Goal: Obtain resource: Download file/media

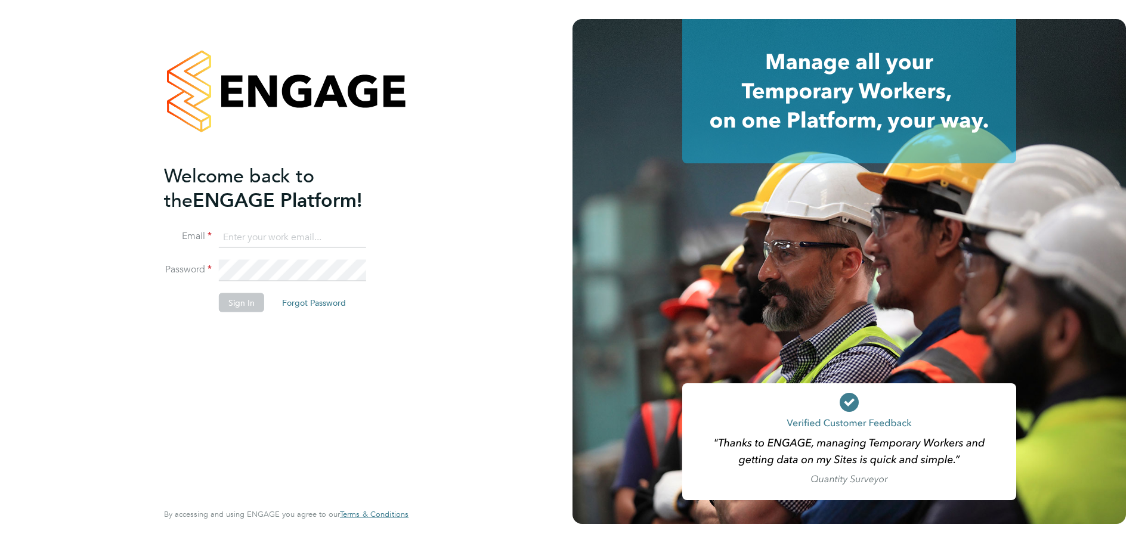
type input "Emily.Summerfield@wates.co.uk"
click at [252, 304] on button "Sign In" at bounding box center [241, 302] width 45 height 19
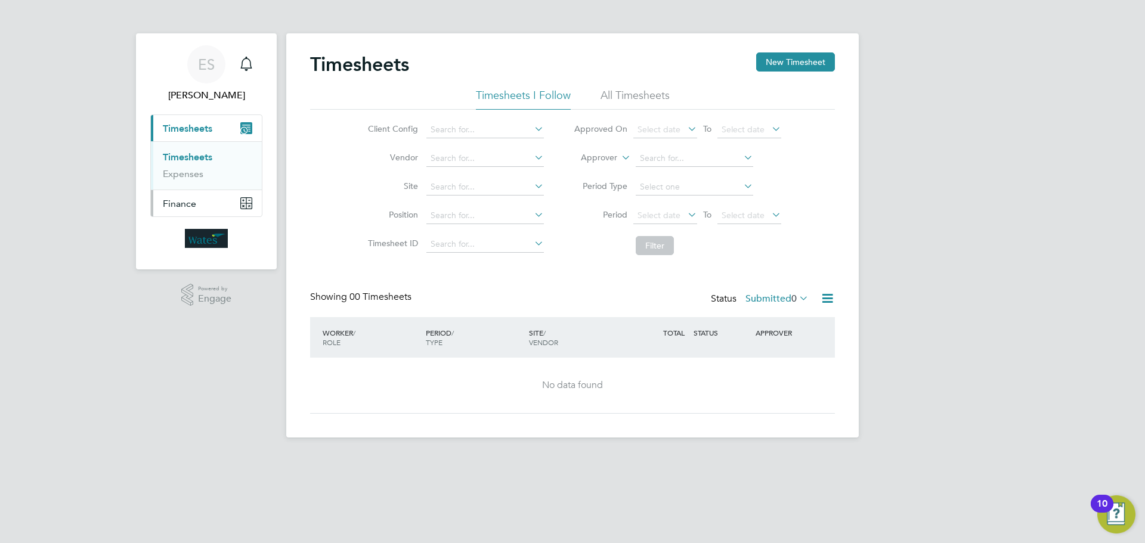
click at [154, 200] on button "Finance" at bounding box center [206, 203] width 111 height 26
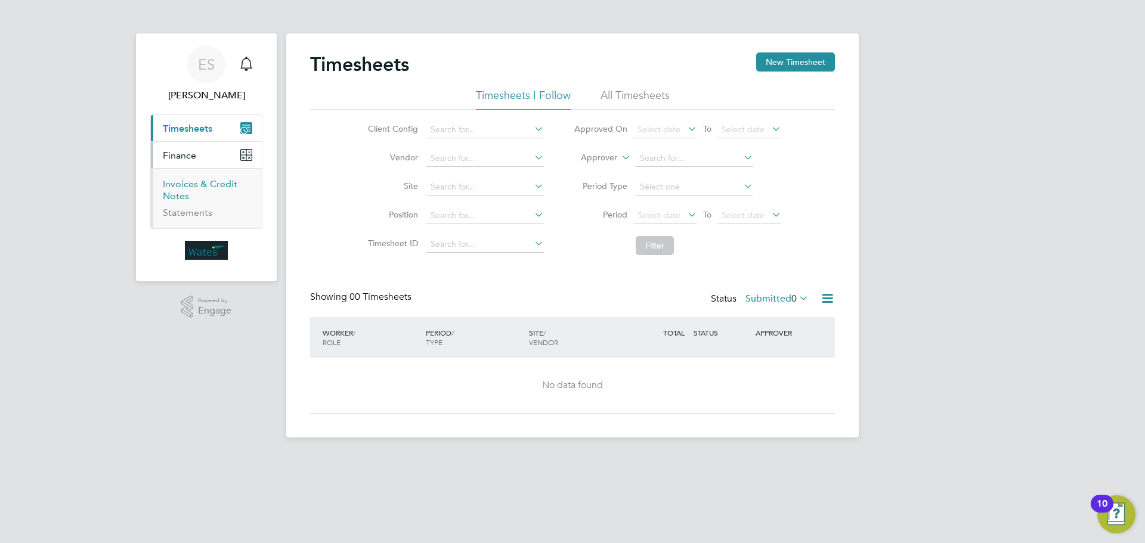
click at [181, 184] on link "Invoices & Credit Notes" at bounding box center [200, 189] width 75 height 23
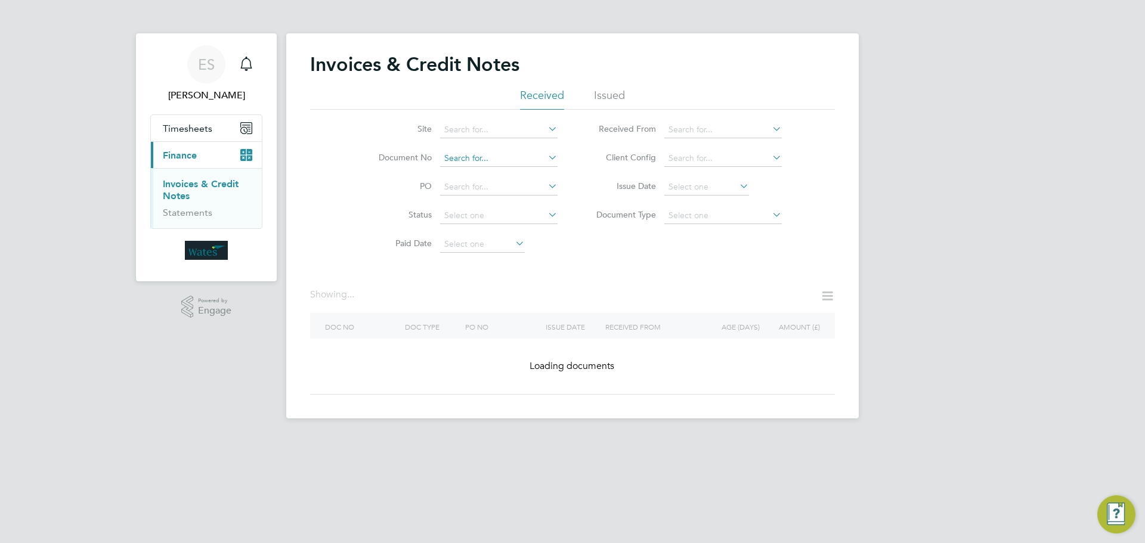
click at [516, 159] on input at bounding box center [498, 158] width 117 height 17
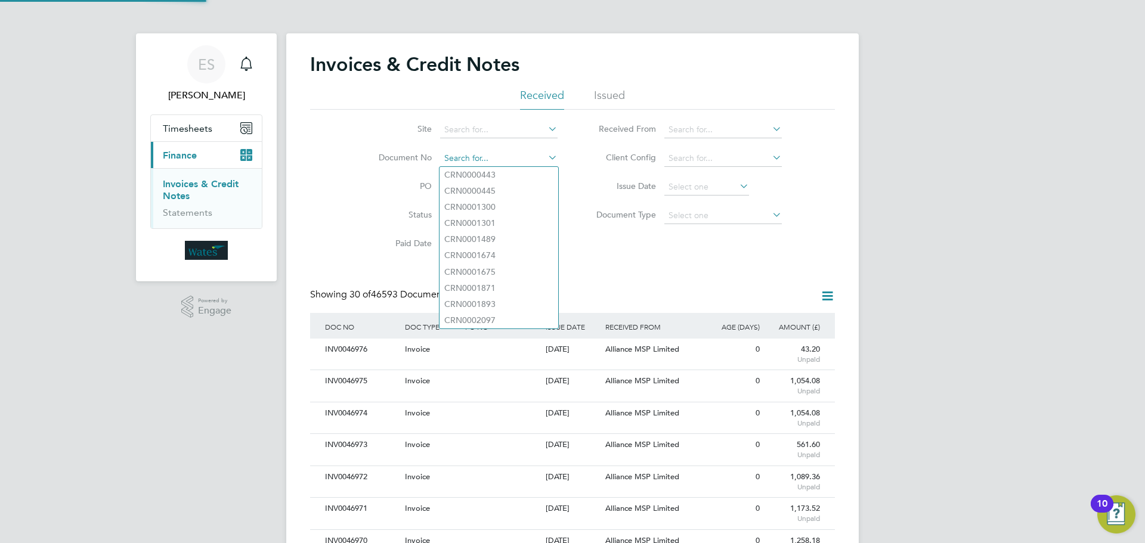
paste input "INV0046878"
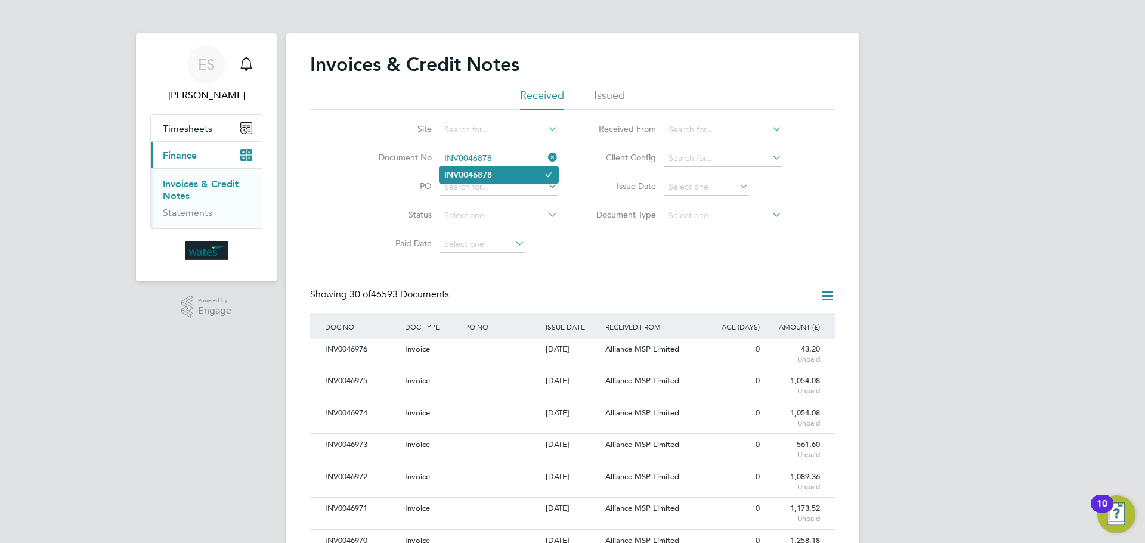
type input "INV0046878"
click at [494, 174] on li "INV0046878" at bounding box center [499, 175] width 119 height 16
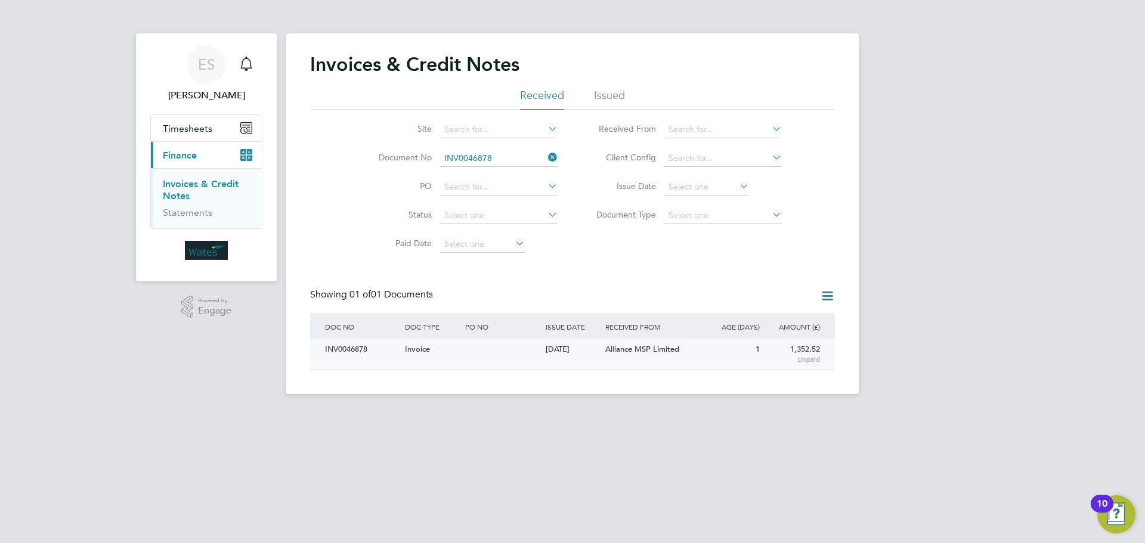
click at [380, 359] on div "INV0046878" at bounding box center [362, 350] width 80 height 22
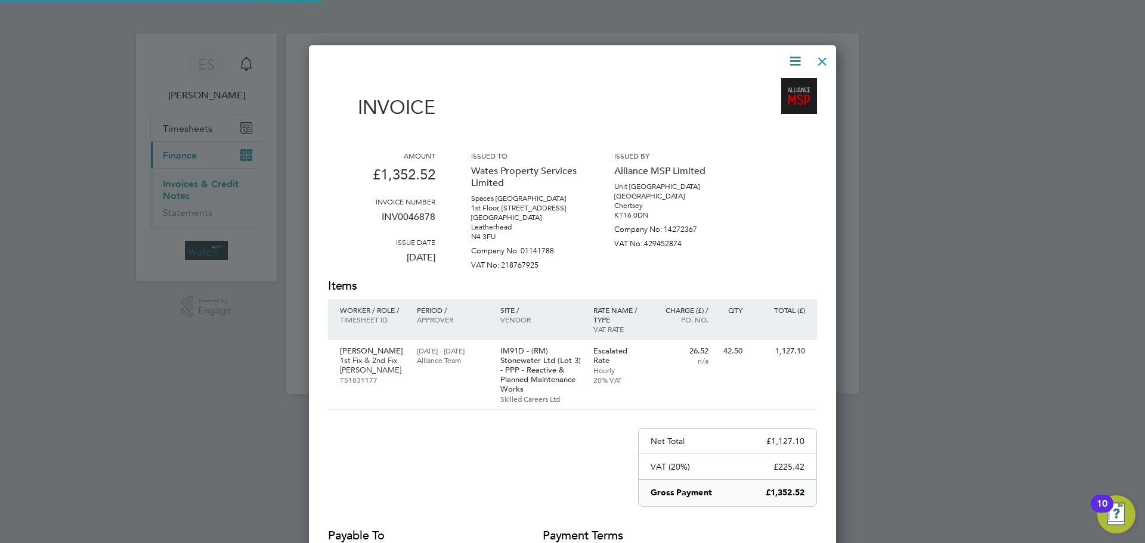
scroll to position [613, 528]
click at [802, 54] on icon at bounding box center [795, 61] width 15 height 15
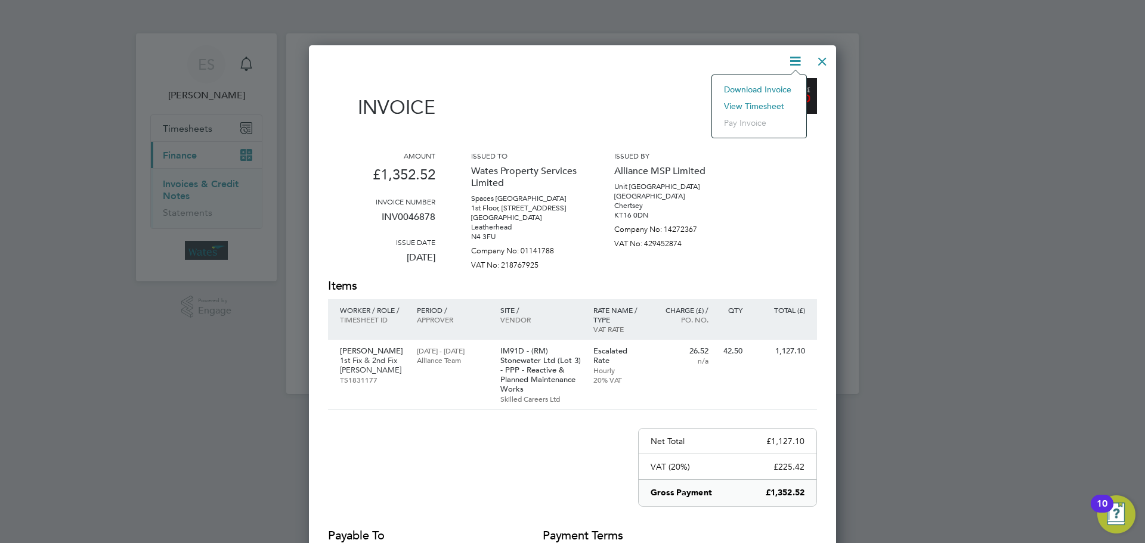
click at [765, 88] on li "Download Invoice" at bounding box center [759, 89] width 82 height 17
click at [792, 64] on icon at bounding box center [795, 61] width 15 height 15
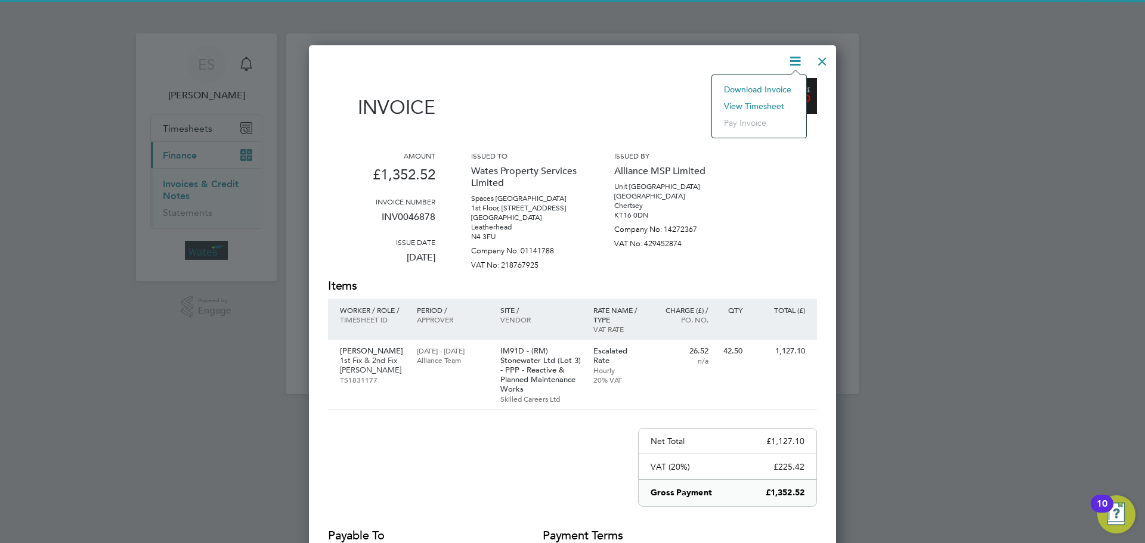
click at [776, 101] on li "View timesheet" at bounding box center [759, 106] width 82 height 17
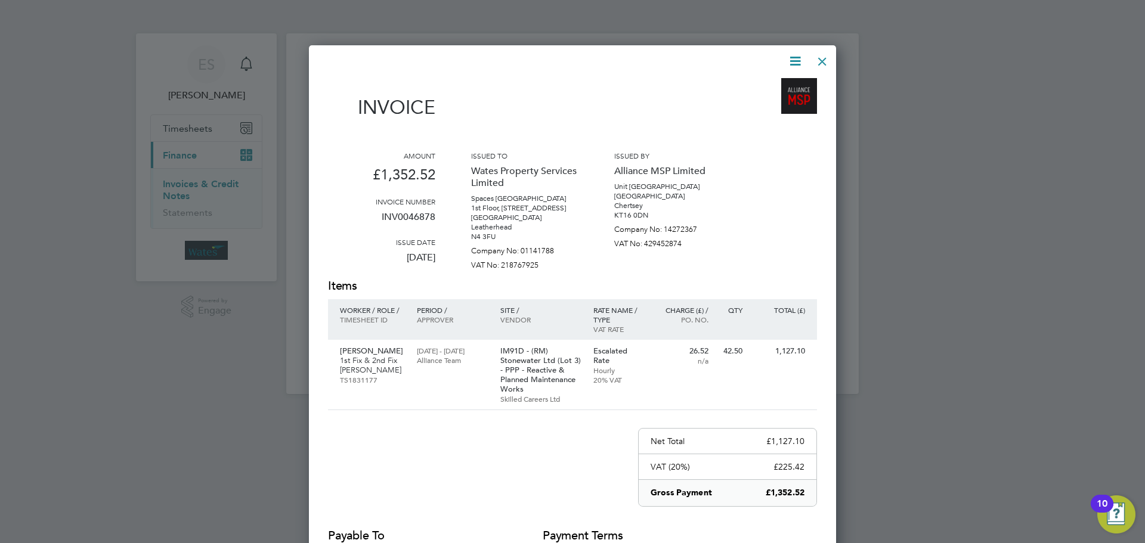
click at [824, 55] on div at bounding box center [822, 58] width 21 height 21
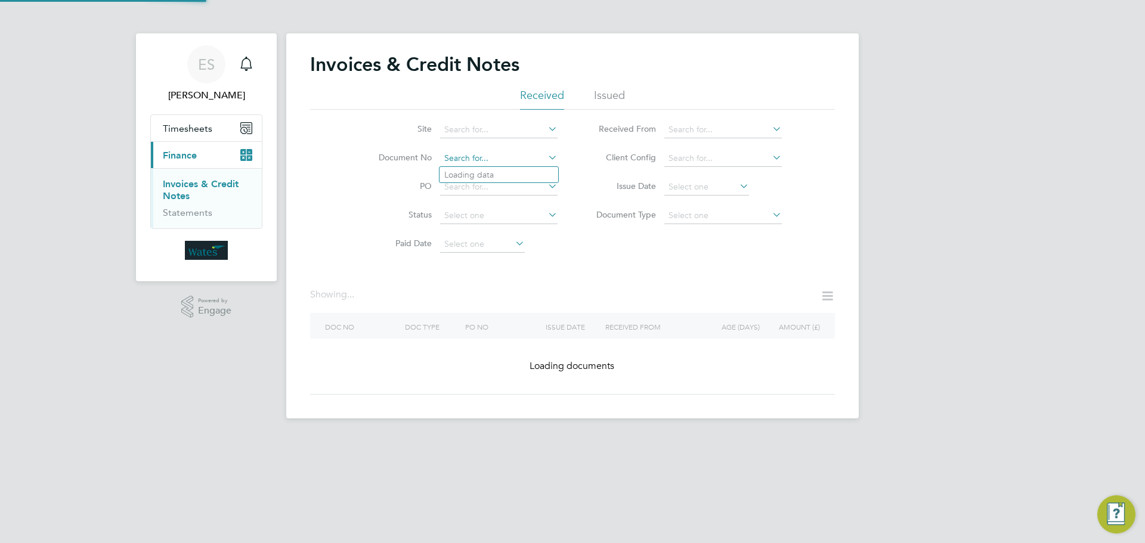
click at [487, 160] on input at bounding box center [498, 158] width 117 height 17
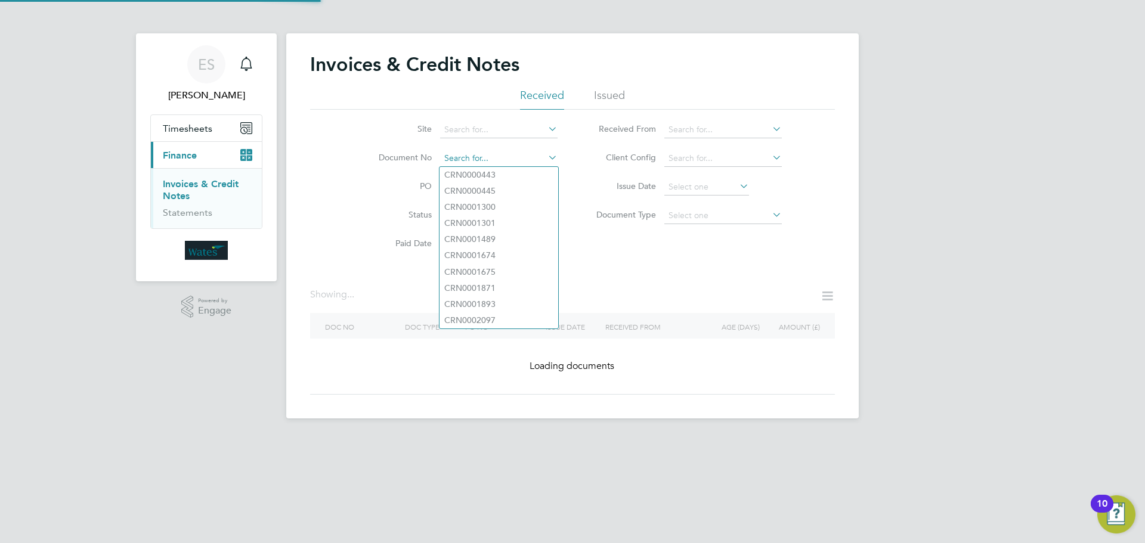
paste input "INV0046879"
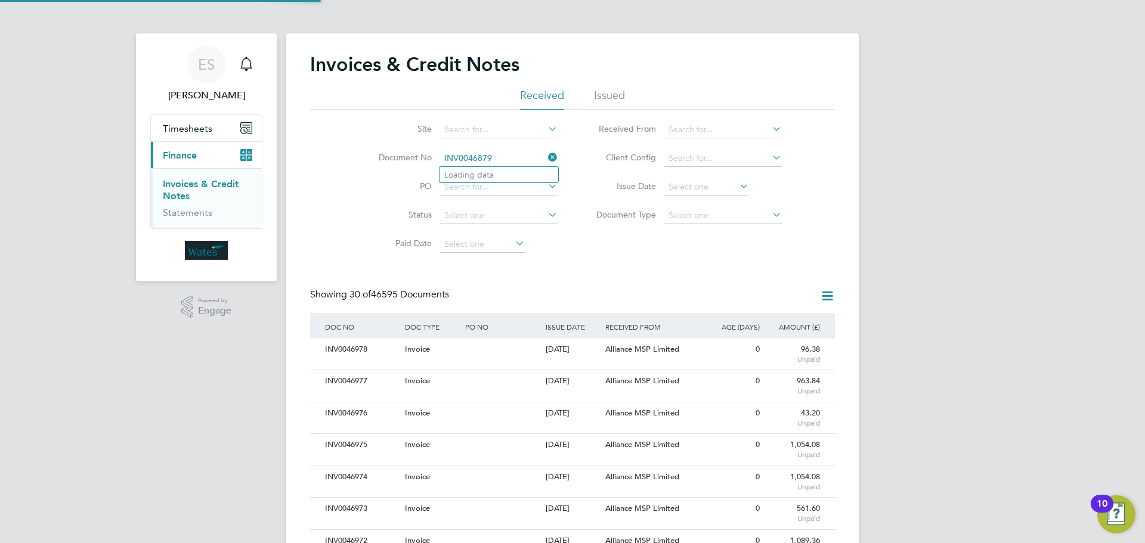
scroll to position [23, 81]
type input "INV0046879"
click at [477, 178] on b "INV0046879" at bounding box center [468, 175] width 48 height 10
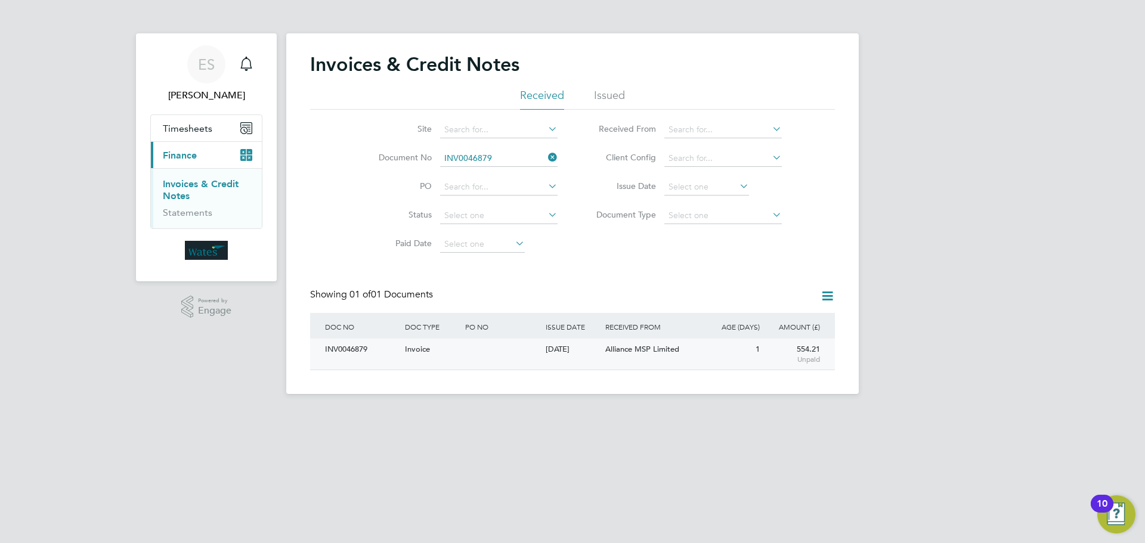
click at [373, 353] on div "INV0046879" at bounding box center [362, 350] width 80 height 22
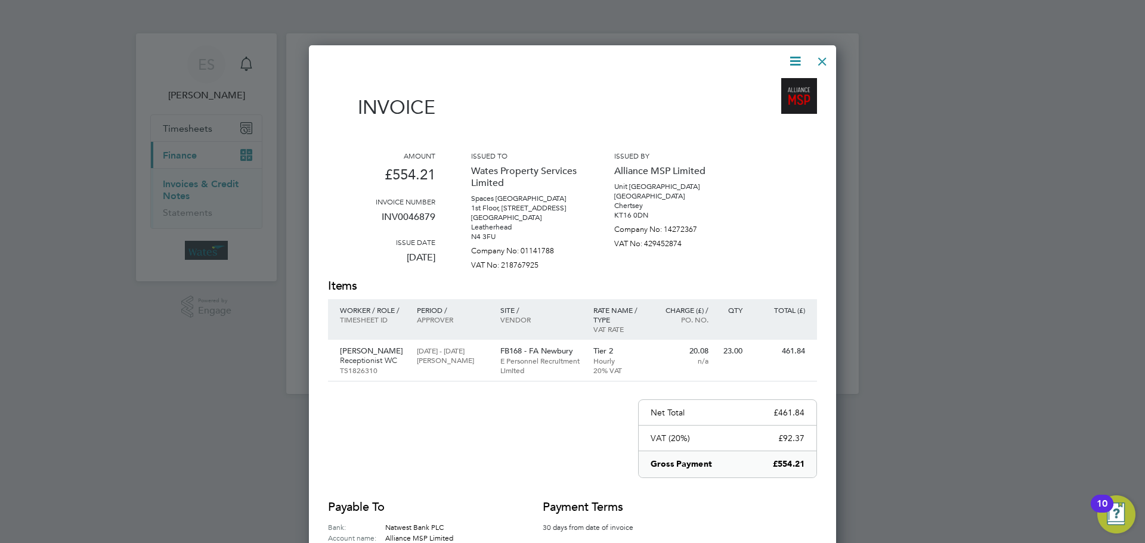
click at [791, 57] on icon at bounding box center [795, 61] width 15 height 15
click at [777, 85] on li "Download Invoice" at bounding box center [759, 89] width 82 height 17
click at [794, 61] on icon at bounding box center [795, 61] width 15 height 15
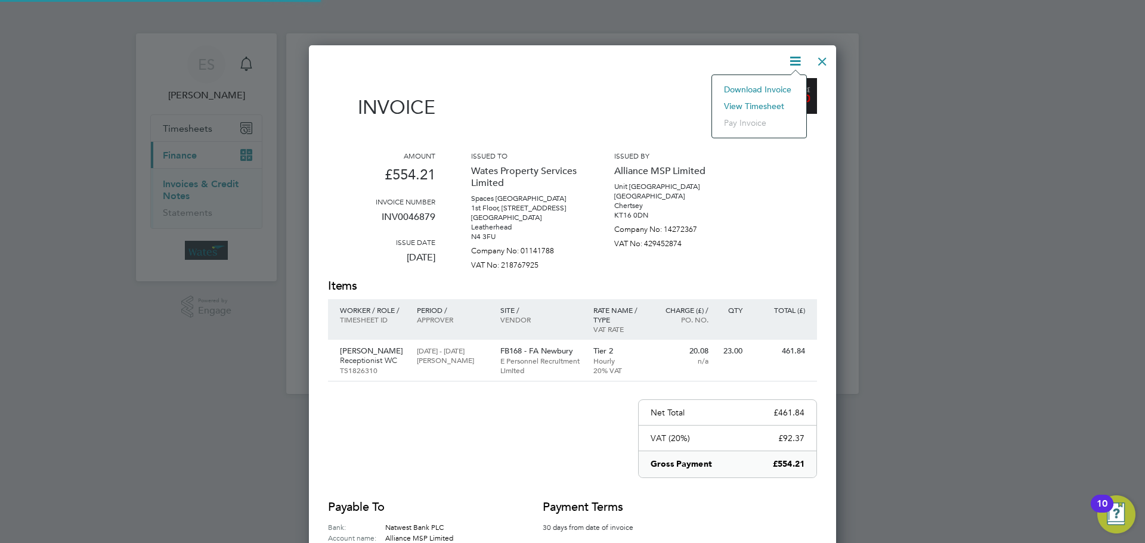
click at [757, 104] on li "View timesheet" at bounding box center [759, 106] width 82 height 17
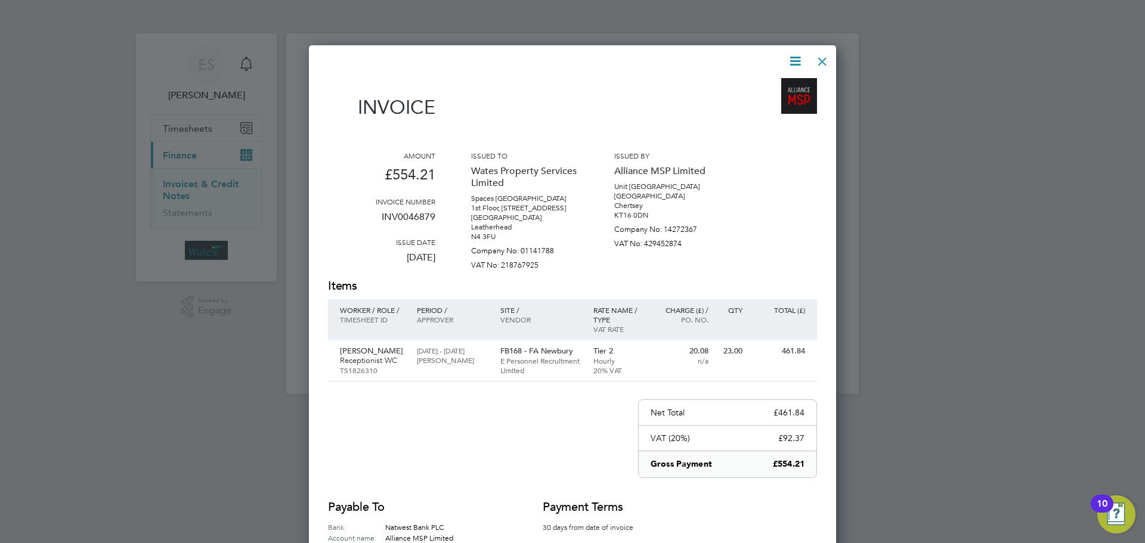
drag, startPoint x: 822, startPoint y: 58, endPoint x: 788, endPoint y: 76, distance: 38.9
click at [822, 58] on div at bounding box center [822, 58] width 21 height 21
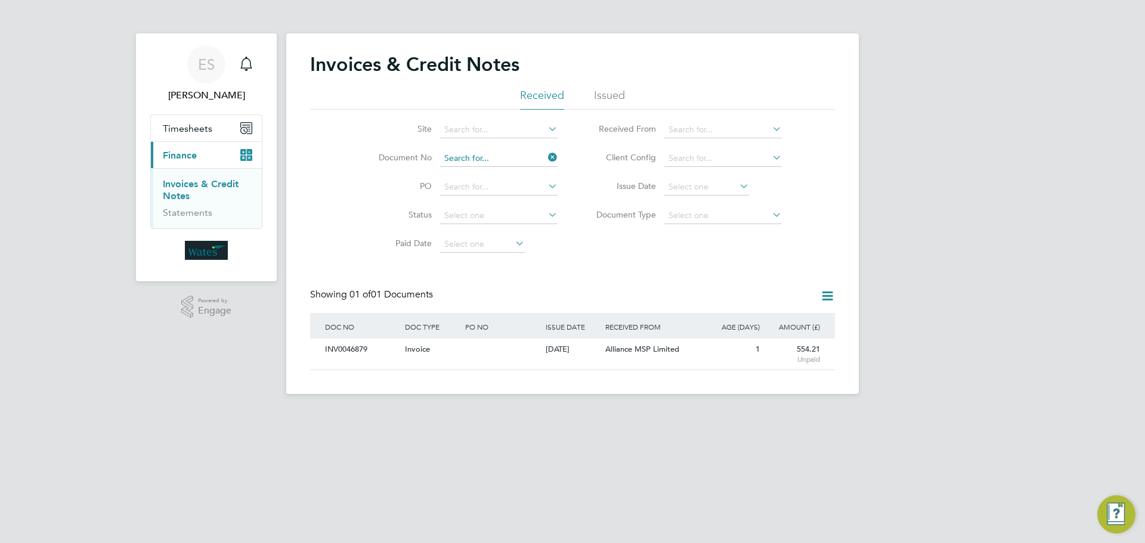
click at [483, 152] on input at bounding box center [498, 158] width 117 height 17
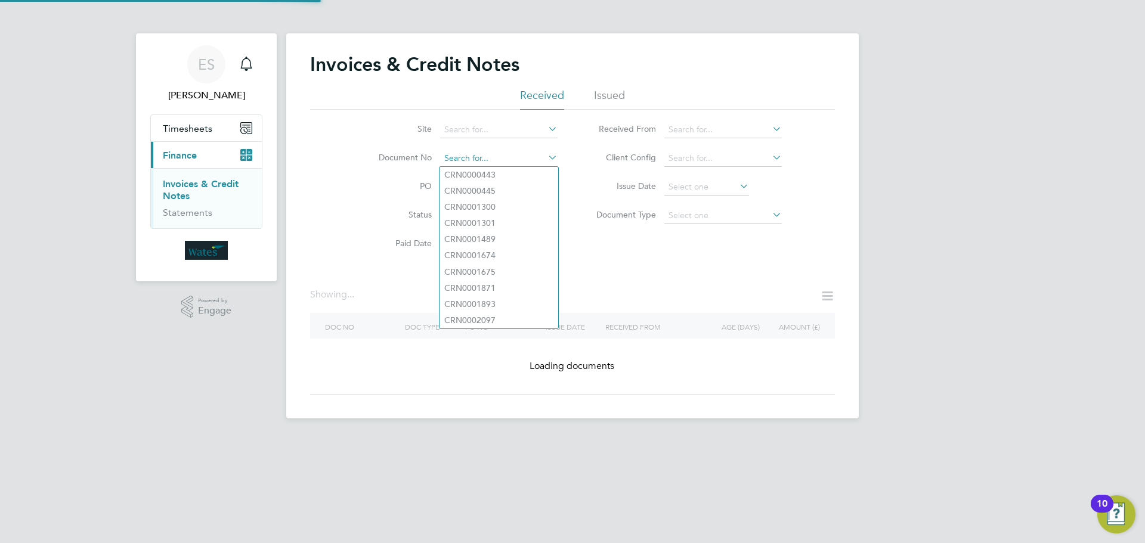
paste input "INV0046880"
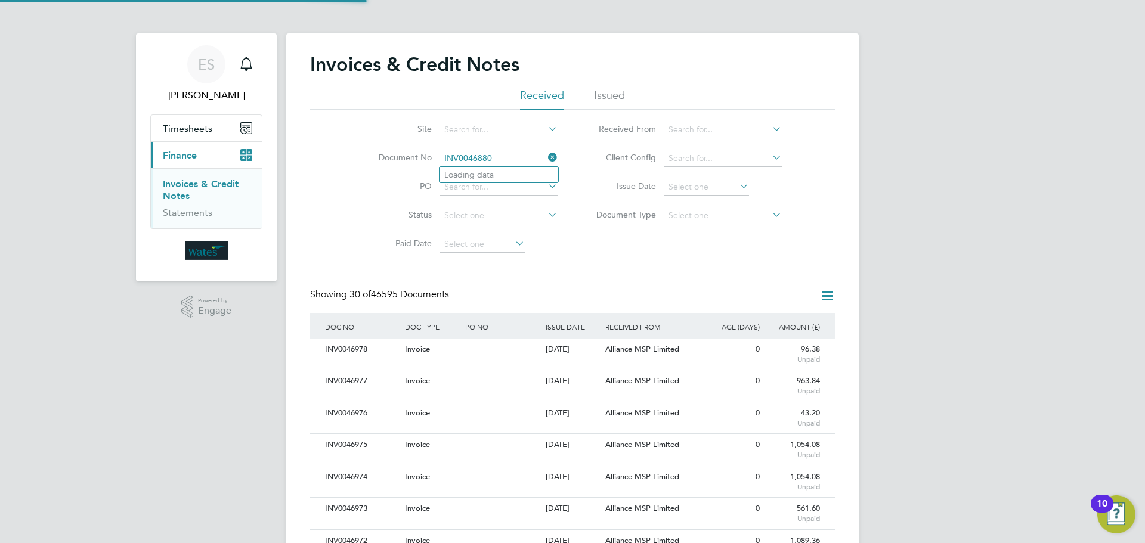
scroll to position [23, 81]
type input "INV0046880"
click at [488, 174] on b "INV0046880" at bounding box center [468, 175] width 48 height 10
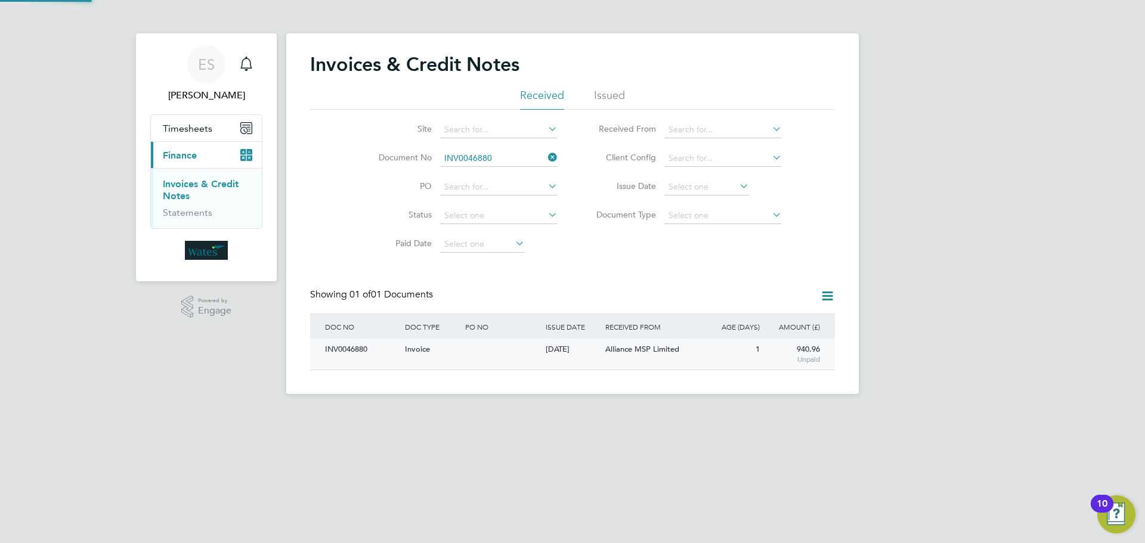
click at [355, 358] on div "INV0046880" at bounding box center [362, 350] width 80 height 22
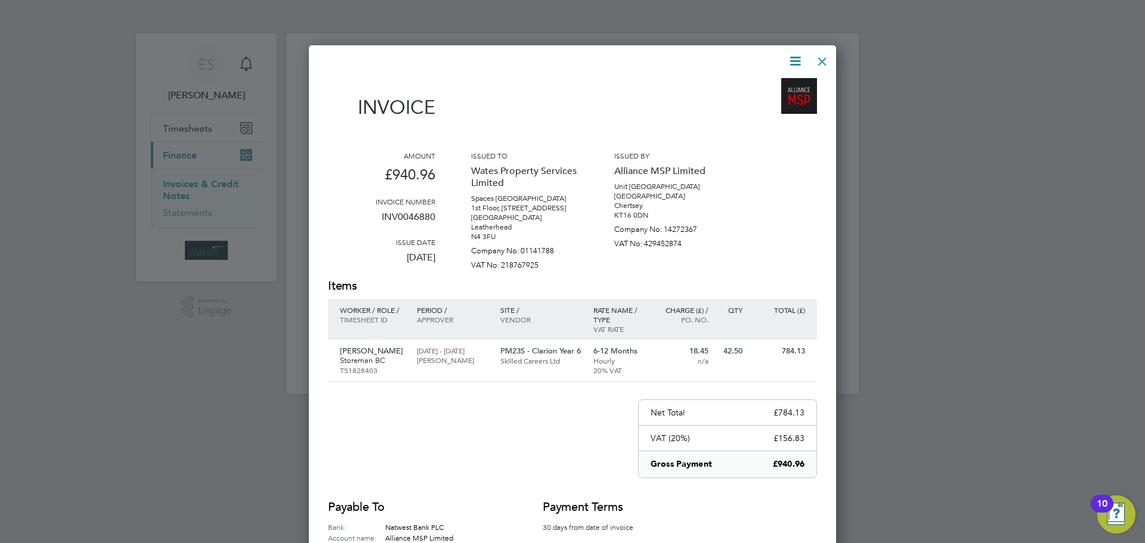
click at [794, 59] on icon at bounding box center [795, 61] width 15 height 15
click at [769, 85] on li "Download Invoice" at bounding box center [759, 89] width 82 height 17
drag, startPoint x: 801, startPoint y: 56, endPoint x: 790, endPoint y: 74, distance: 21.2
click at [801, 56] on icon at bounding box center [795, 61] width 15 height 15
click at [771, 101] on li "View timesheet" at bounding box center [759, 106] width 82 height 17
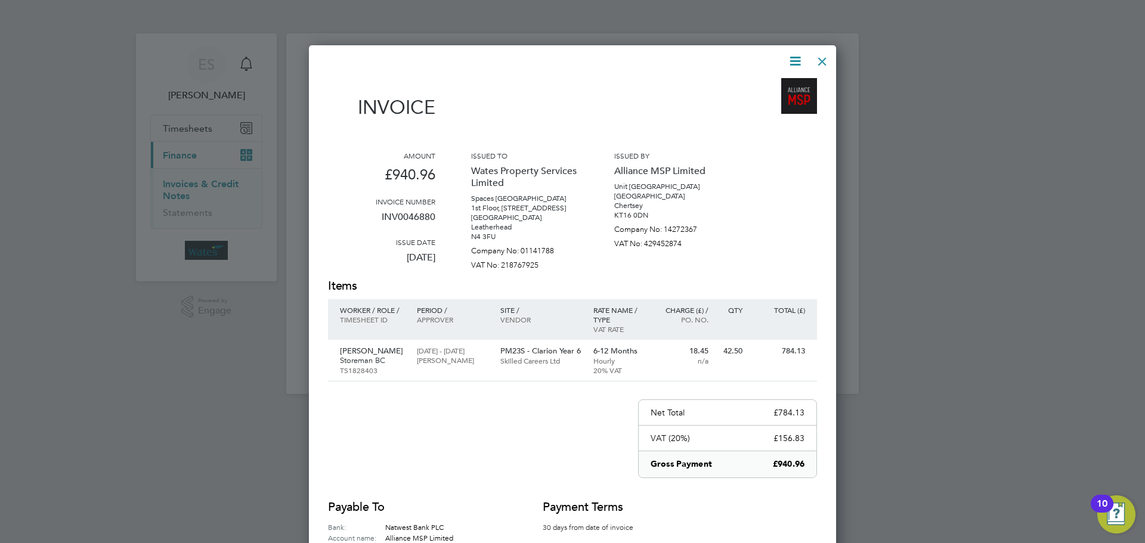
click at [817, 54] on div at bounding box center [822, 58] width 21 height 21
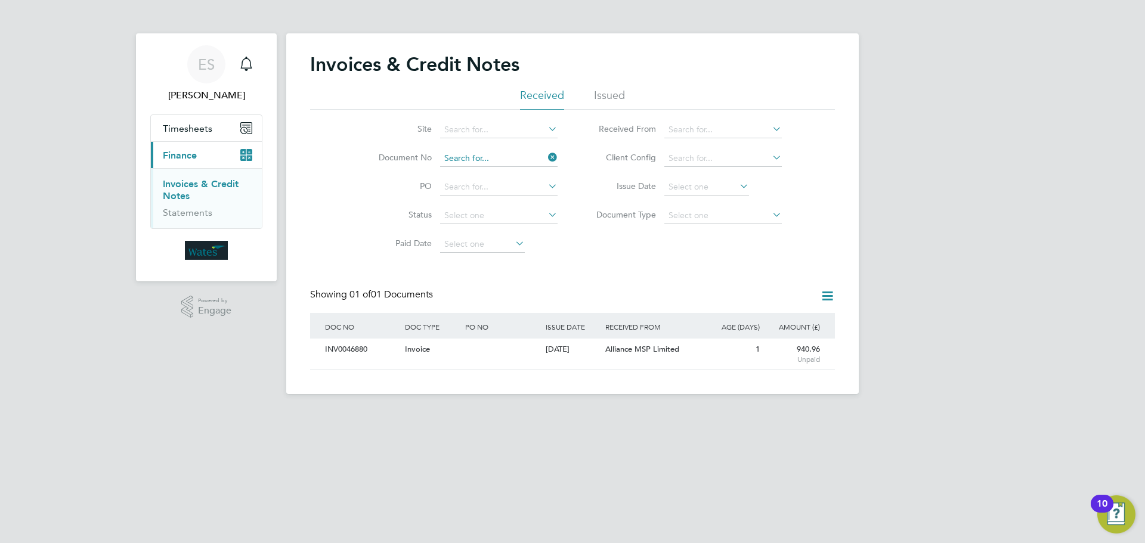
click at [525, 158] on input at bounding box center [498, 158] width 117 height 17
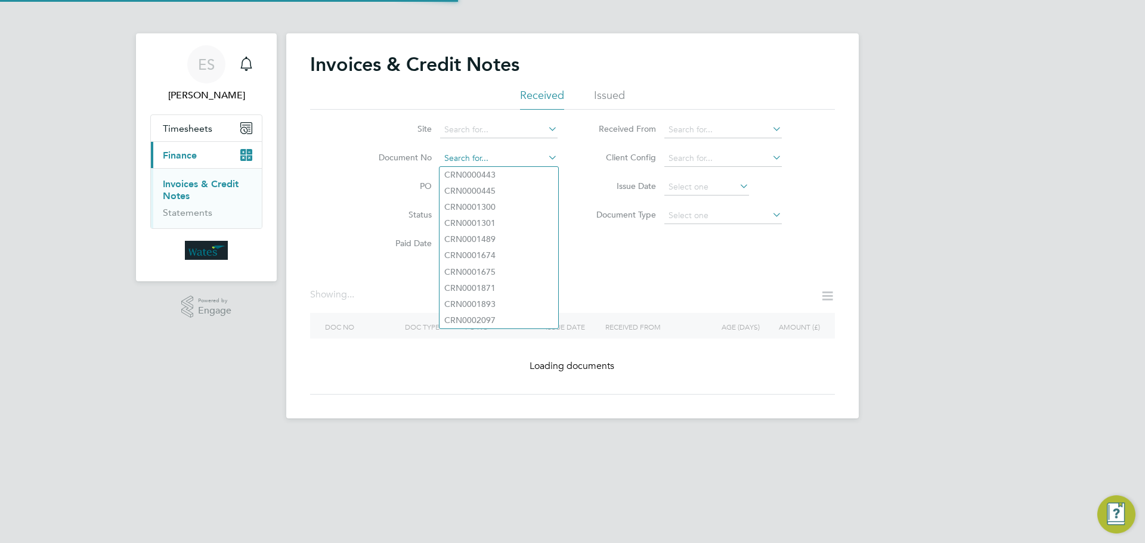
paste input "CRN0046881"
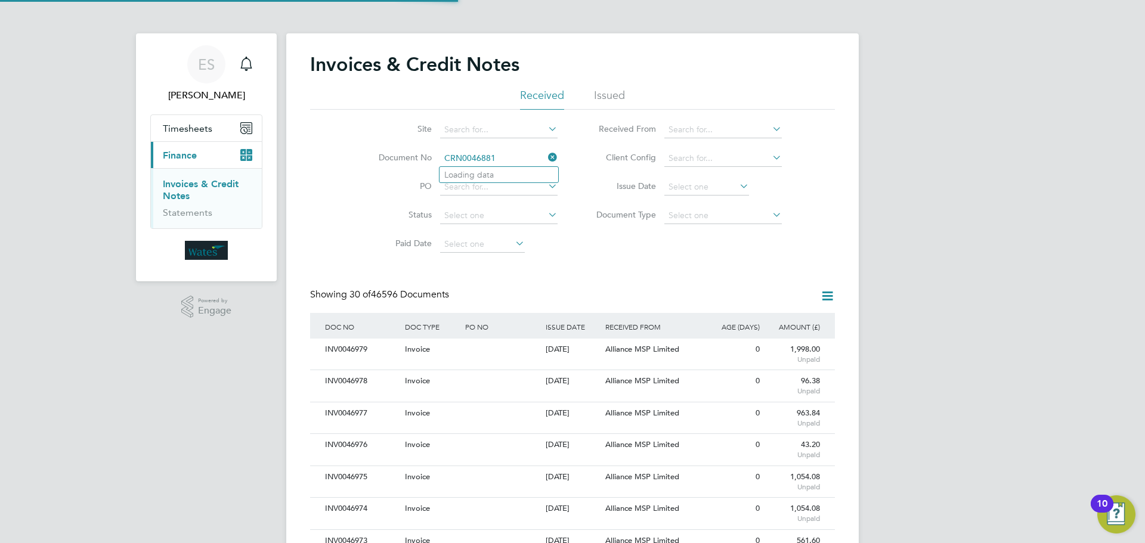
scroll to position [23, 101]
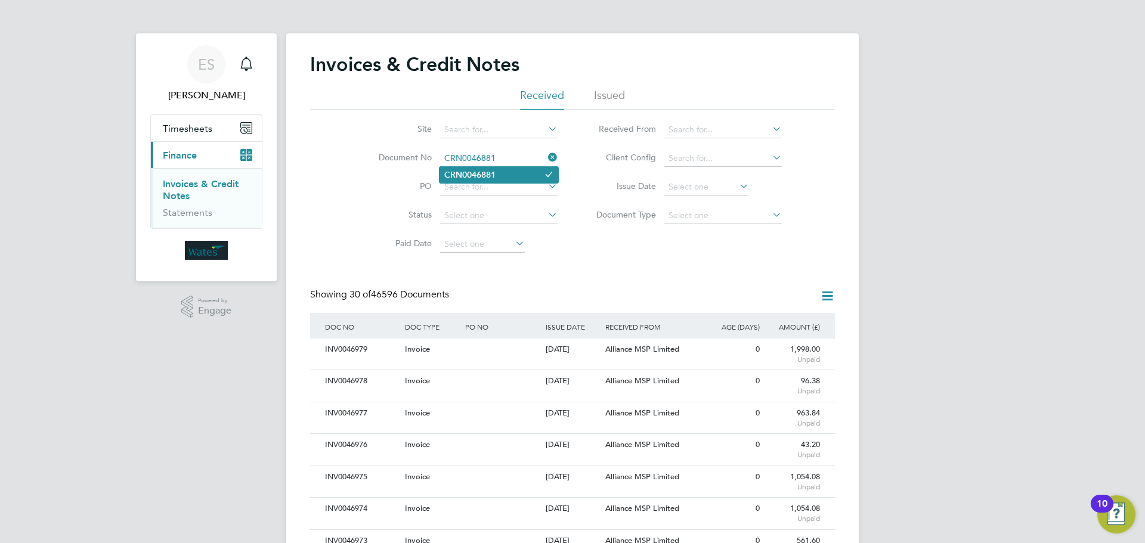
type input "CRN0046881"
click at [499, 168] on li "CRN0046881" at bounding box center [499, 175] width 119 height 16
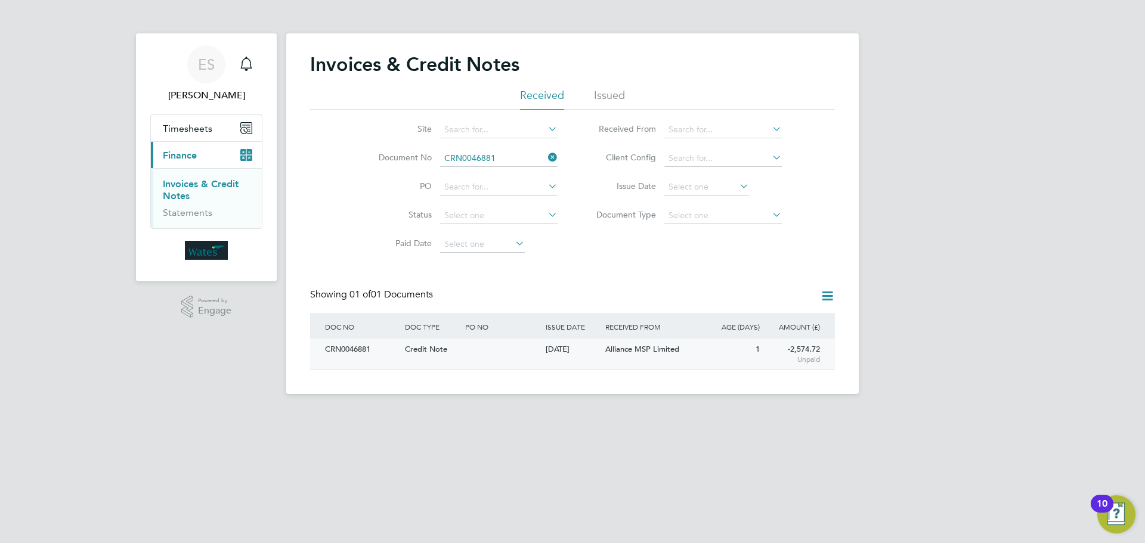
click at [340, 352] on div "CRN0046881" at bounding box center [362, 350] width 80 height 22
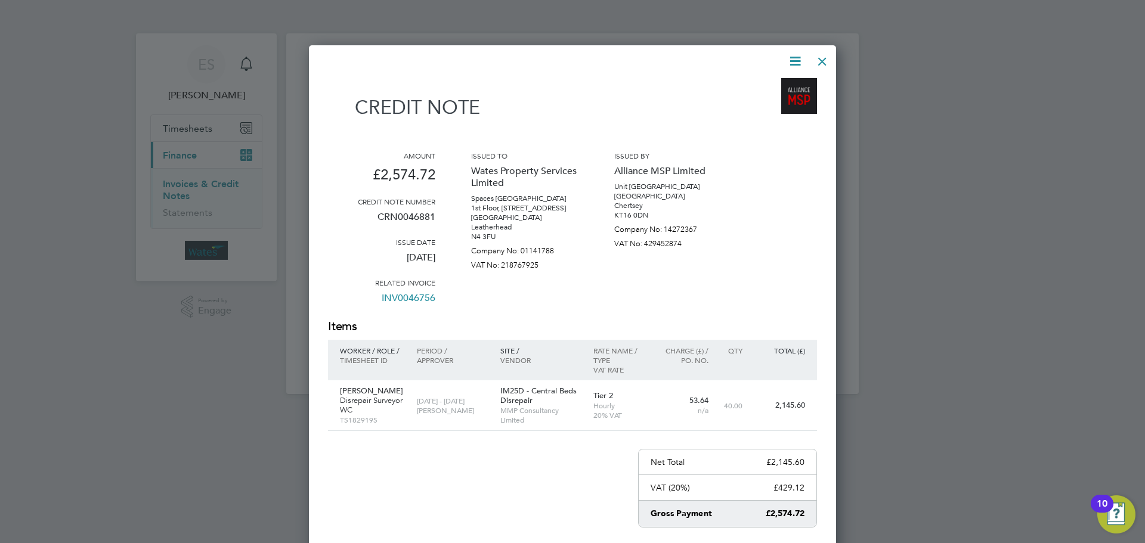
click at [793, 56] on icon at bounding box center [795, 61] width 15 height 15
click at [775, 85] on li "Download Credit Note" at bounding box center [750, 89] width 101 height 17
click at [797, 55] on icon at bounding box center [795, 61] width 15 height 15
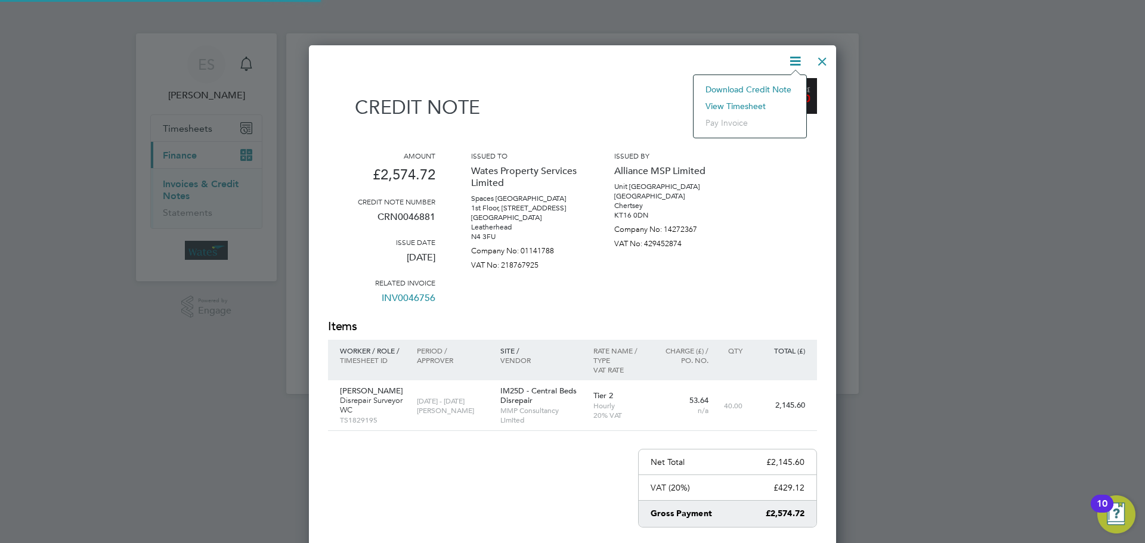
click at [746, 101] on li "View timesheet" at bounding box center [750, 106] width 101 height 17
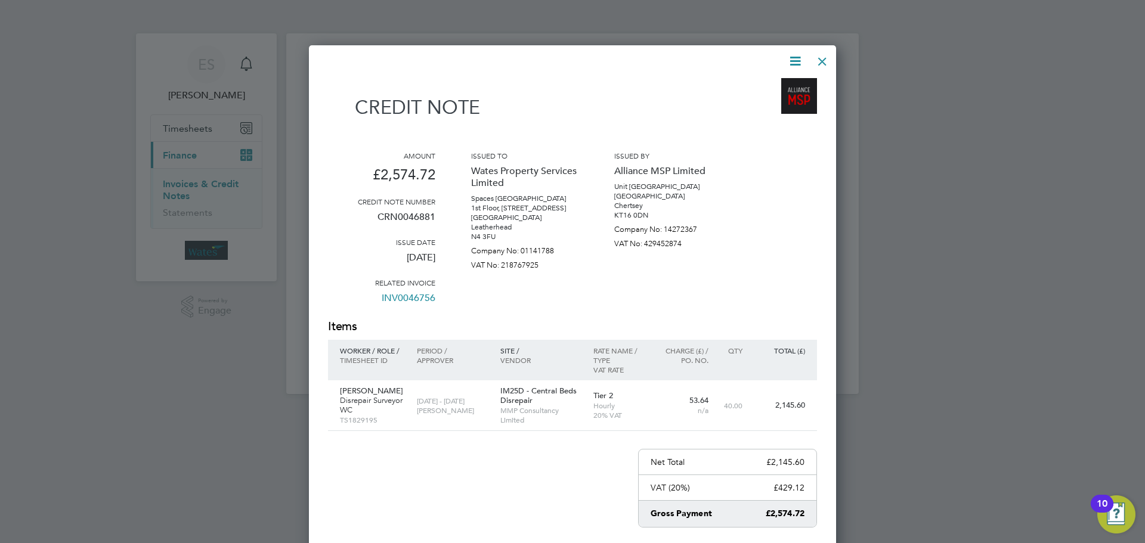
click at [813, 60] on div at bounding box center [822, 58] width 21 height 21
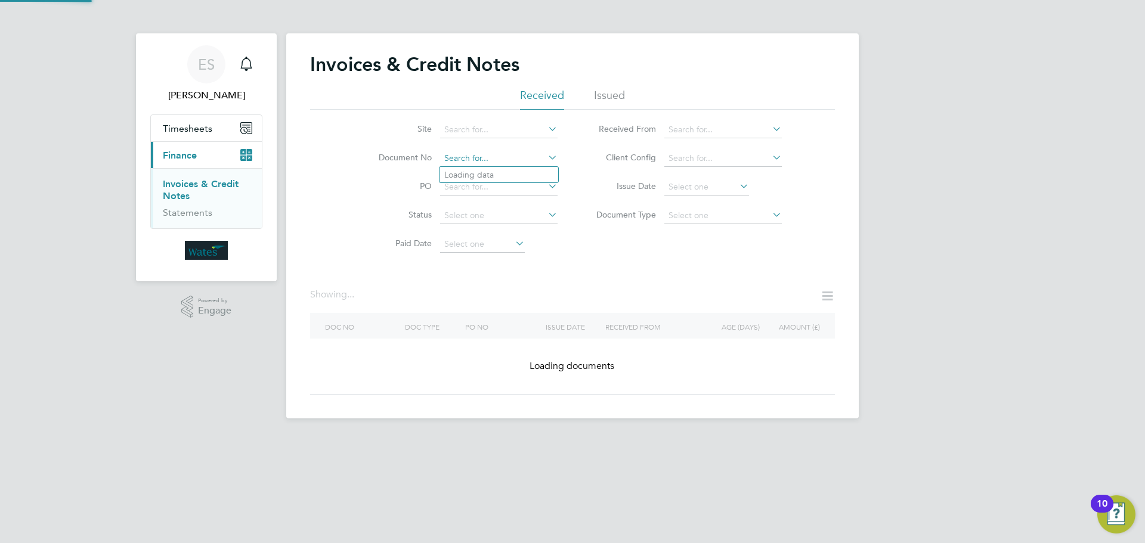
click at [466, 164] on input at bounding box center [498, 158] width 117 height 17
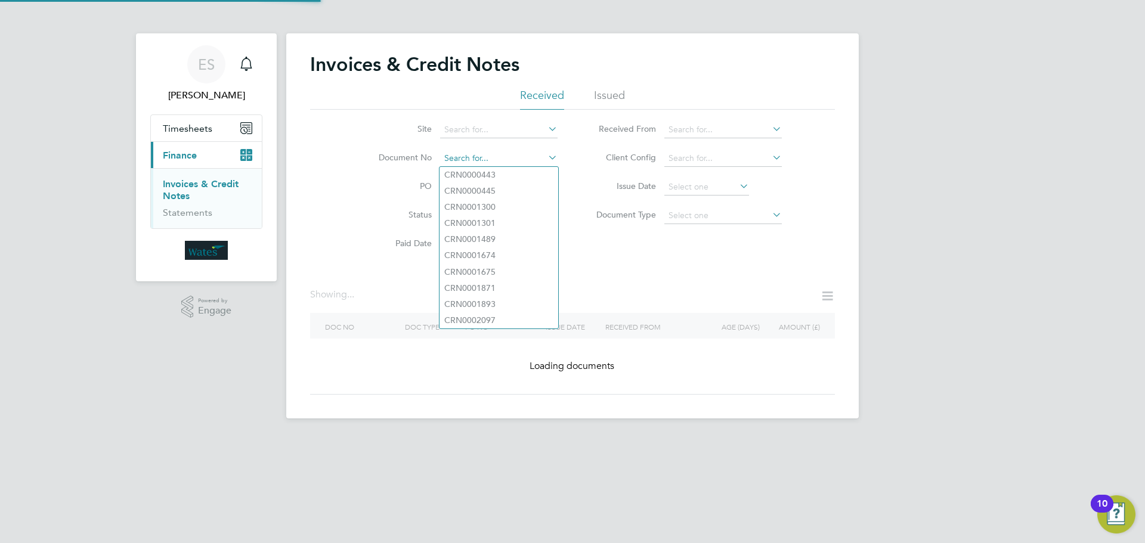
paste input "INV0046883"
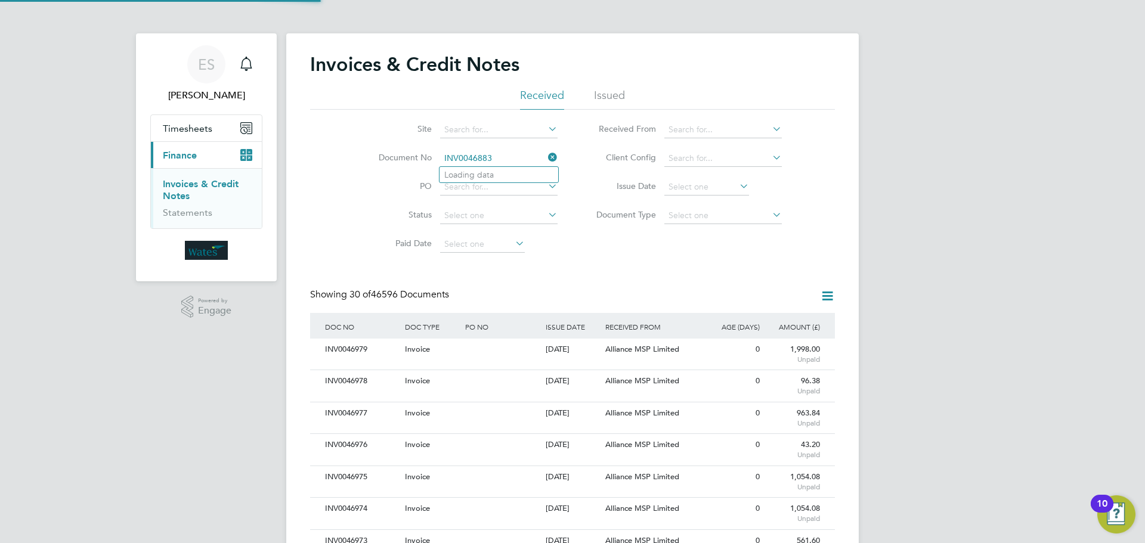
scroll to position [23, 81]
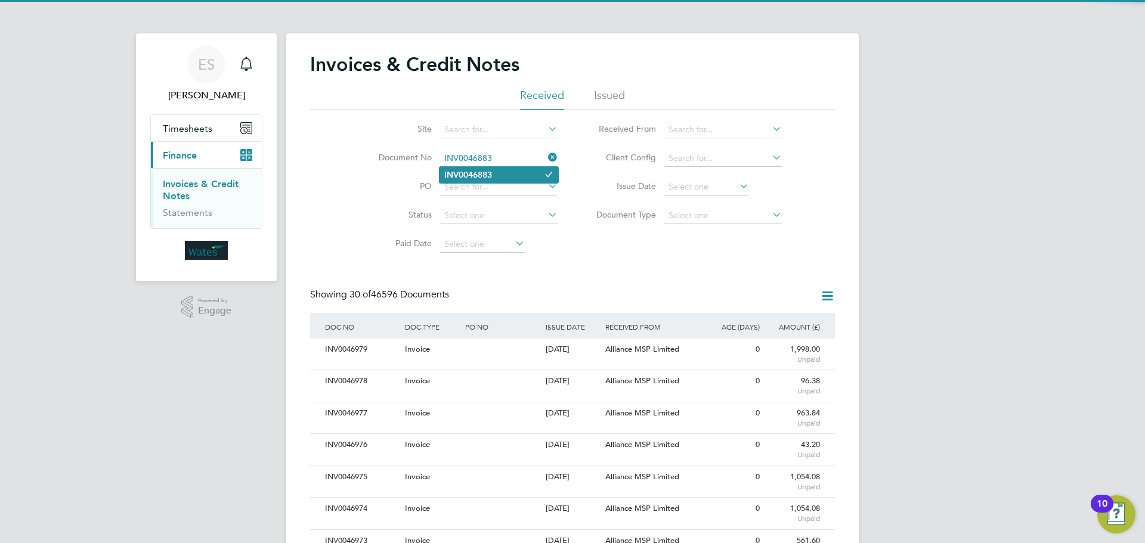
type input "INV0046883"
click at [503, 173] on li "INV0046883" at bounding box center [499, 175] width 119 height 16
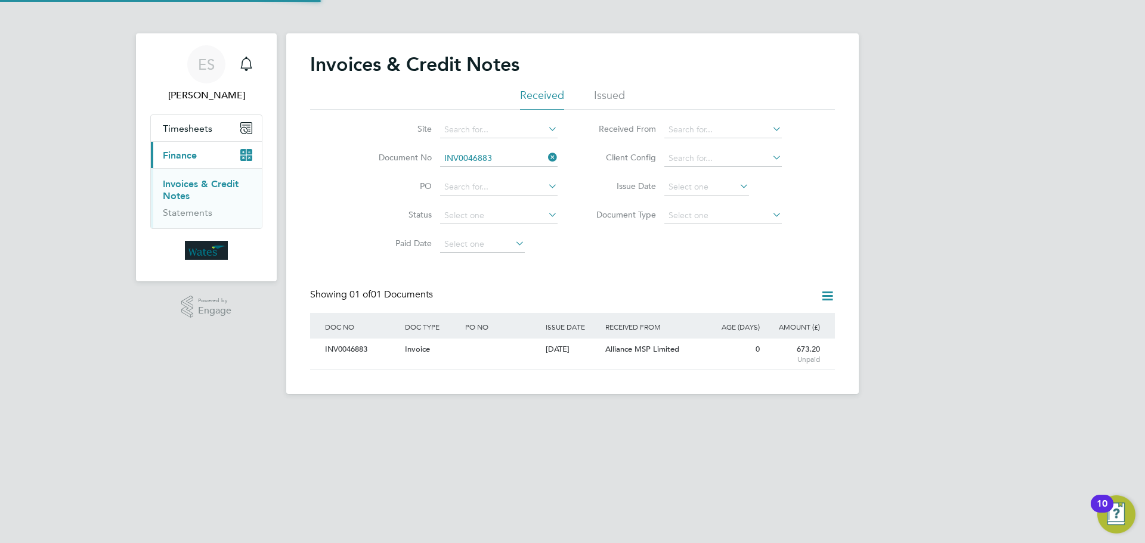
click at [331, 358] on div "INV0046883" at bounding box center [362, 350] width 80 height 22
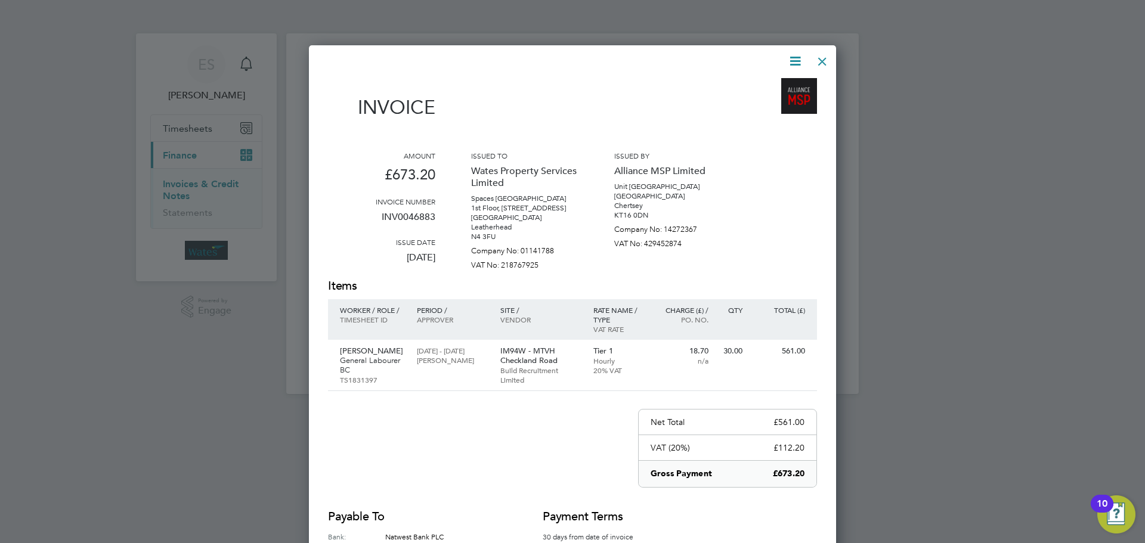
click at [801, 57] on icon at bounding box center [795, 61] width 15 height 15
click at [753, 85] on li "Download Invoice" at bounding box center [759, 89] width 82 height 17
click at [788, 60] on icon at bounding box center [795, 61] width 15 height 15
click at [765, 100] on li "View timesheet" at bounding box center [759, 106] width 82 height 17
click at [822, 64] on div at bounding box center [822, 58] width 21 height 21
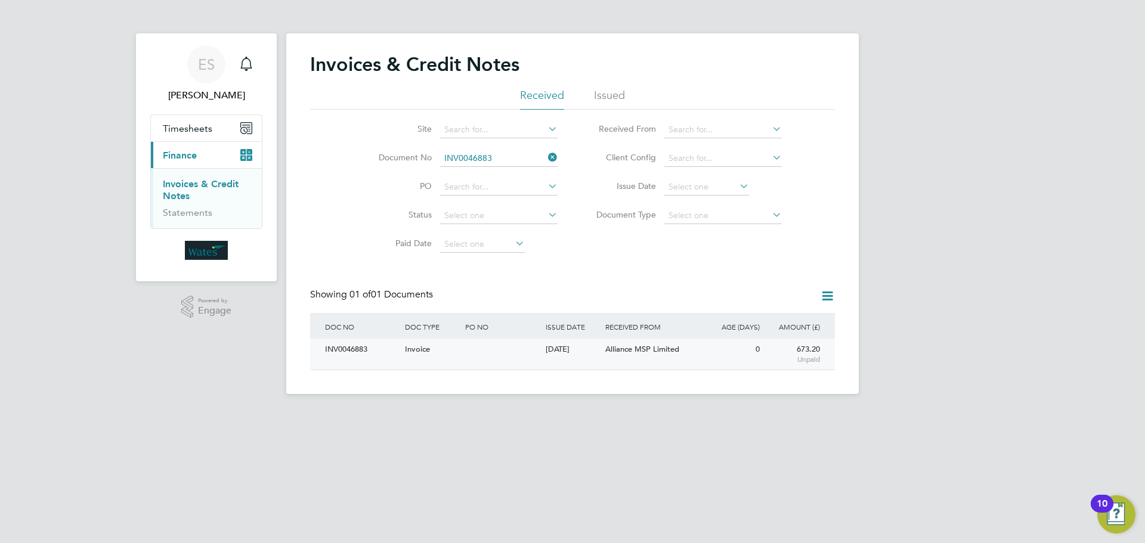
click at [323, 357] on div "INV0046883" at bounding box center [362, 350] width 80 height 22
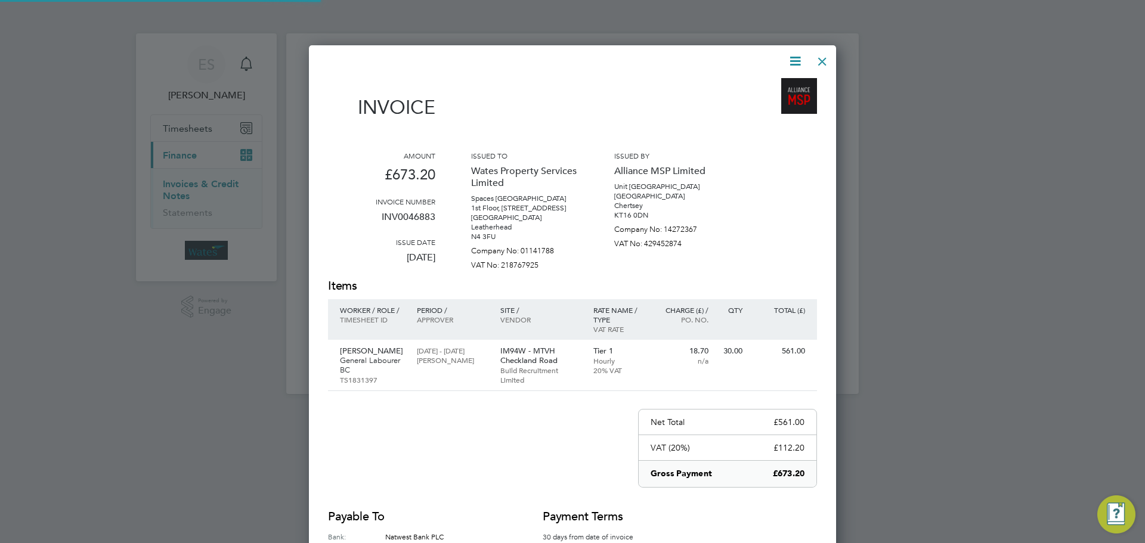
scroll to position [594, 528]
click at [791, 61] on icon at bounding box center [795, 61] width 15 height 15
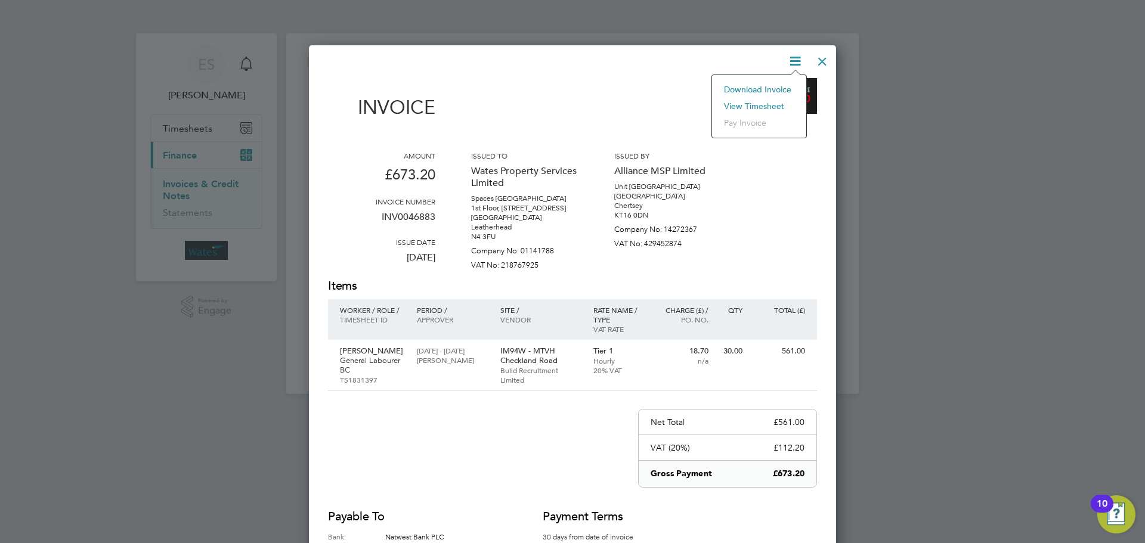
click at [769, 85] on li "Download Invoice" at bounding box center [759, 89] width 82 height 17
drag, startPoint x: 796, startPoint y: 54, endPoint x: 759, endPoint y: 102, distance: 60.7
click at [794, 59] on icon at bounding box center [795, 61] width 15 height 15
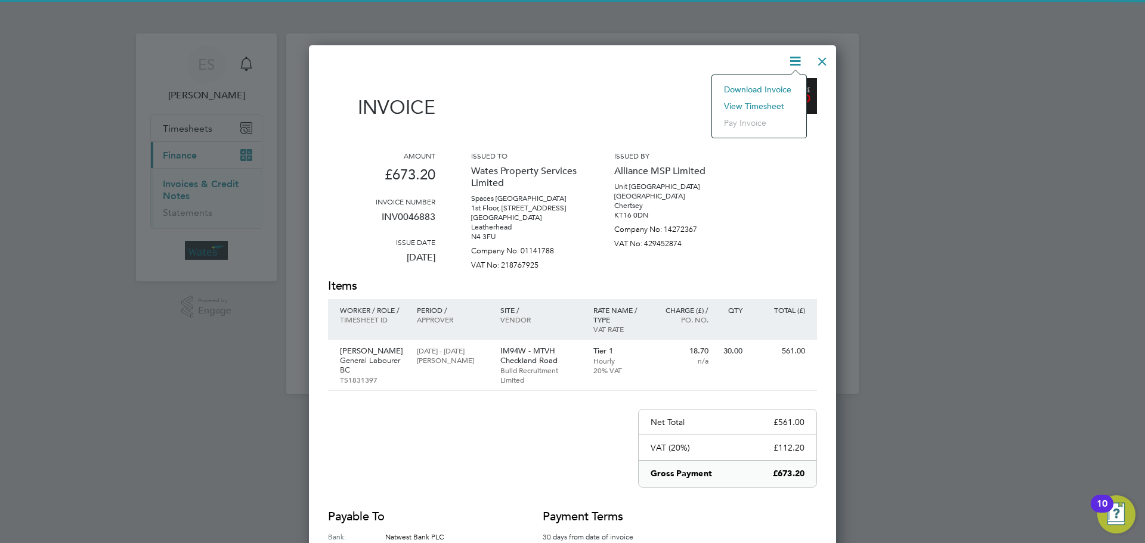
click at [743, 103] on li "View timesheet" at bounding box center [759, 106] width 82 height 17
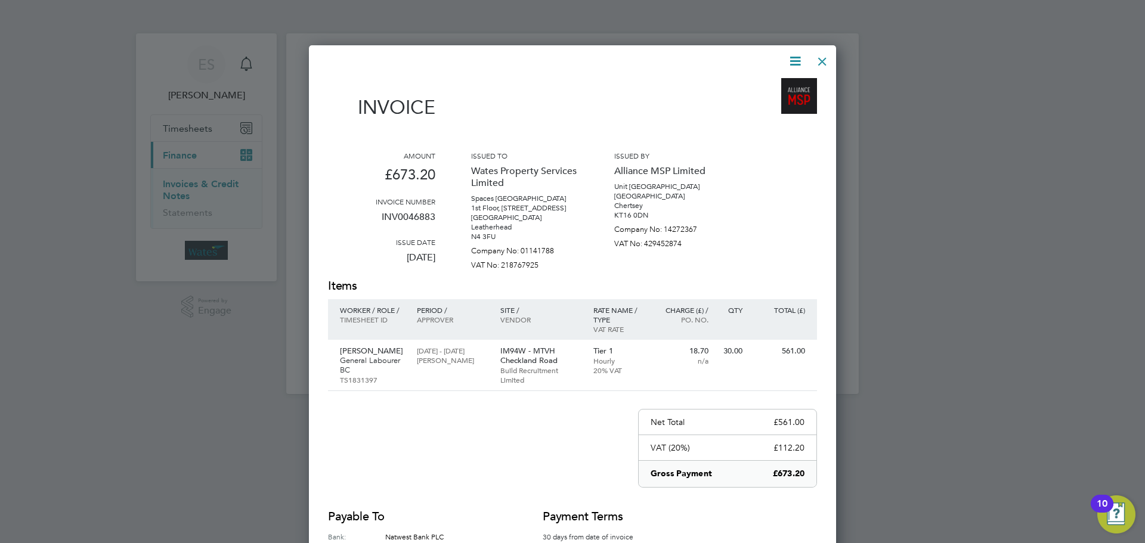
click at [825, 60] on div at bounding box center [822, 58] width 21 height 21
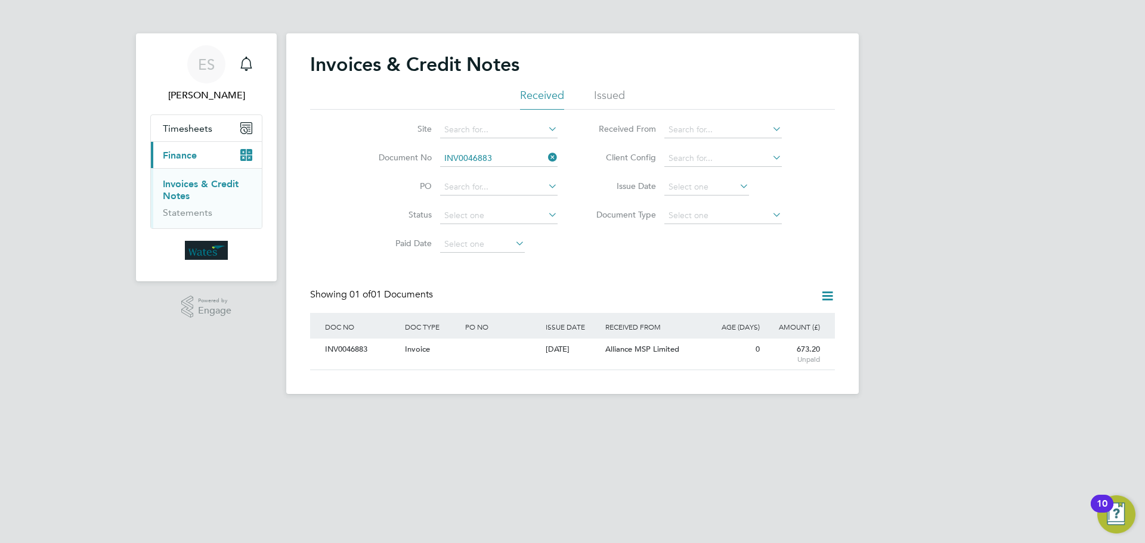
click at [546, 155] on icon at bounding box center [546, 157] width 0 height 17
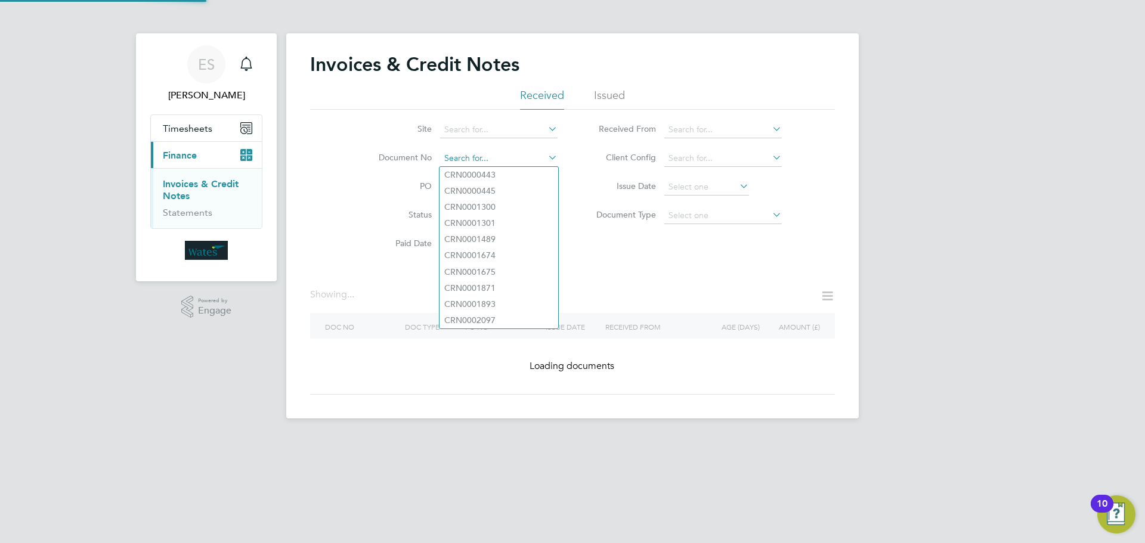
paste input "INV0046884"
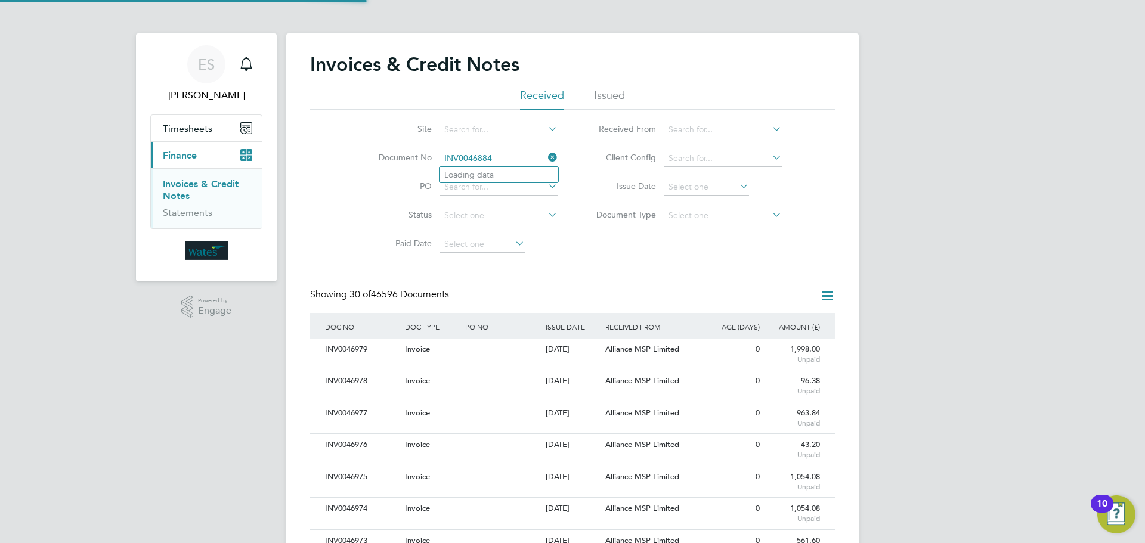
scroll to position [23, 81]
type input "INV0046884"
click at [545, 172] on icon at bounding box center [549, 173] width 9 height 9
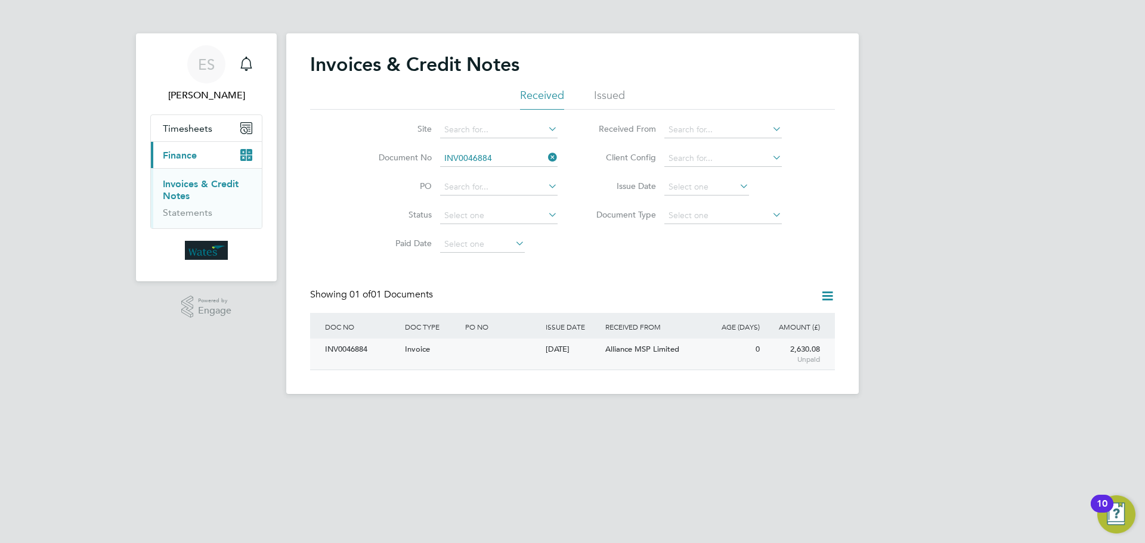
click at [363, 342] on div "INV0046884" at bounding box center [362, 350] width 80 height 22
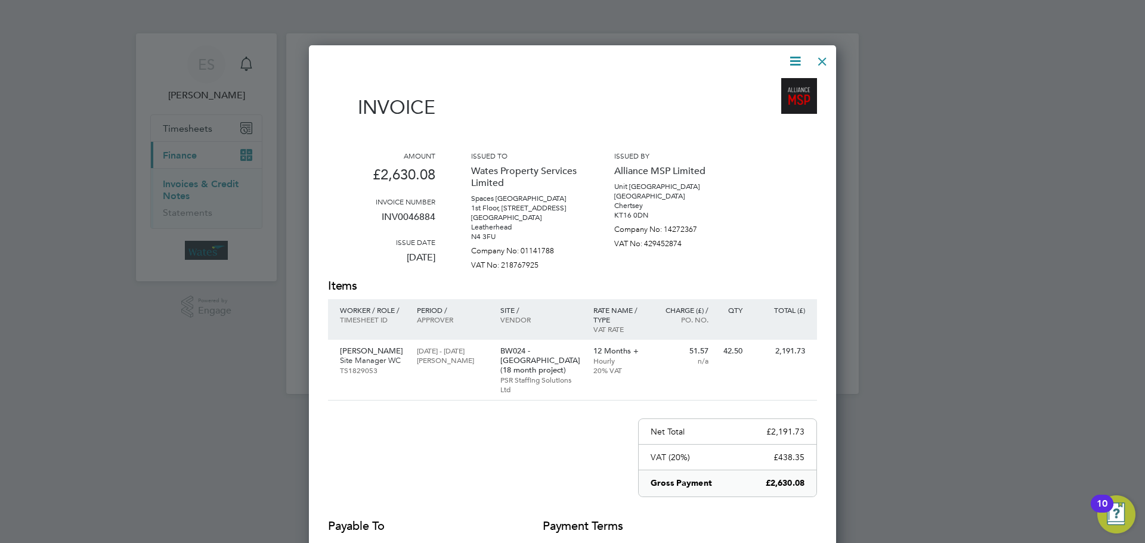
click at [797, 54] on icon at bounding box center [795, 61] width 15 height 15
click at [782, 86] on li "Download Invoice" at bounding box center [759, 89] width 82 height 17
click at [791, 54] on icon at bounding box center [795, 61] width 15 height 15
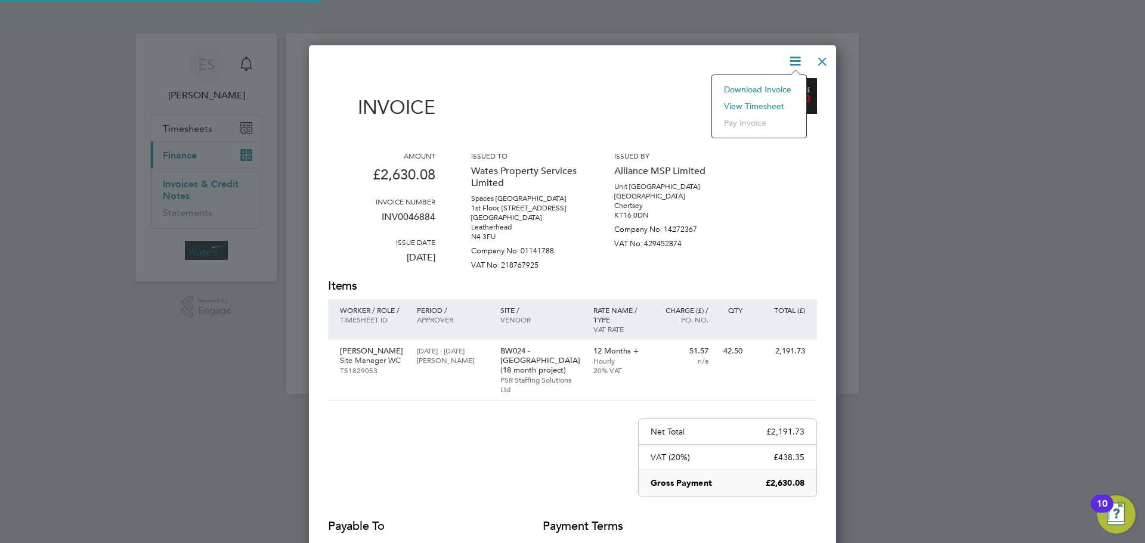
click at [780, 100] on li "View timesheet" at bounding box center [759, 106] width 82 height 17
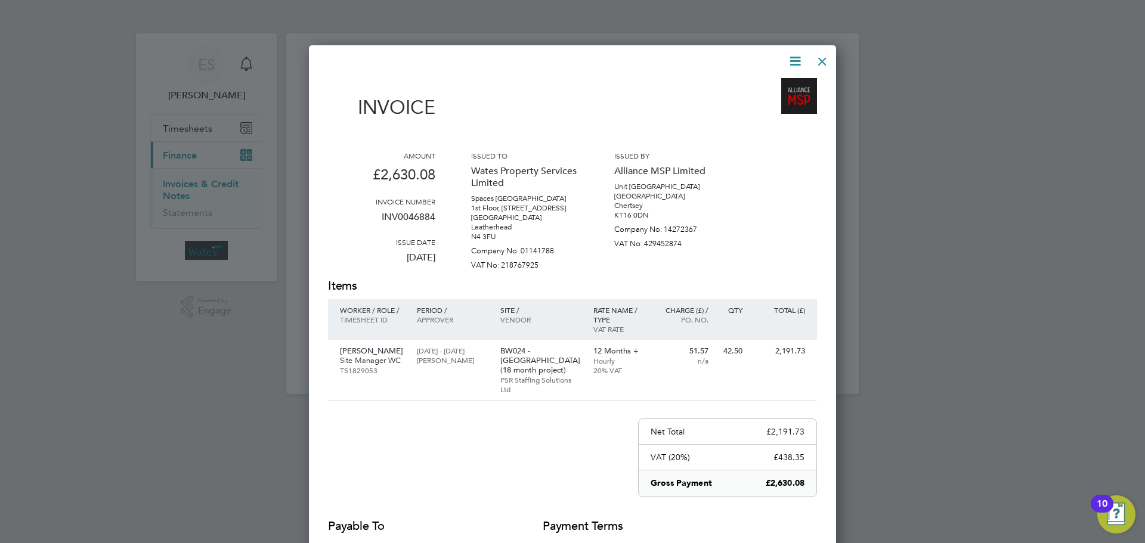
click at [830, 59] on div at bounding box center [822, 58] width 21 height 21
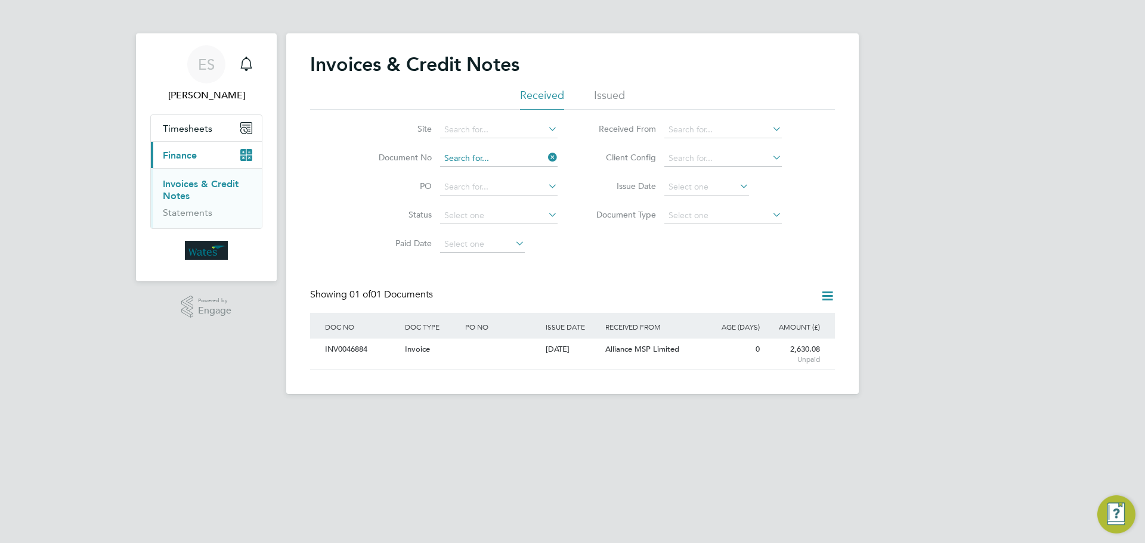
click at [524, 152] on input at bounding box center [498, 158] width 117 height 17
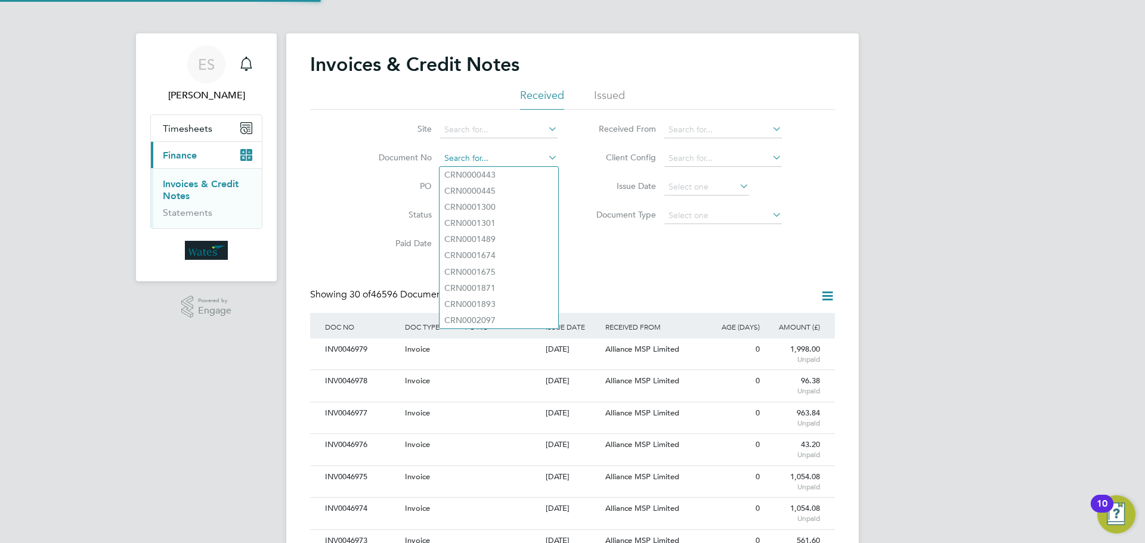
paste input "INV0046885"
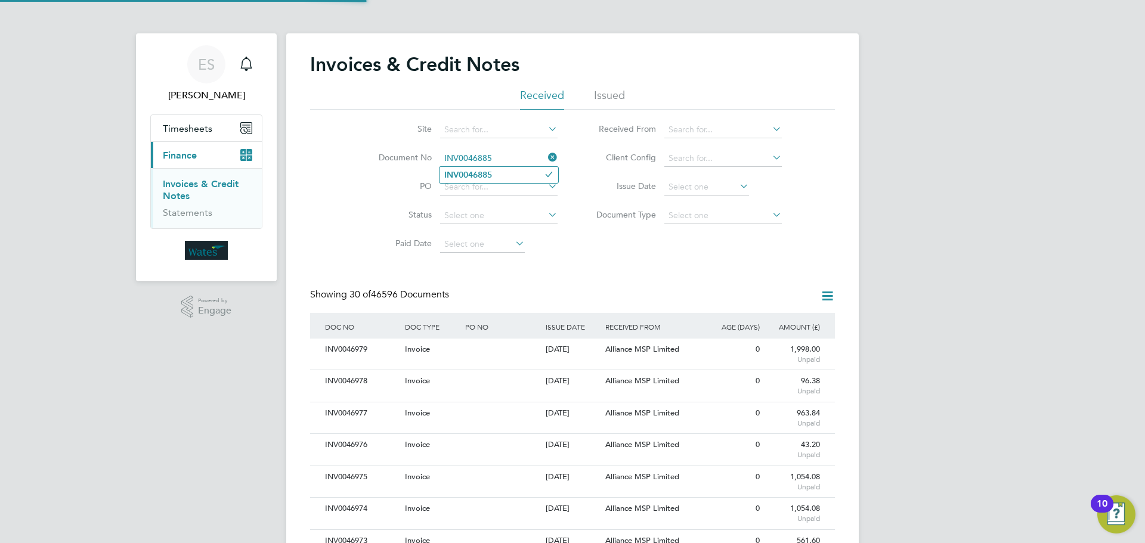
type input "INV0046885"
click at [478, 176] on b "INV0046885" at bounding box center [468, 175] width 48 height 10
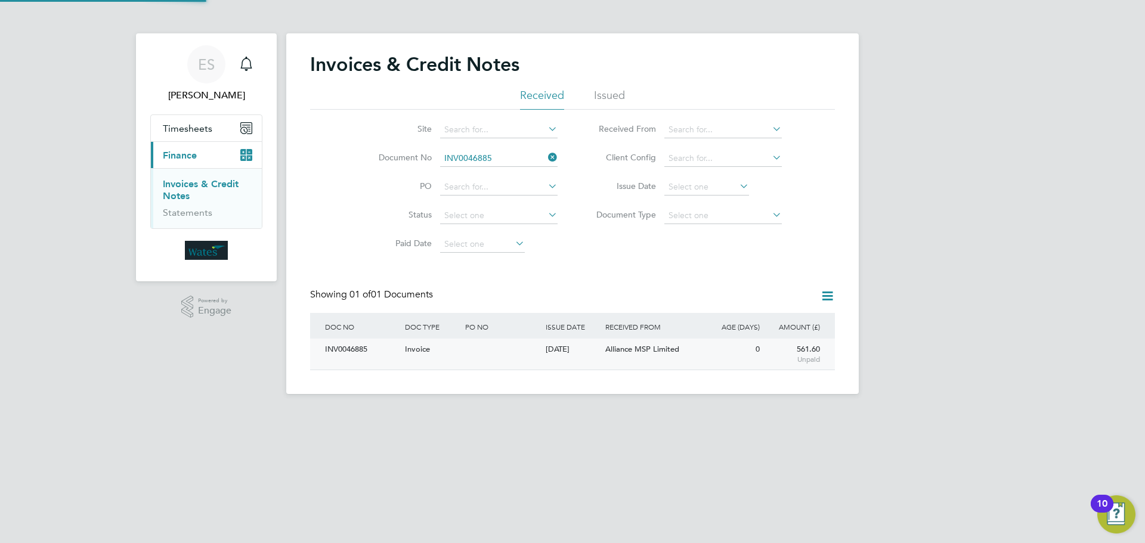
click at [376, 348] on div "INV0046885" at bounding box center [362, 350] width 80 height 22
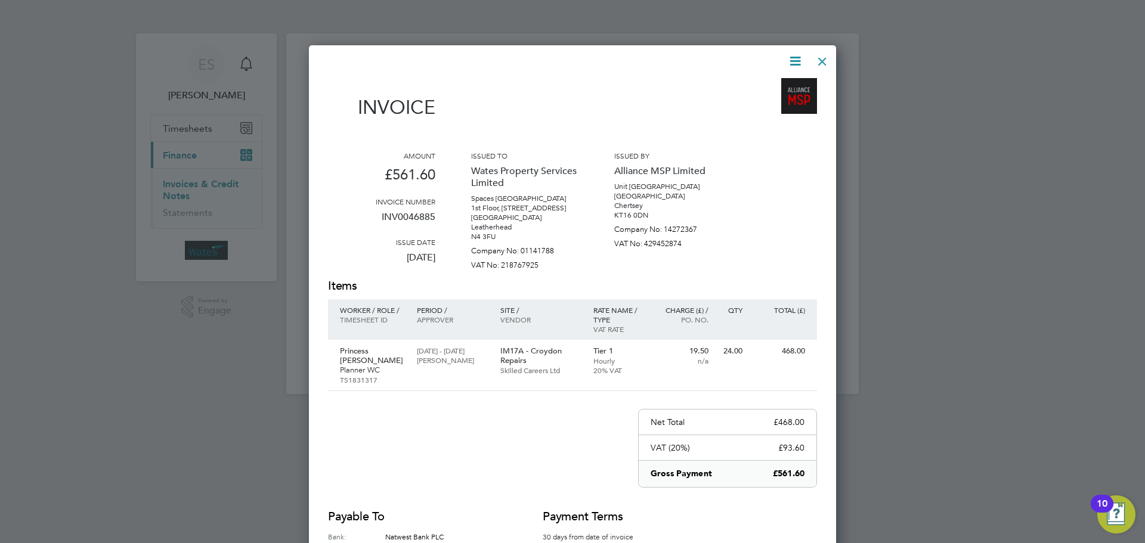
click at [793, 61] on icon at bounding box center [795, 61] width 15 height 15
click at [784, 88] on li "Download Invoice" at bounding box center [759, 89] width 82 height 17
click at [793, 64] on icon at bounding box center [795, 61] width 15 height 15
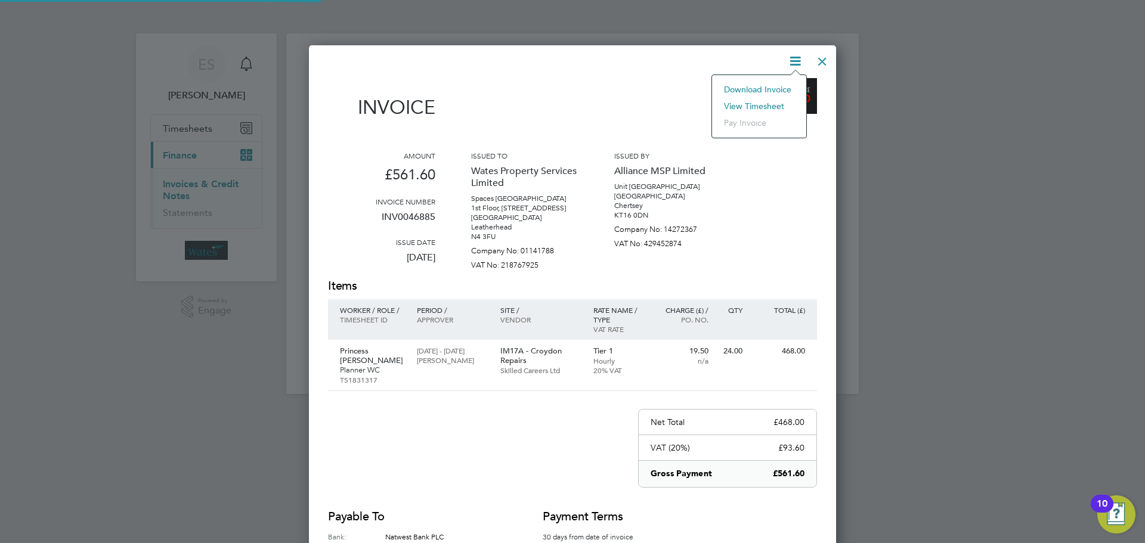
click at [769, 100] on li "View timesheet" at bounding box center [759, 106] width 82 height 17
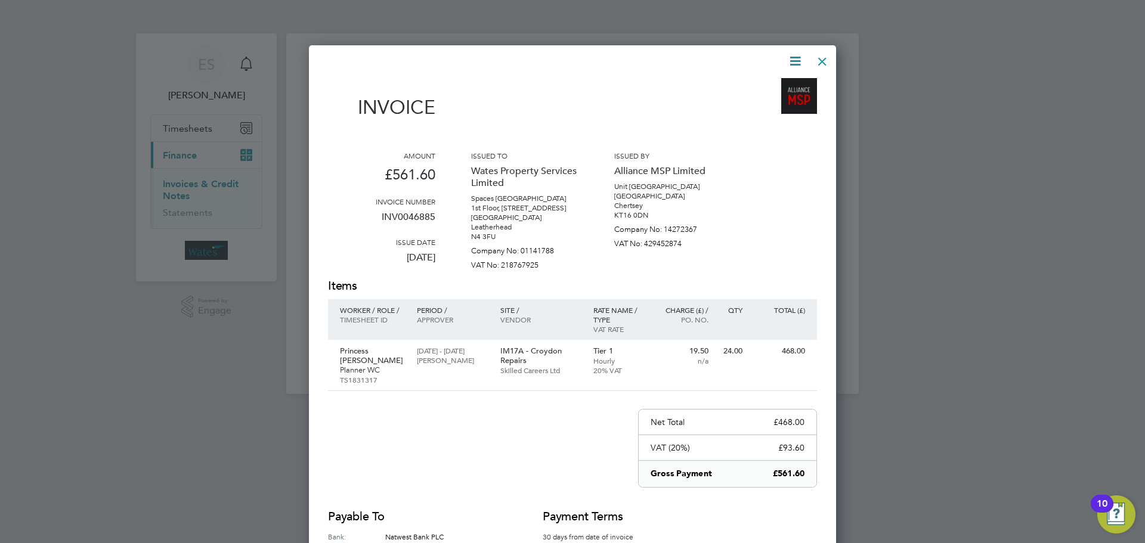
click at [795, 60] on icon at bounding box center [795, 61] width 15 height 15
click at [769, 106] on li "View timesheet" at bounding box center [759, 106] width 82 height 17
click at [813, 61] on div at bounding box center [822, 58] width 21 height 21
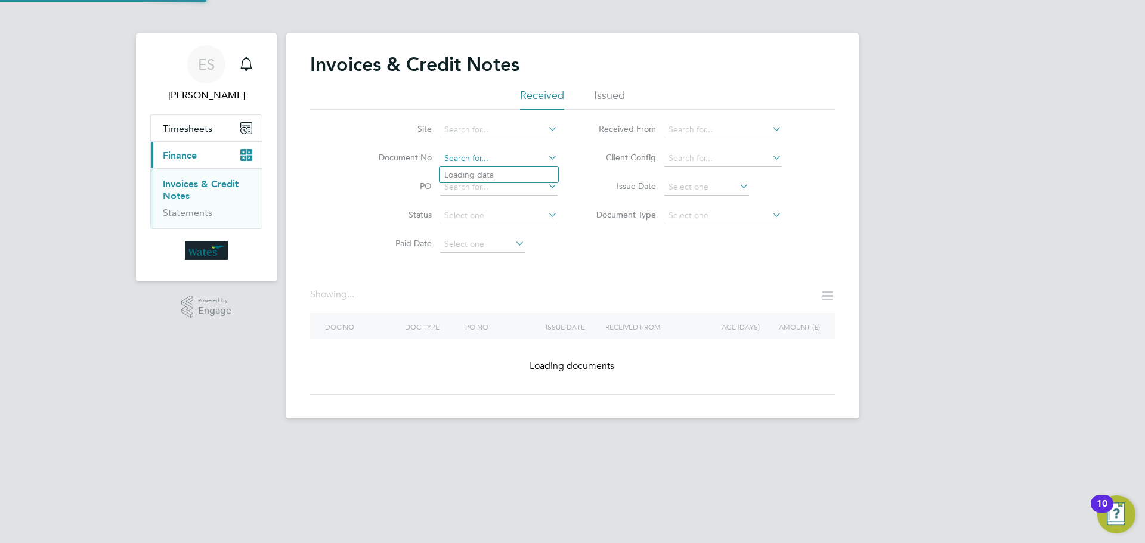
click at [496, 161] on input at bounding box center [498, 158] width 117 height 17
paste input "INV0046886"
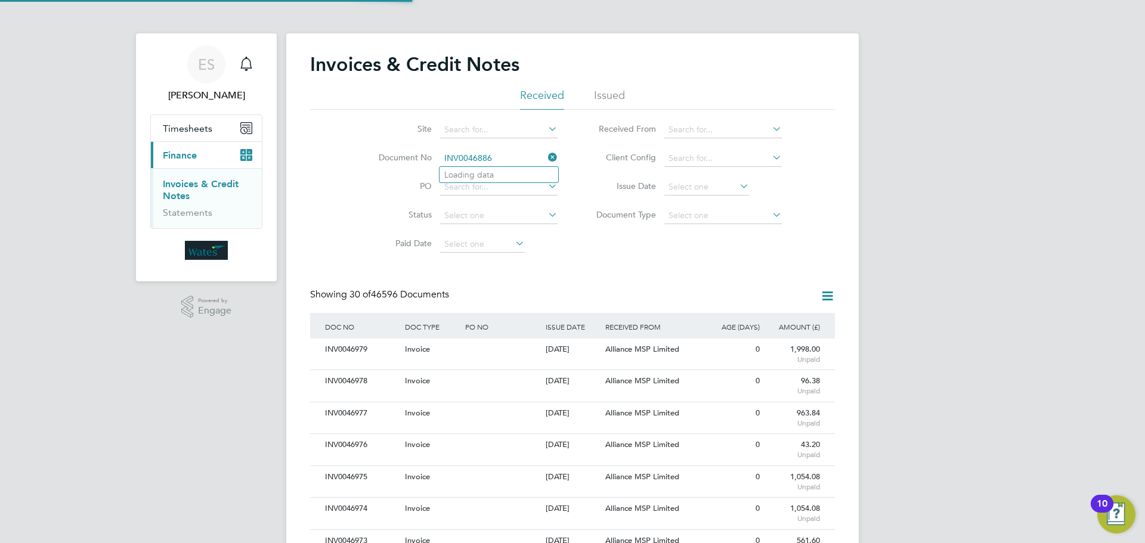
scroll to position [23, 81]
type input "INV0046886"
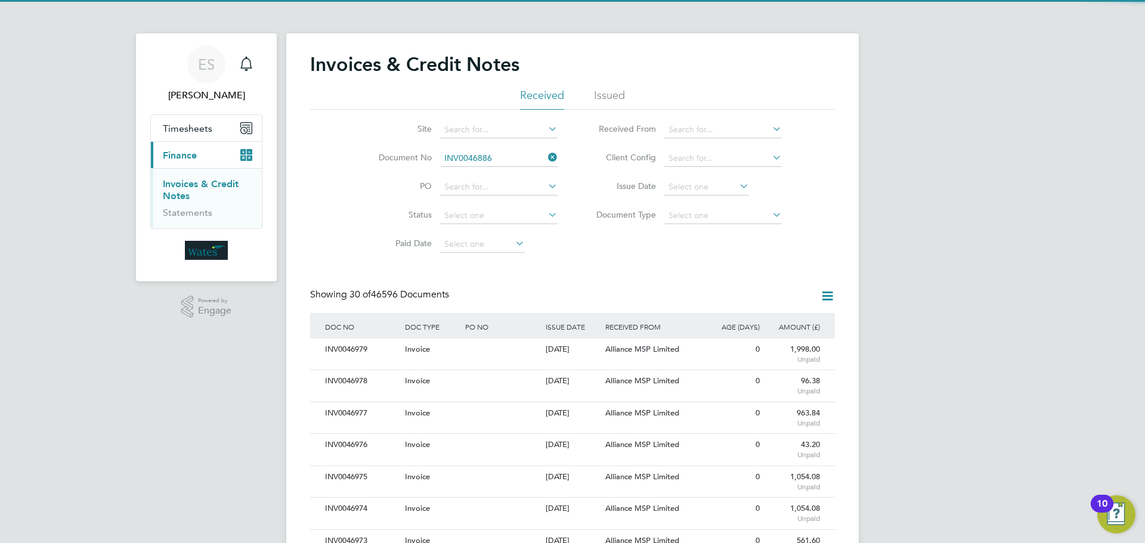
click at [513, 172] on li "INV0046886" at bounding box center [499, 175] width 119 height 16
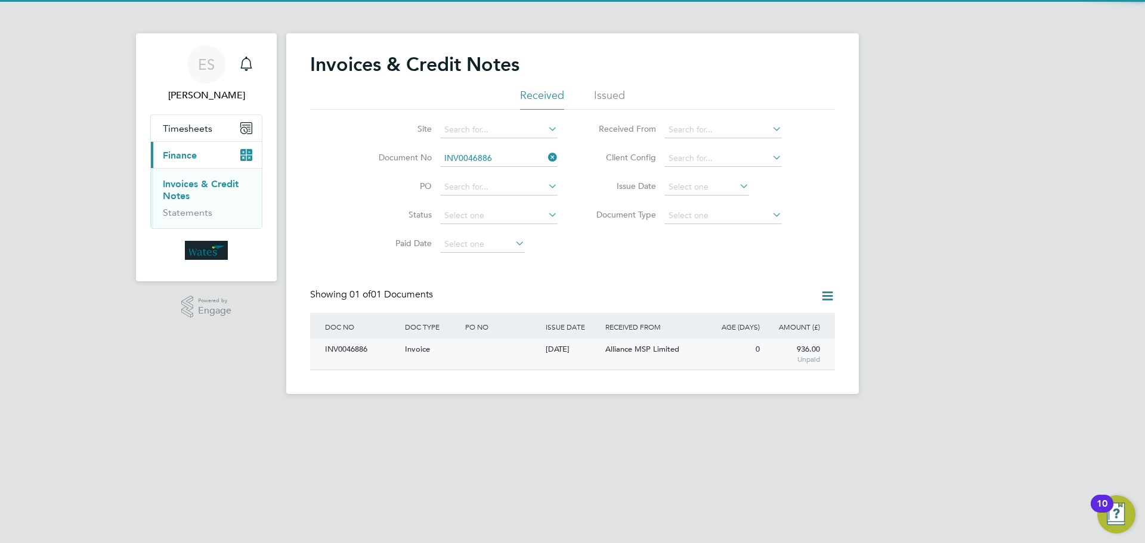
click at [363, 352] on div "INV0046886" at bounding box center [362, 350] width 80 height 22
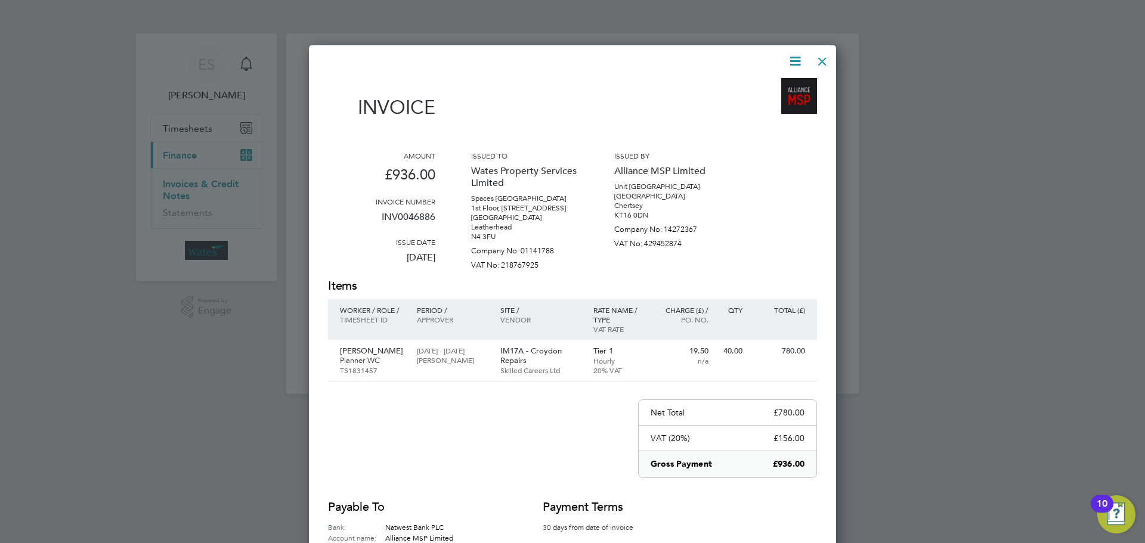
click at [790, 61] on icon at bounding box center [795, 61] width 15 height 15
click at [752, 86] on li "Download Invoice" at bounding box center [759, 89] width 82 height 17
drag, startPoint x: 794, startPoint y: 57, endPoint x: 790, endPoint y: 76, distance: 19.7
click at [794, 57] on icon at bounding box center [795, 61] width 15 height 15
click at [757, 102] on li "View timesheet" at bounding box center [759, 106] width 82 height 17
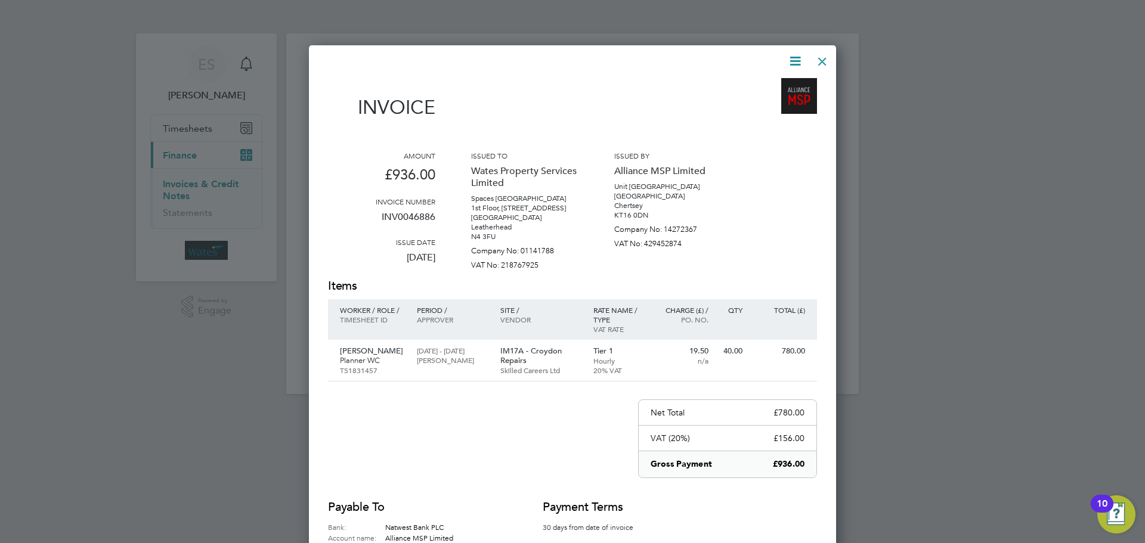
click at [814, 55] on div at bounding box center [822, 58] width 21 height 21
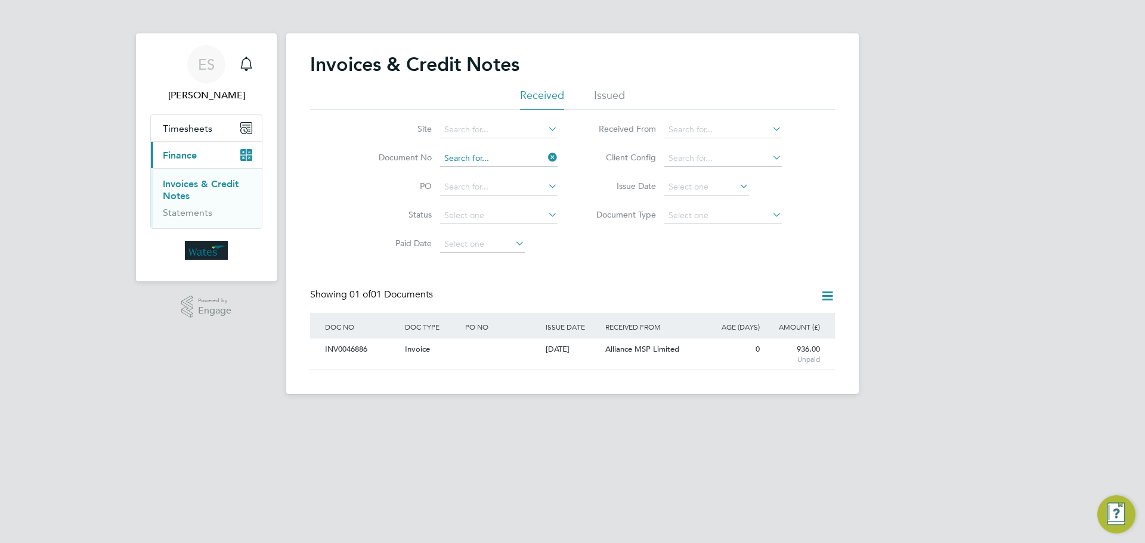
click at [490, 154] on input at bounding box center [498, 158] width 117 height 17
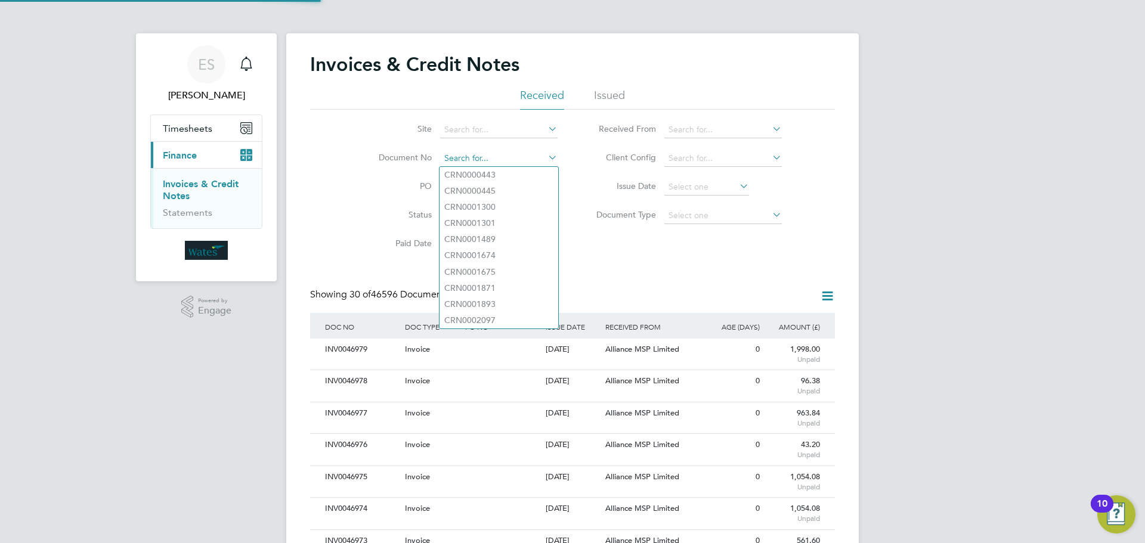
paste input "INV0046887"
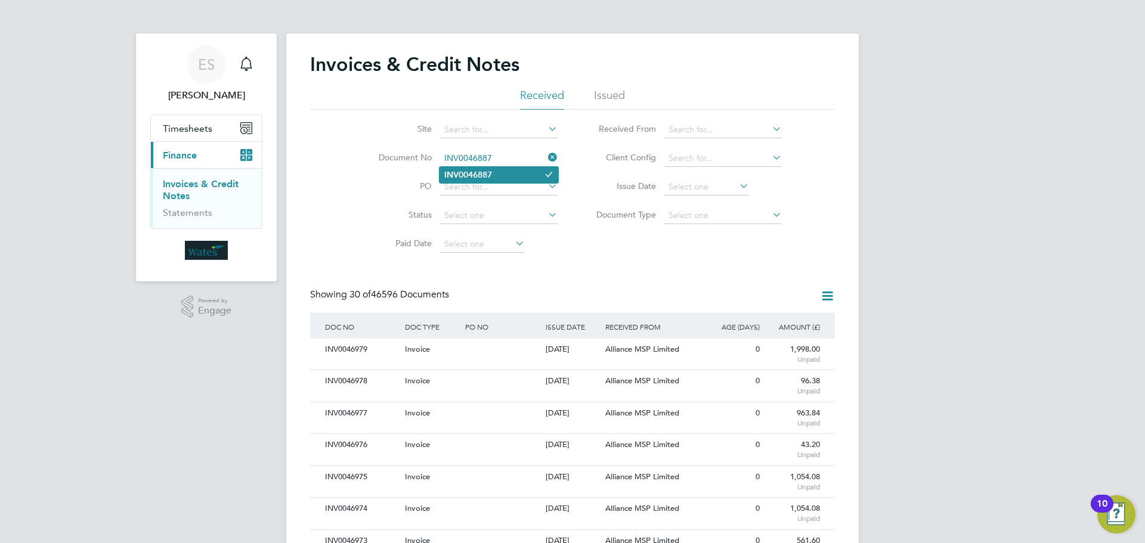
type input "INV0046887"
click at [511, 178] on li "INV0046887" at bounding box center [499, 175] width 119 height 16
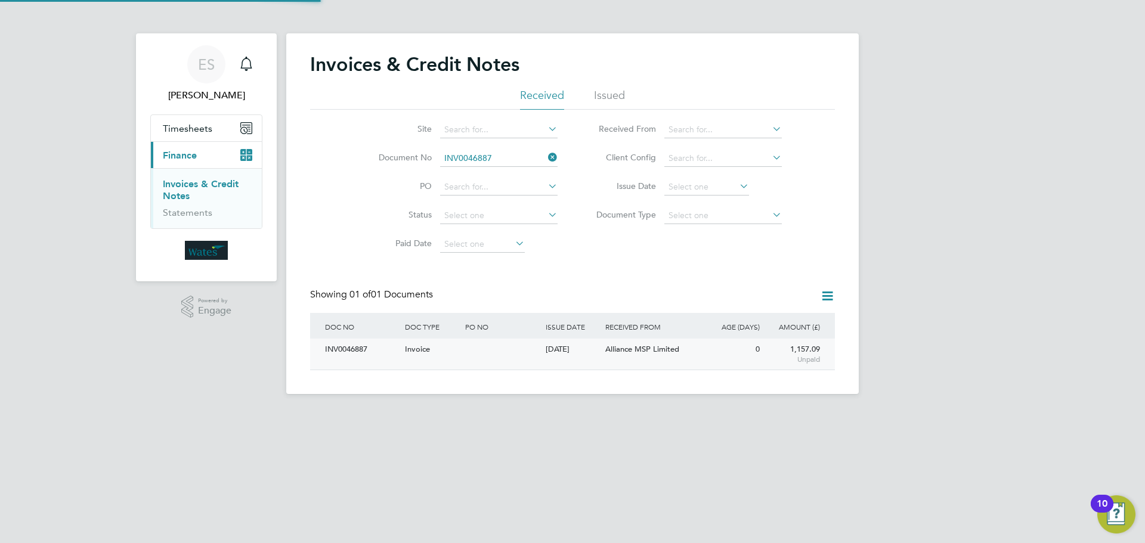
click at [352, 357] on div "INV0046887" at bounding box center [362, 350] width 80 height 22
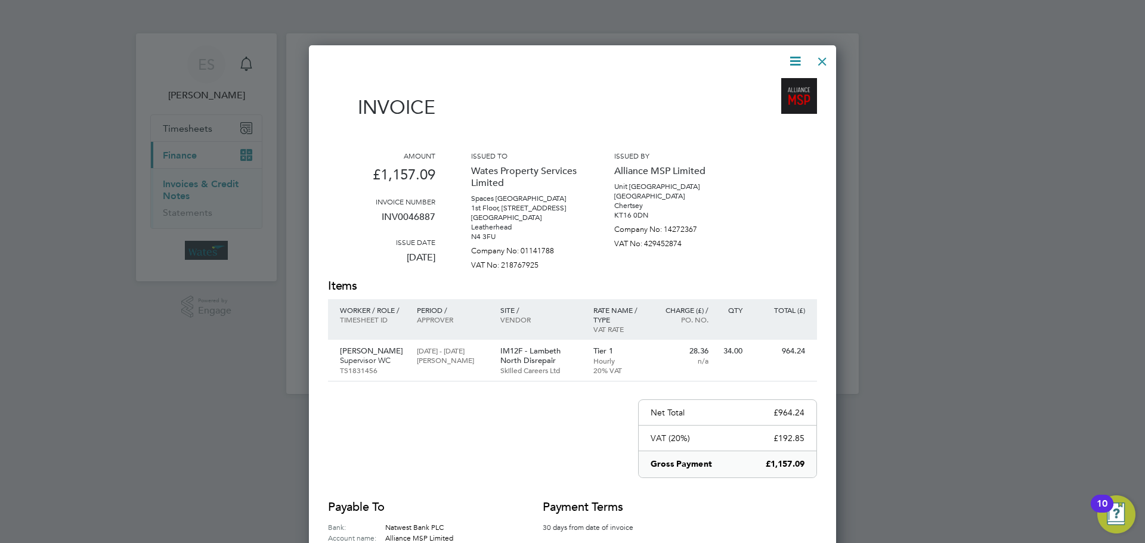
click at [790, 58] on icon at bounding box center [795, 61] width 15 height 15
click at [784, 86] on li "Download Invoice" at bounding box center [759, 89] width 82 height 17
click at [791, 58] on icon at bounding box center [795, 61] width 15 height 15
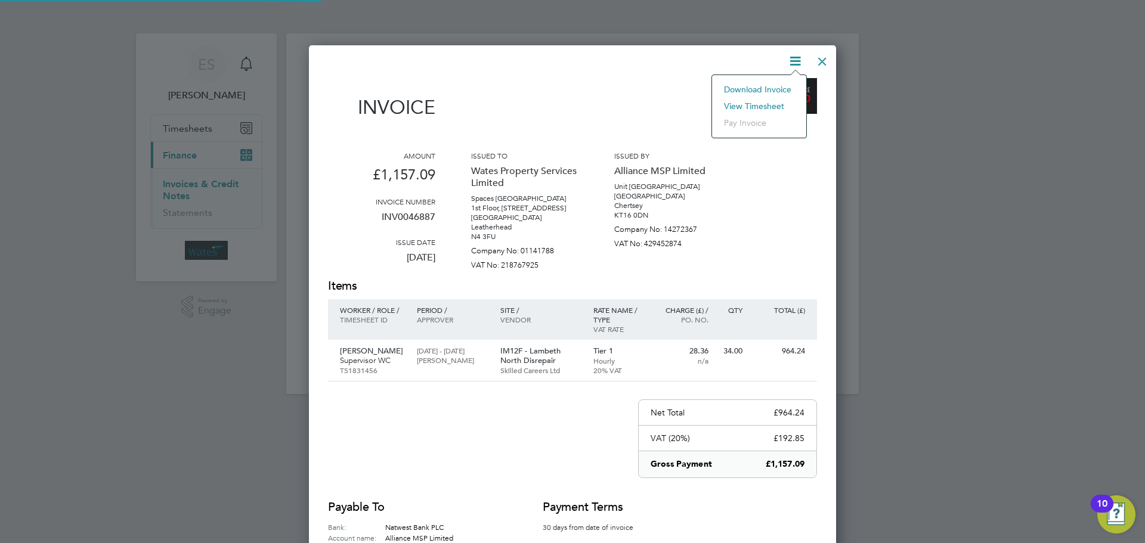
click at [761, 102] on li "View timesheet" at bounding box center [759, 106] width 82 height 17
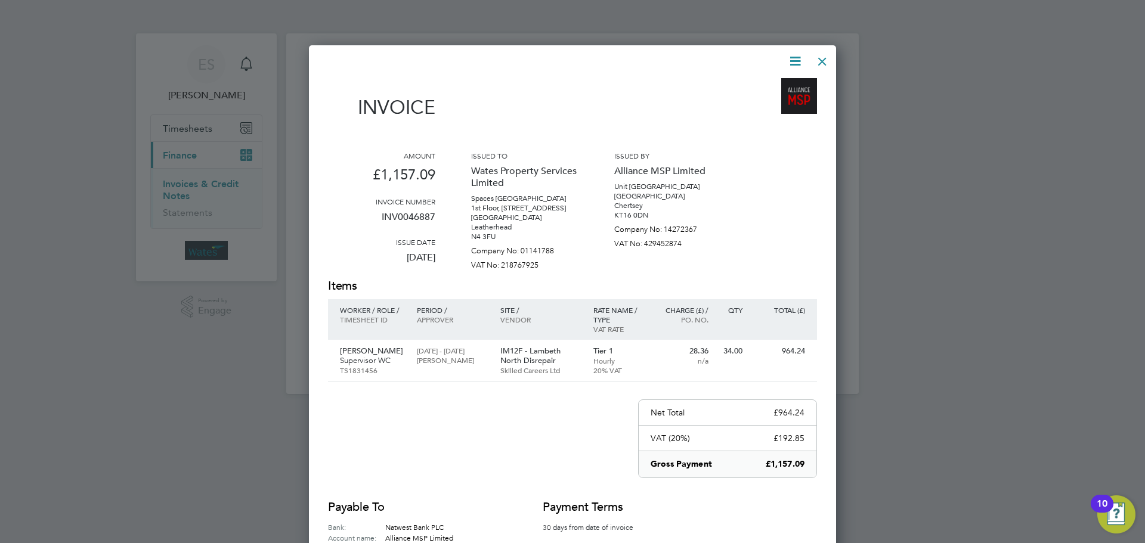
click at [812, 62] on div at bounding box center [822, 58] width 21 height 21
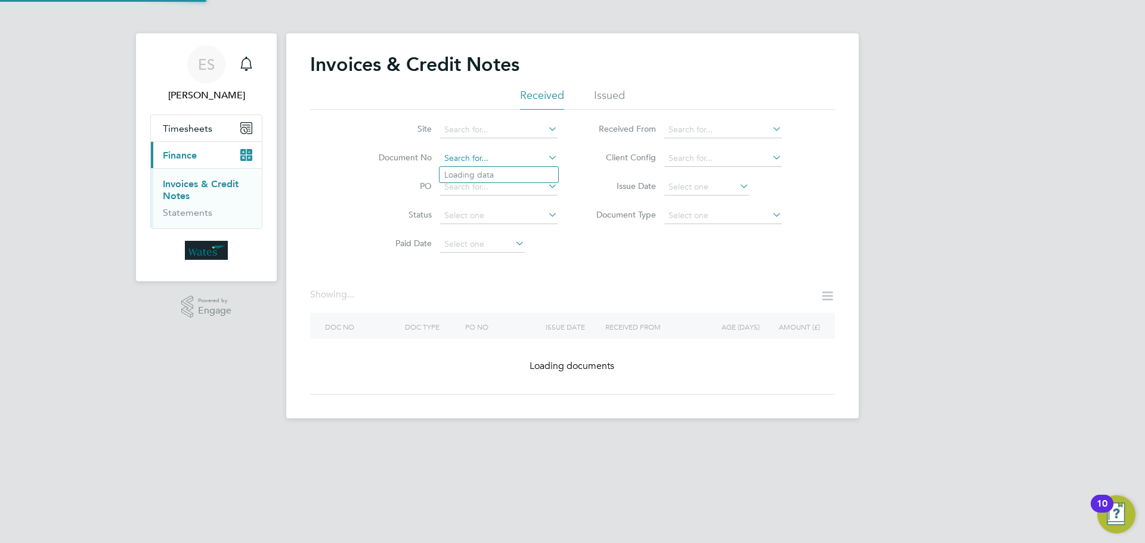
click at [503, 165] on input at bounding box center [498, 158] width 117 height 17
paste input "INV0046888"
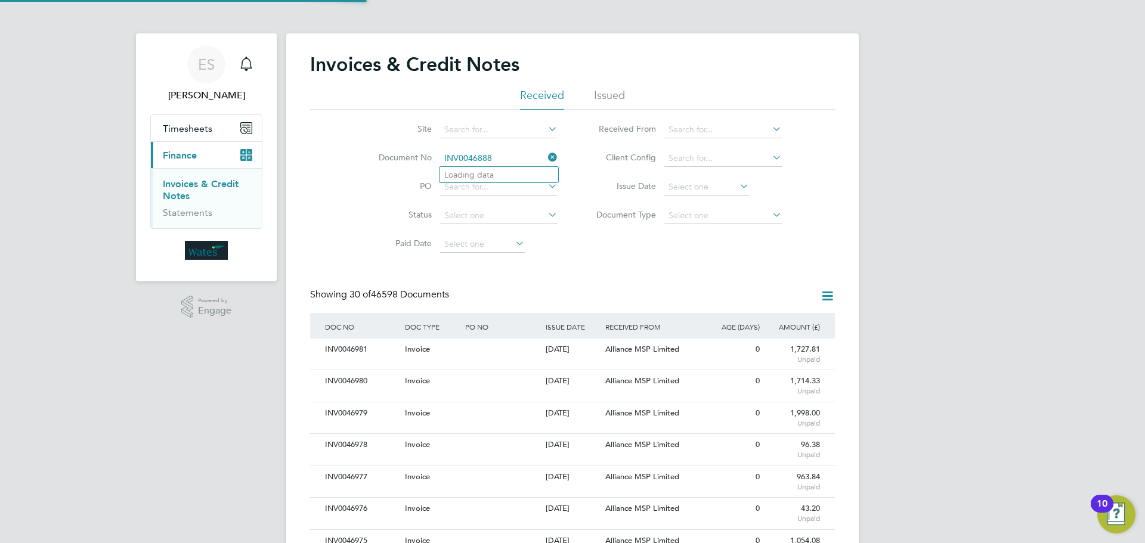
scroll to position [23, 81]
type input "INV0046888"
click at [487, 177] on b "INV0046888" at bounding box center [468, 175] width 48 height 10
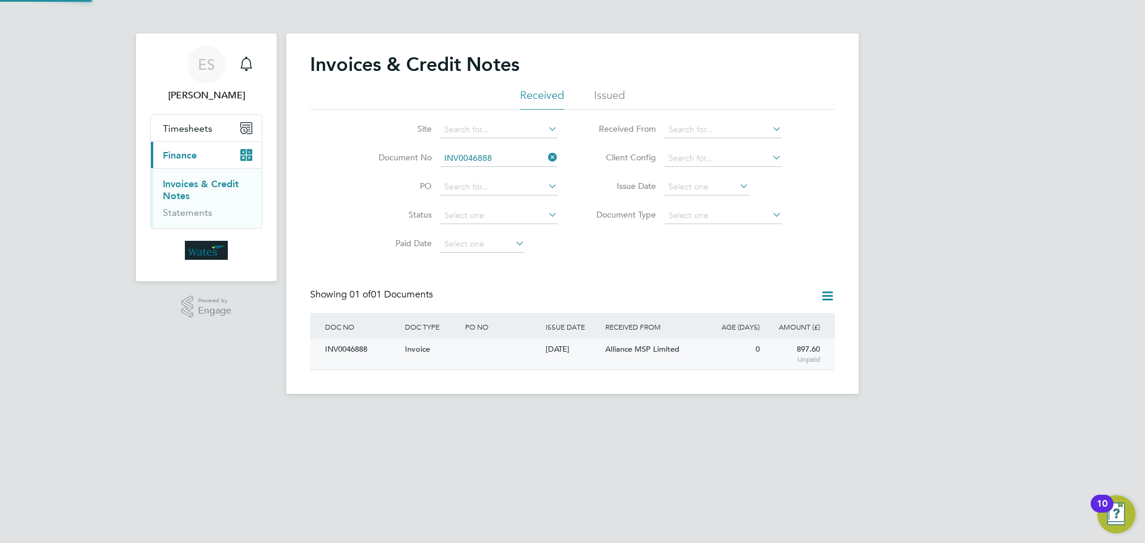
click at [369, 355] on div "INV0046888" at bounding box center [362, 350] width 80 height 22
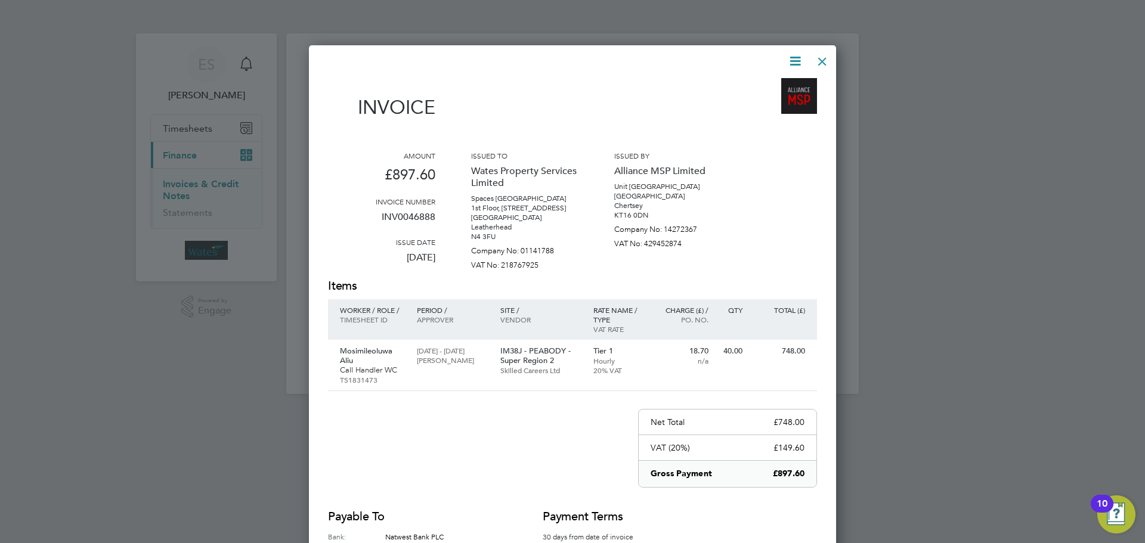
click at [794, 64] on icon at bounding box center [795, 61] width 15 height 15
click at [763, 83] on li "Download Invoice" at bounding box center [759, 89] width 82 height 17
click at [793, 54] on icon at bounding box center [795, 61] width 15 height 15
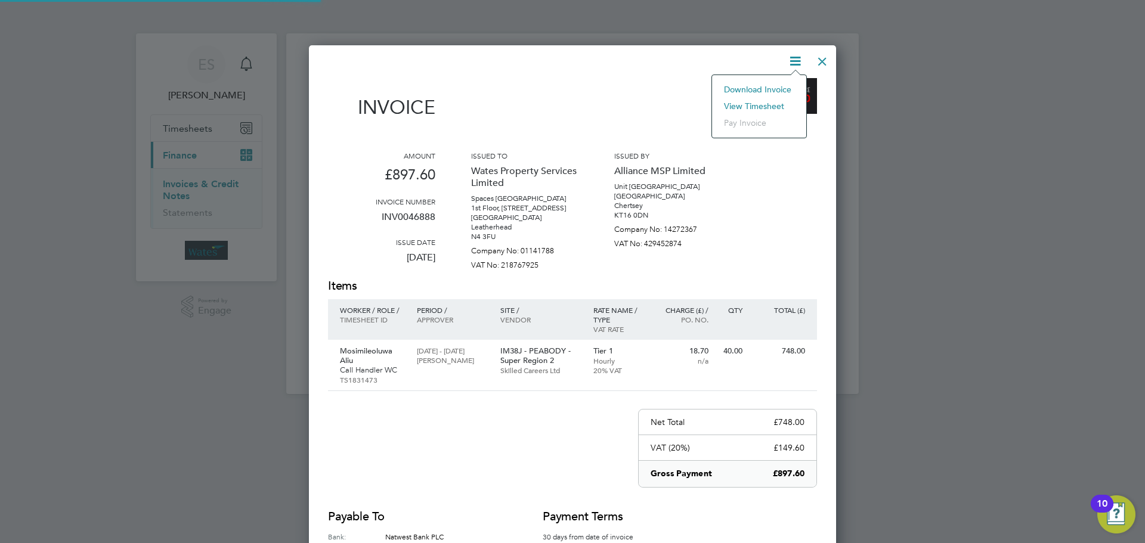
click at [748, 106] on li "View timesheet" at bounding box center [759, 106] width 82 height 17
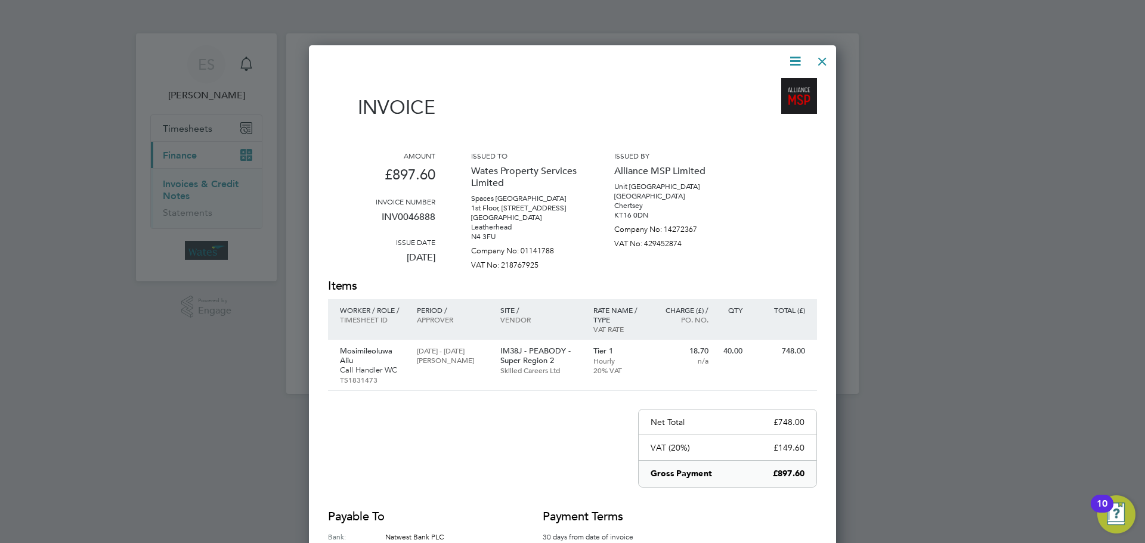
click at [806, 62] on div "Invoice Amount £897.60 Invoice number INV0046888 Issue date 30 Sep 2025 Issued …" at bounding box center [572, 336] width 489 height 565
click at [824, 55] on div at bounding box center [822, 58] width 21 height 21
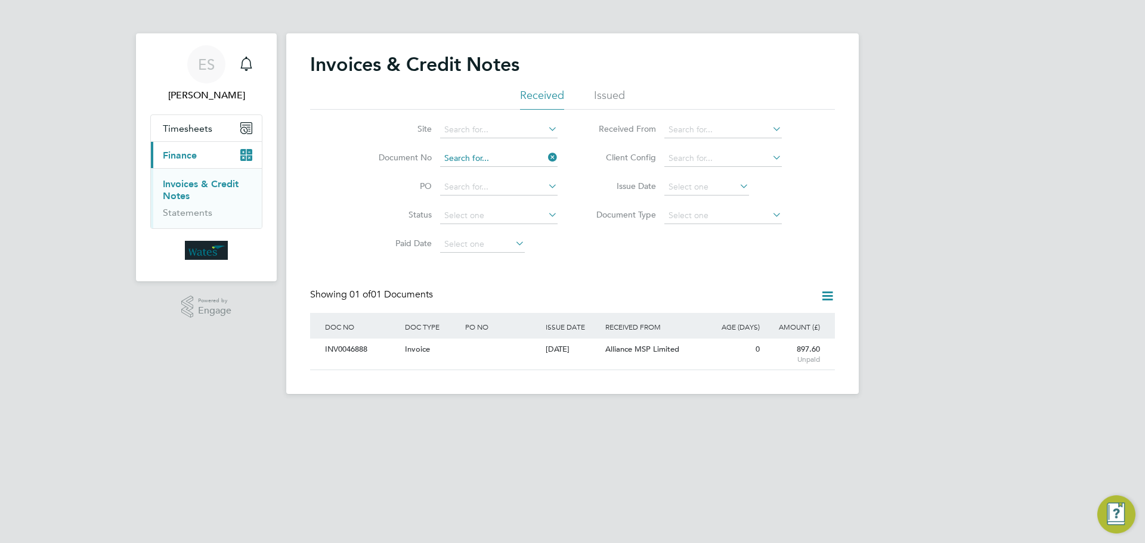
click at [484, 151] on input at bounding box center [498, 158] width 117 height 17
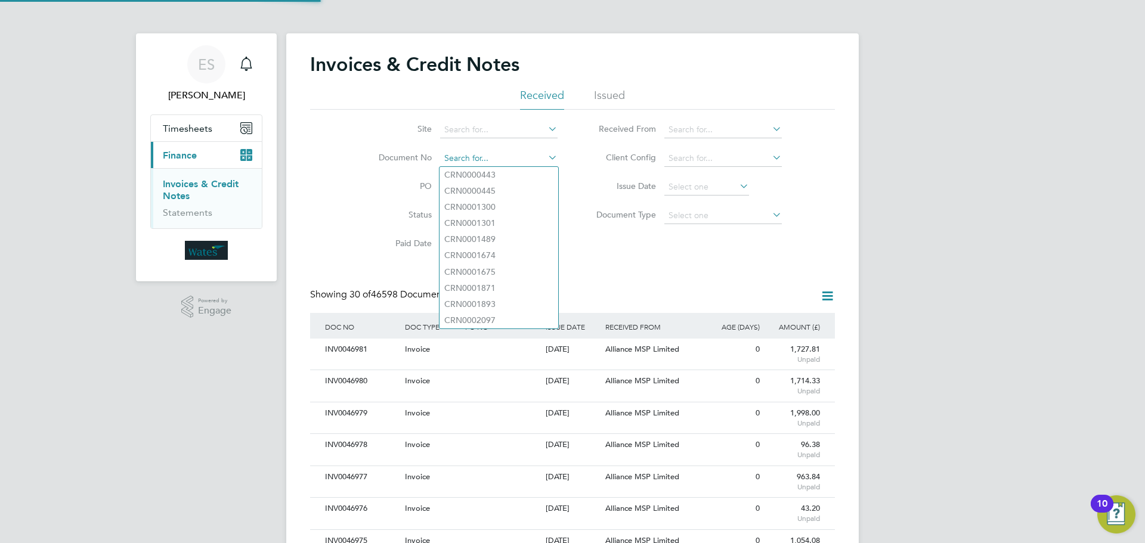
scroll to position [23, 101]
paste input "INV0046889"
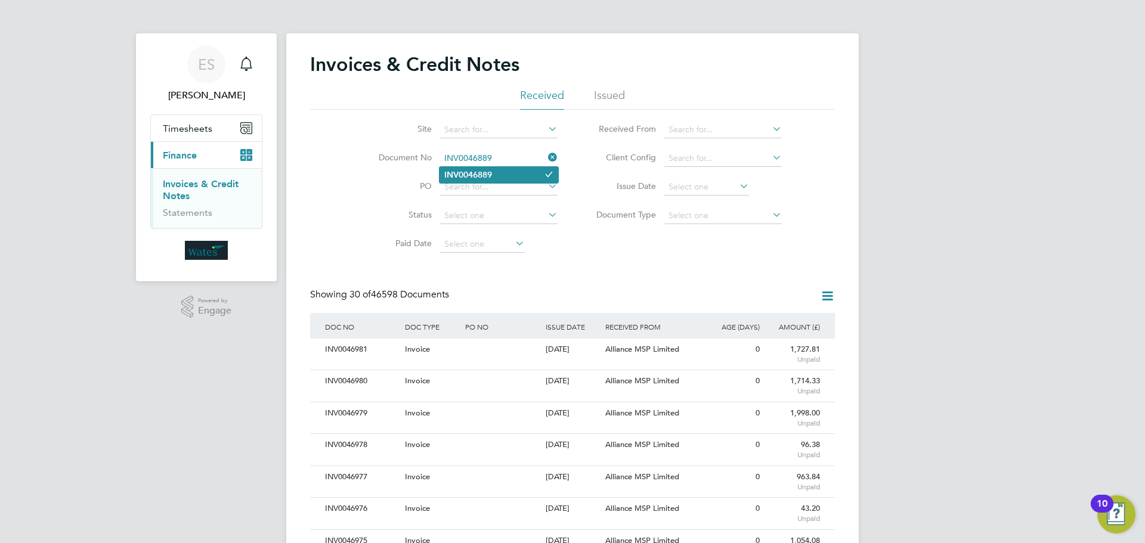
type input "INV0046889"
click at [496, 172] on li "INV0046889" at bounding box center [499, 175] width 119 height 16
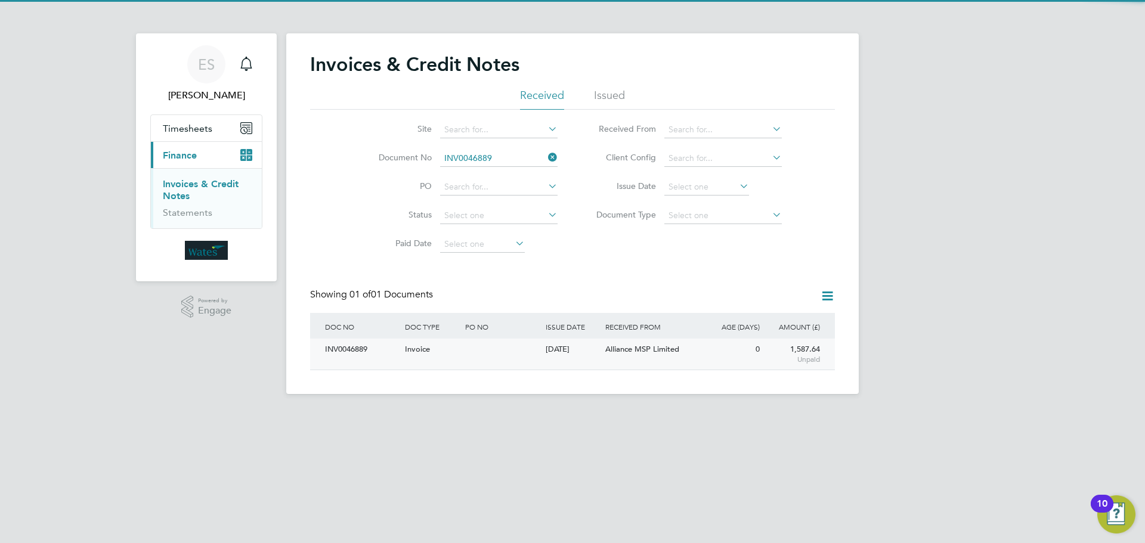
click at [330, 356] on div "INV0046889" at bounding box center [362, 350] width 80 height 22
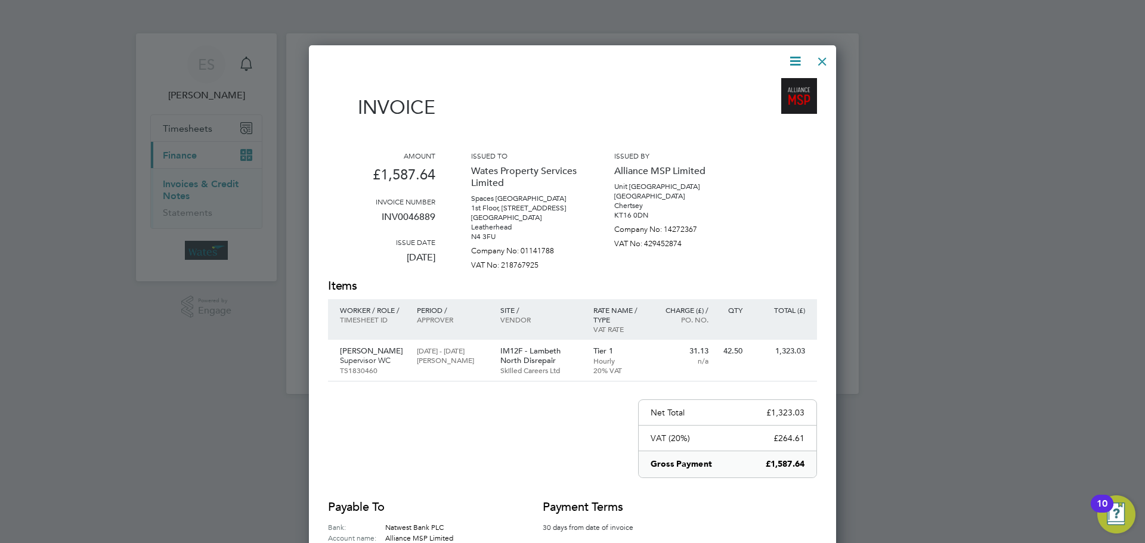
click at [791, 55] on icon at bounding box center [795, 61] width 15 height 15
click at [778, 82] on li "Download Invoice" at bounding box center [759, 89] width 82 height 17
drag, startPoint x: 790, startPoint y: 54, endPoint x: 790, endPoint y: 61, distance: 7.2
click at [790, 54] on icon at bounding box center [795, 61] width 15 height 15
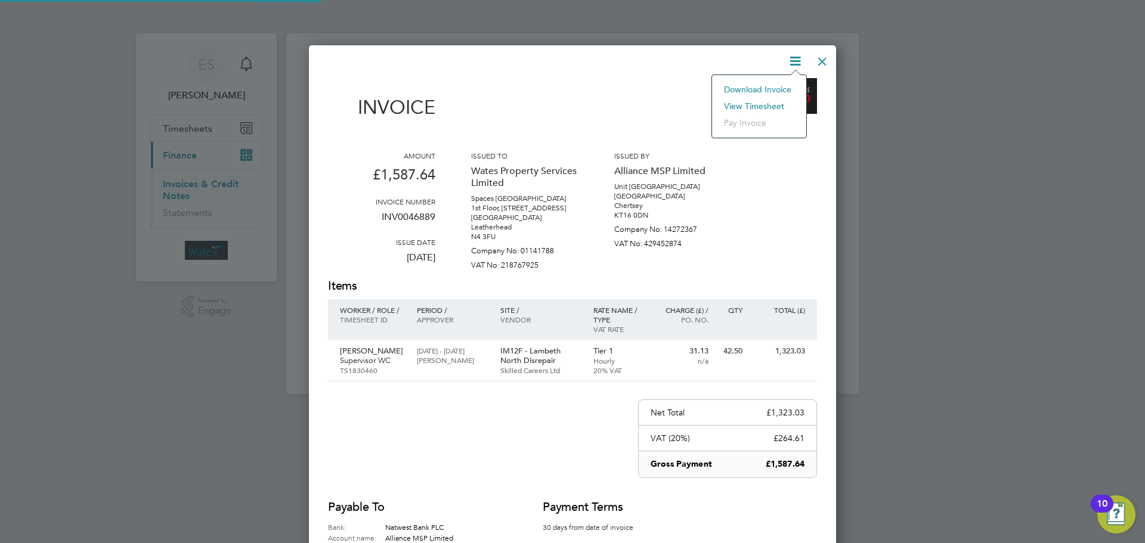
click at [762, 105] on li "View timesheet" at bounding box center [759, 106] width 82 height 17
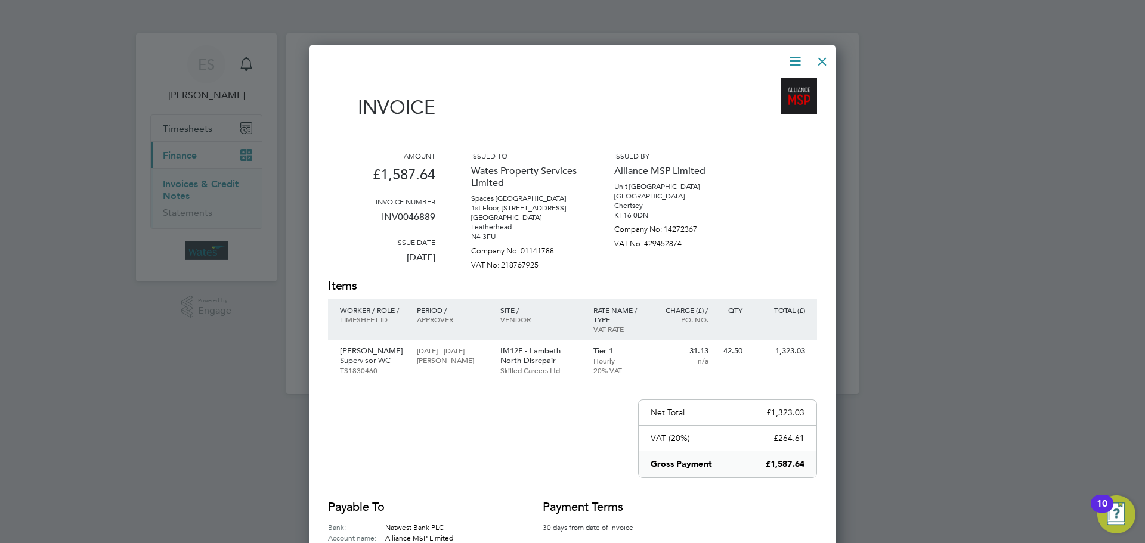
click at [812, 58] on div at bounding box center [822, 58] width 21 height 21
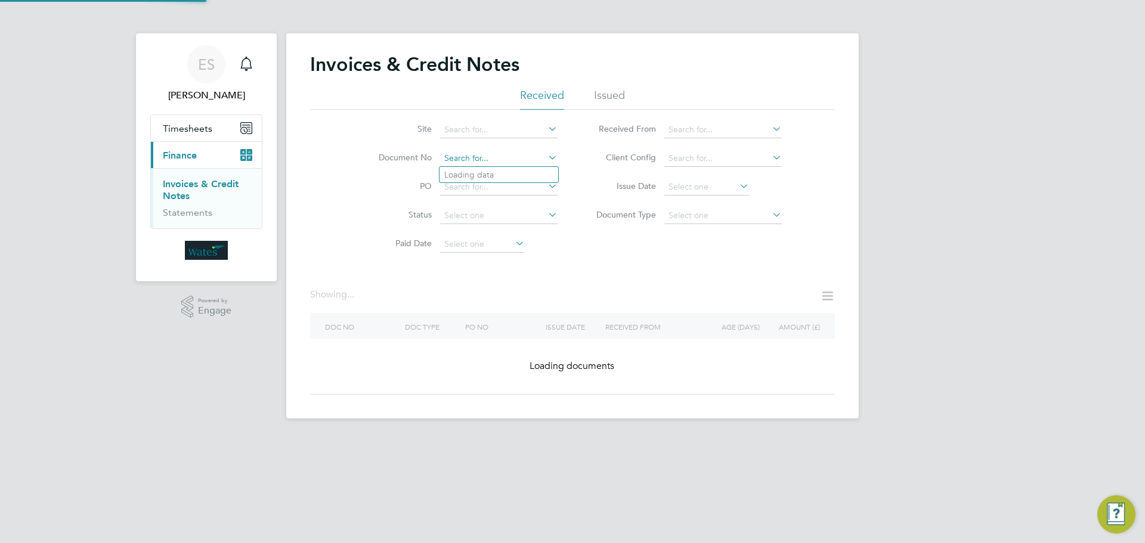
click at [497, 159] on input at bounding box center [498, 158] width 117 height 17
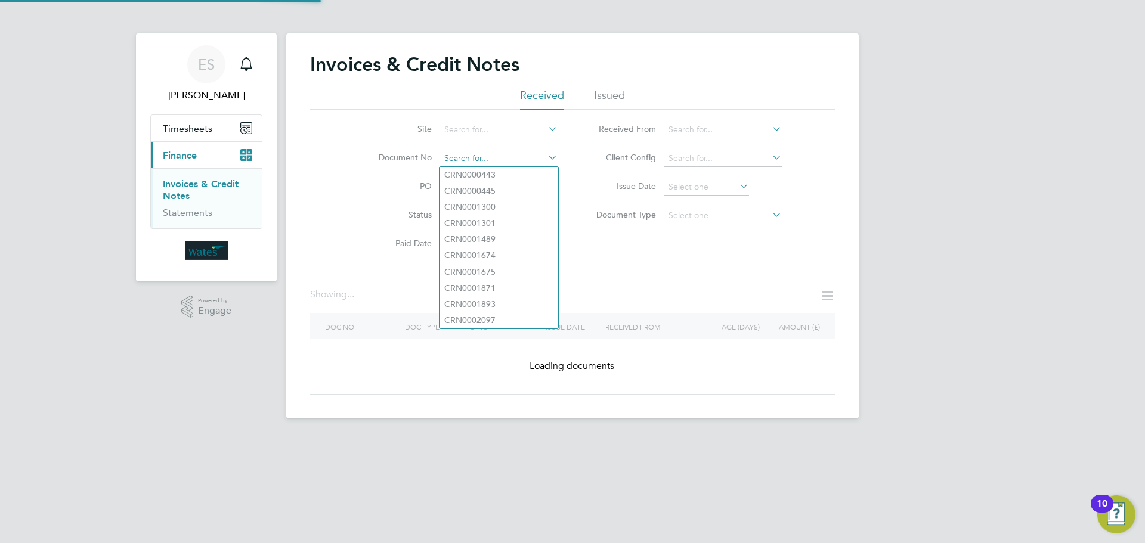
paste input "INV0046890"
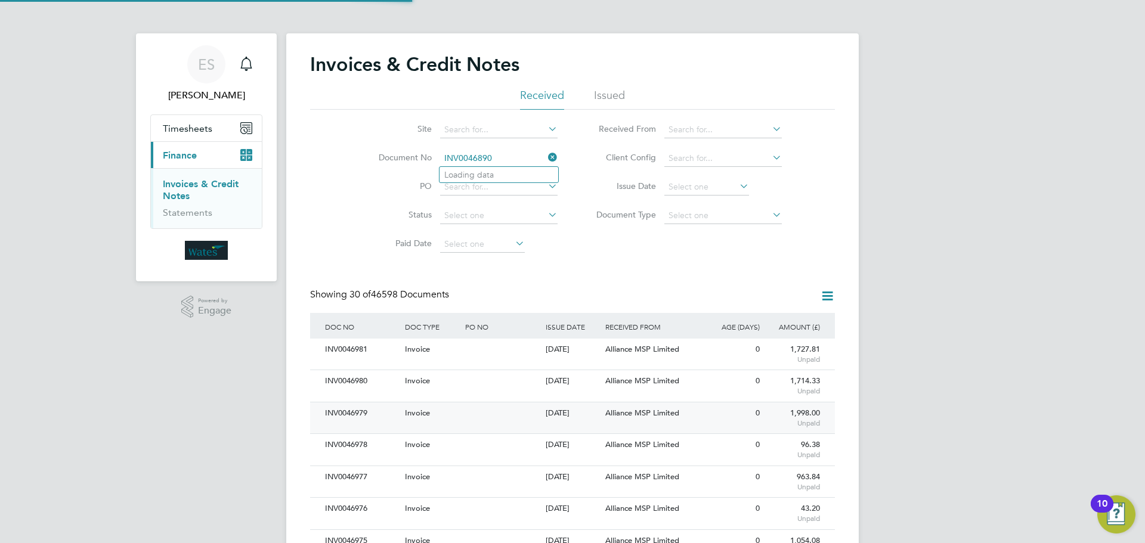
scroll to position [23, 101]
type input "INV0046890"
click at [482, 178] on b "INV0046890" at bounding box center [468, 175] width 48 height 10
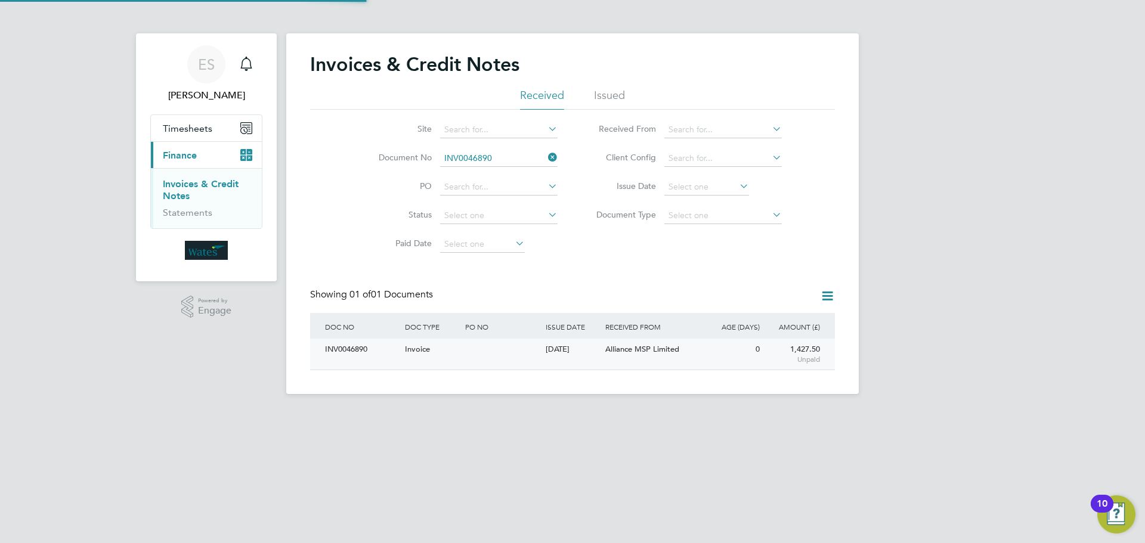
click at [351, 352] on div "INV0046890" at bounding box center [362, 350] width 80 height 22
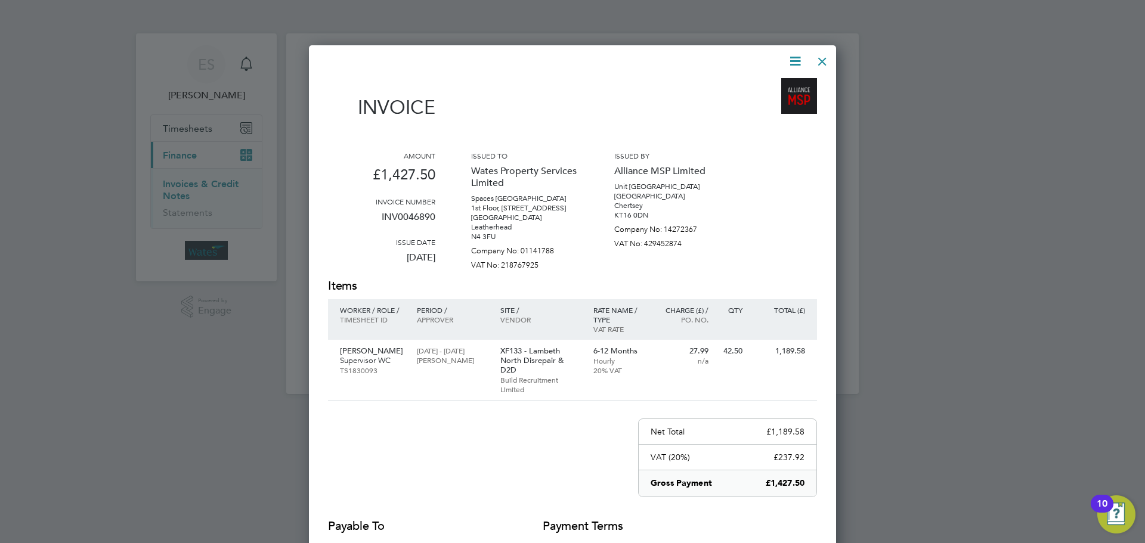
click at [795, 55] on icon at bounding box center [795, 61] width 15 height 15
click at [757, 83] on li "Download Invoice" at bounding box center [759, 89] width 82 height 17
click at [788, 57] on icon at bounding box center [795, 61] width 15 height 15
click at [768, 104] on li "View timesheet" at bounding box center [759, 106] width 82 height 17
click at [813, 62] on div at bounding box center [822, 58] width 21 height 21
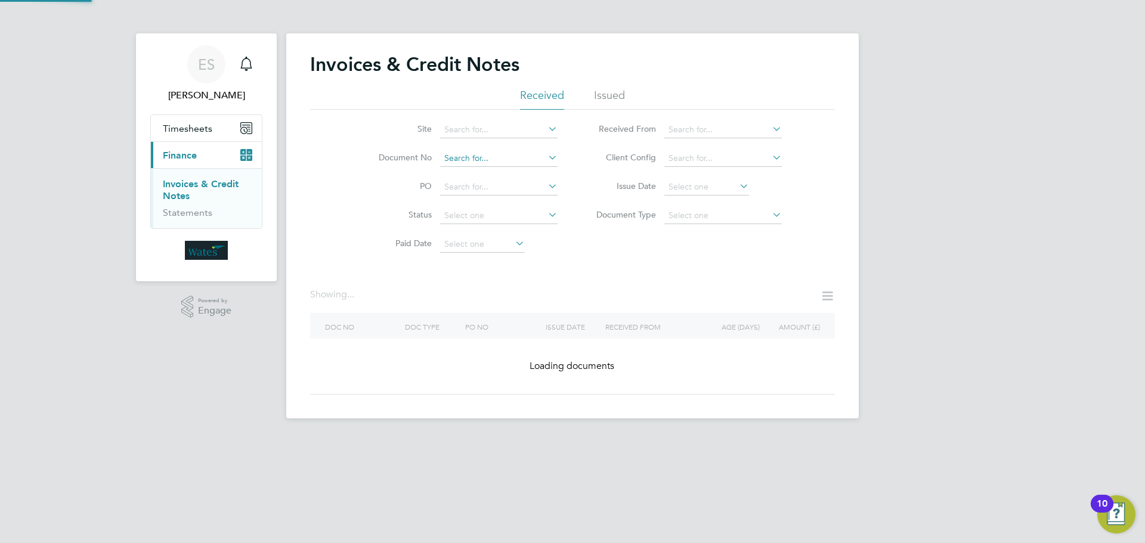
click at [498, 159] on input at bounding box center [498, 158] width 117 height 17
paste input "INV0046891"
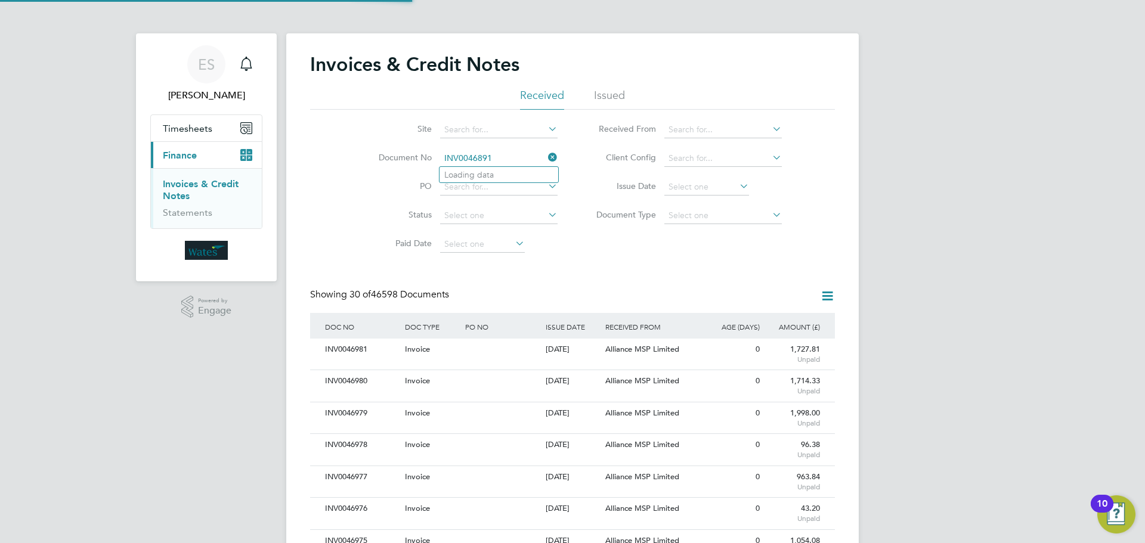
scroll to position [23, 81]
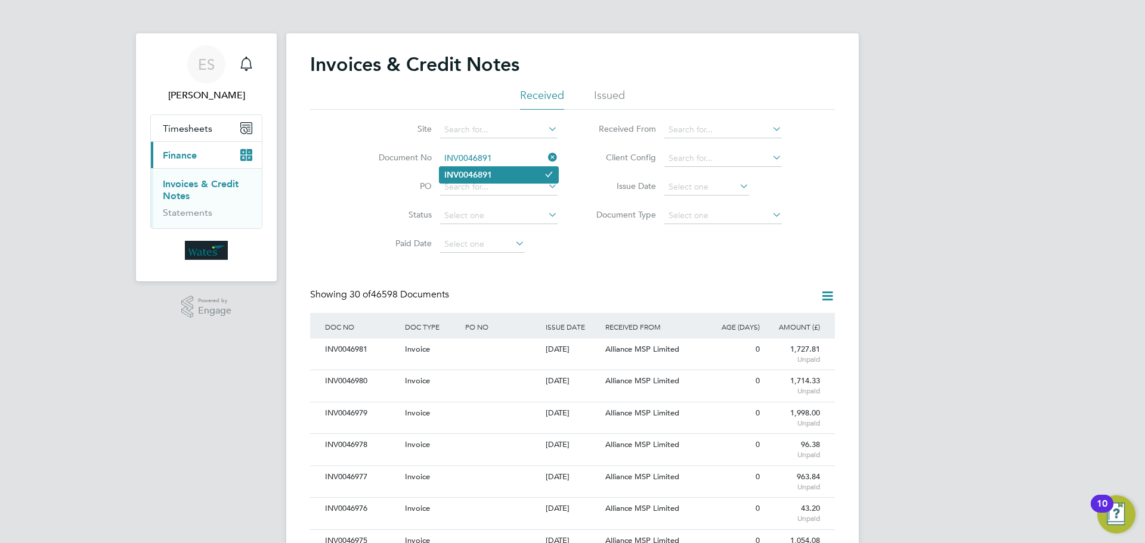
type input "INV0046891"
click at [502, 168] on li "INV0046891" at bounding box center [499, 175] width 119 height 16
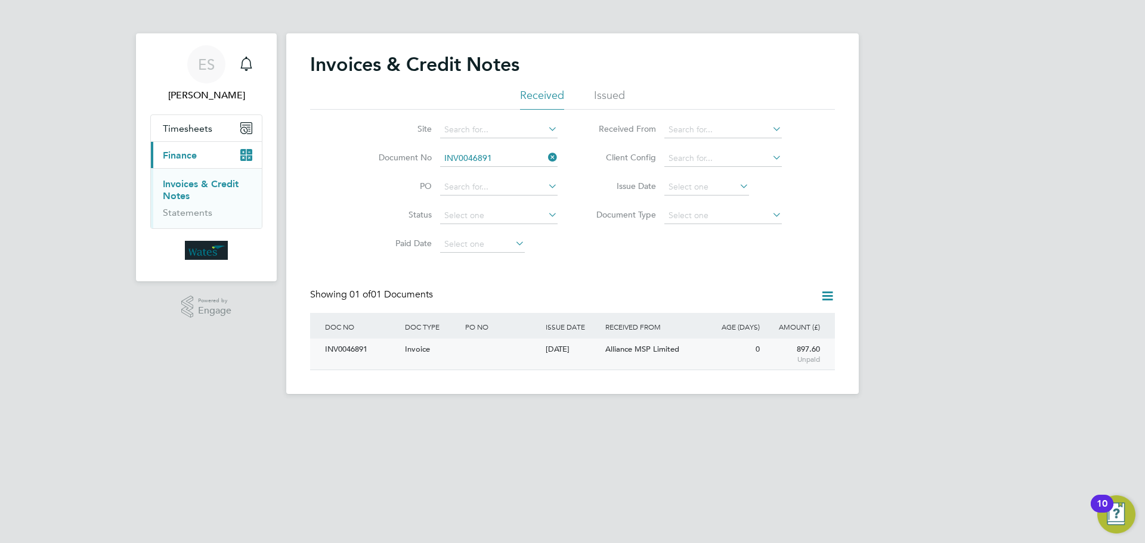
click at [378, 355] on div "INV0046891" at bounding box center [362, 350] width 80 height 22
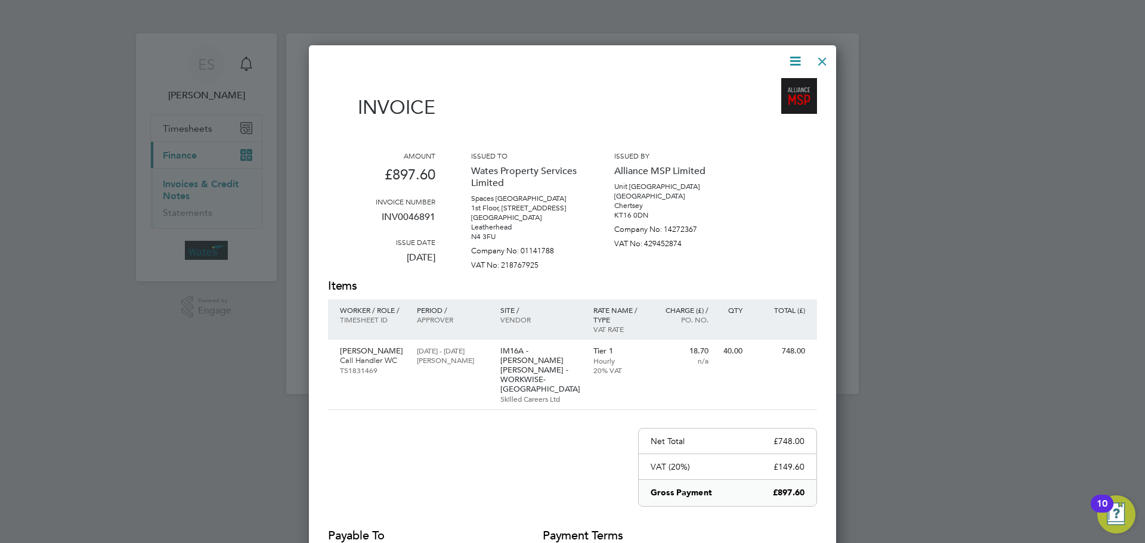
click at [798, 61] on icon at bounding box center [795, 61] width 15 height 15
click at [772, 85] on li "Download Invoice" at bounding box center [759, 89] width 82 height 17
click at [790, 63] on icon at bounding box center [795, 61] width 15 height 15
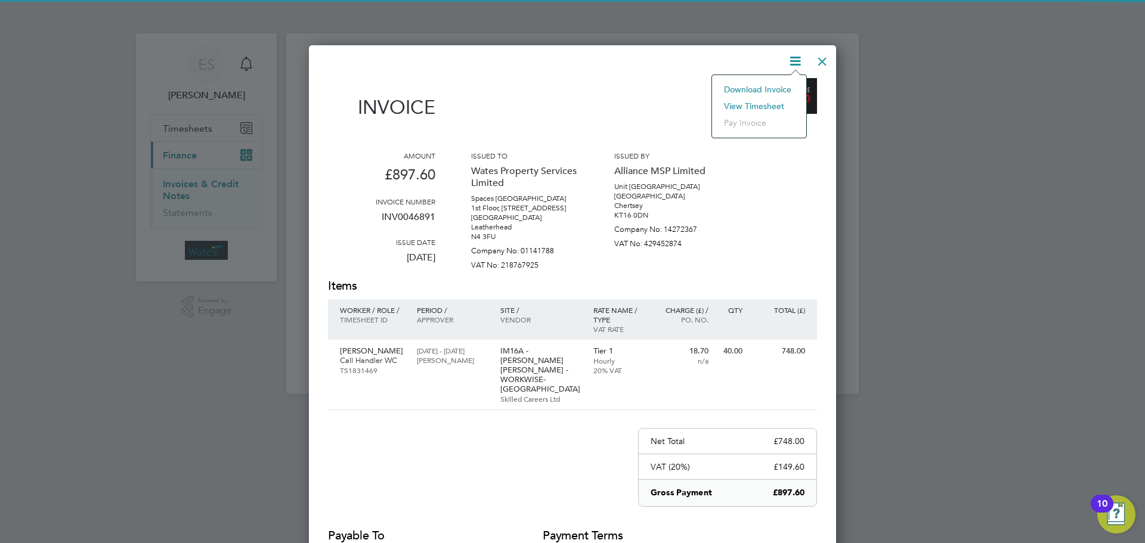
click at [738, 104] on li "View timesheet" at bounding box center [759, 106] width 82 height 17
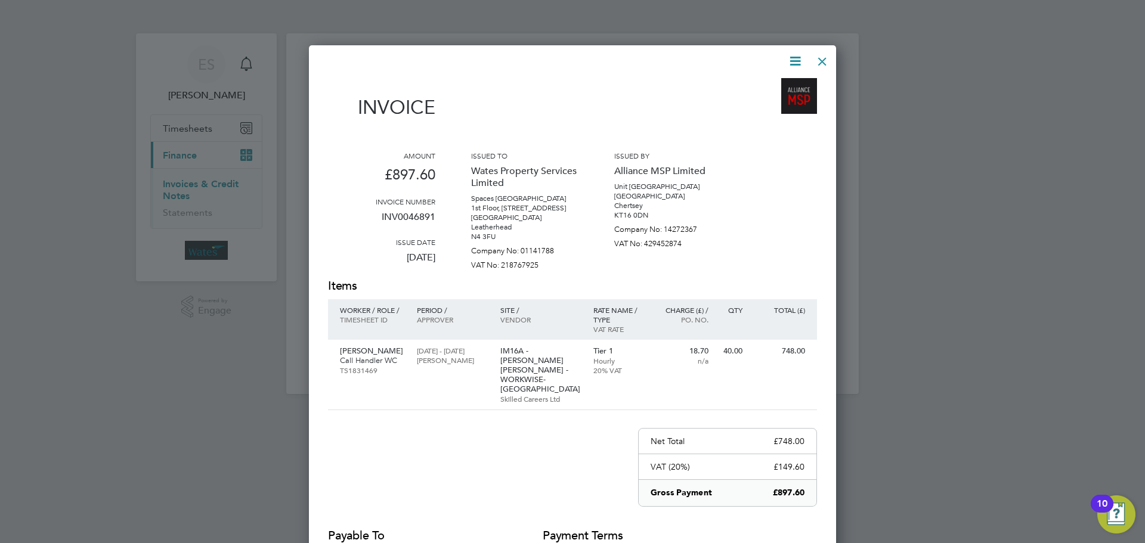
click at [799, 60] on icon at bounding box center [795, 61] width 15 height 15
click at [780, 85] on li "Download Invoice" at bounding box center [759, 89] width 82 height 17
click at [793, 58] on icon at bounding box center [795, 61] width 15 height 15
click at [766, 104] on li "View timesheet" at bounding box center [759, 106] width 82 height 17
click at [791, 59] on icon at bounding box center [795, 61] width 15 height 15
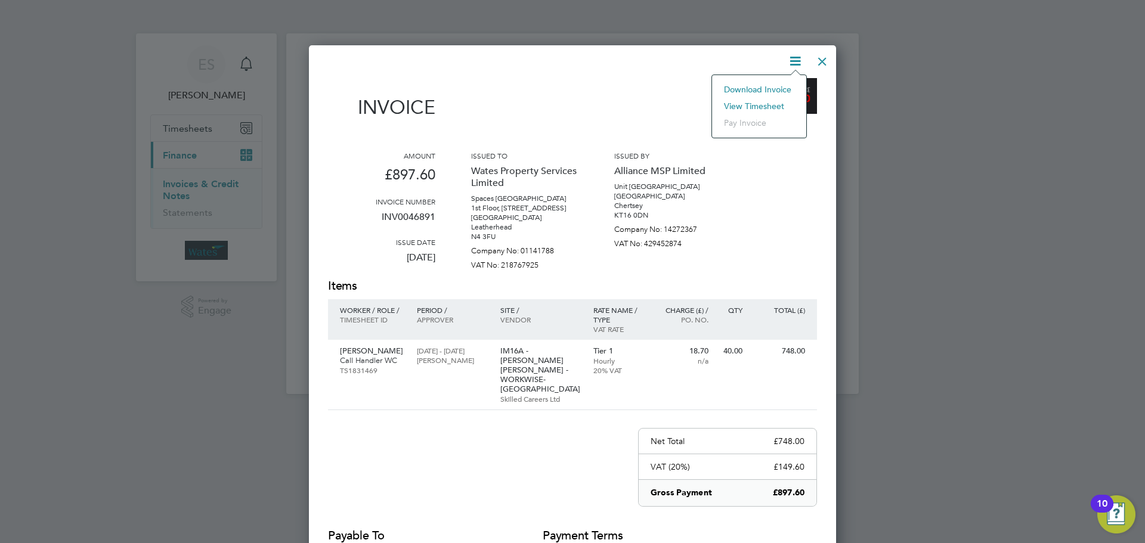
click at [769, 88] on li "Download Invoice" at bounding box center [759, 89] width 82 height 17
click at [793, 61] on icon at bounding box center [795, 61] width 15 height 15
click at [771, 104] on li "View timesheet" at bounding box center [759, 106] width 82 height 17
click at [1040, 286] on div at bounding box center [572, 271] width 1145 height 543
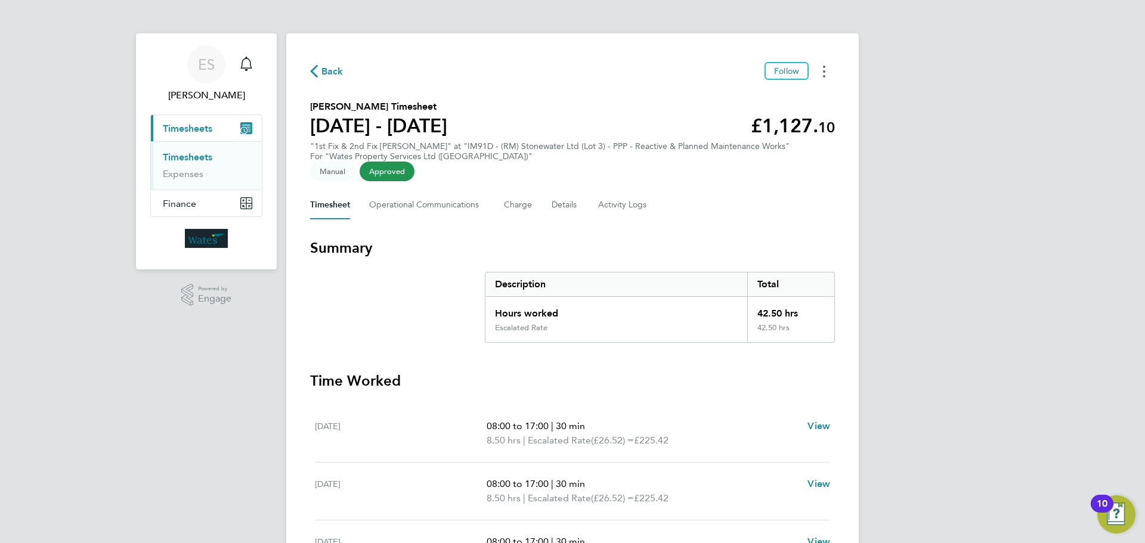
click at [829, 74] on button "Timesheets Menu" at bounding box center [823, 71] width 21 height 18
click at [794, 100] on link "Download timesheet" at bounding box center [763, 98] width 143 height 24
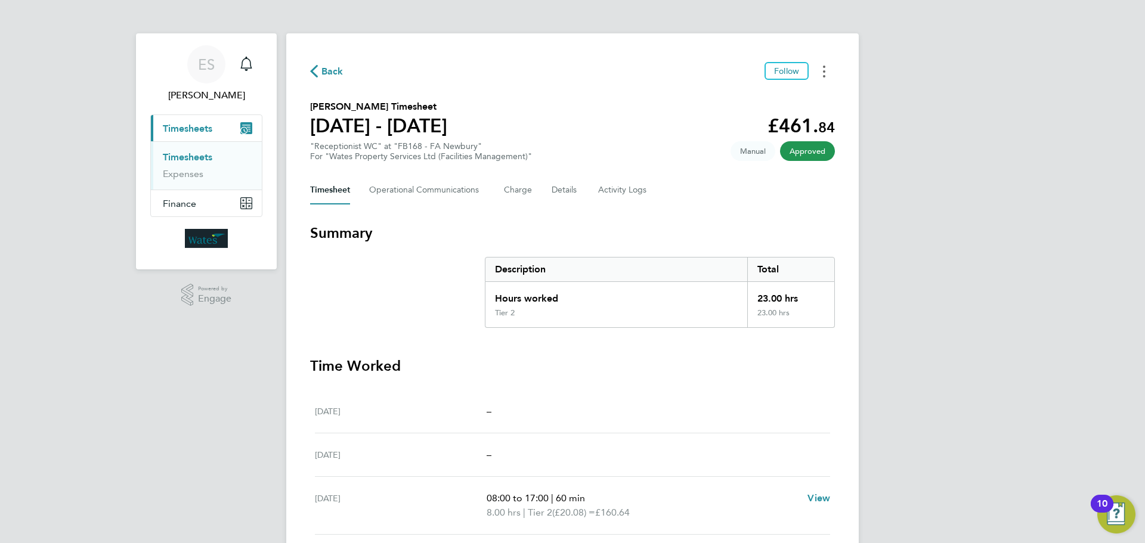
click at [829, 72] on button "Timesheets Menu" at bounding box center [823, 71] width 21 height 18
click at [803, 93] on link "Download timesheet" at bounding box center [763, 98] width 143 height 24
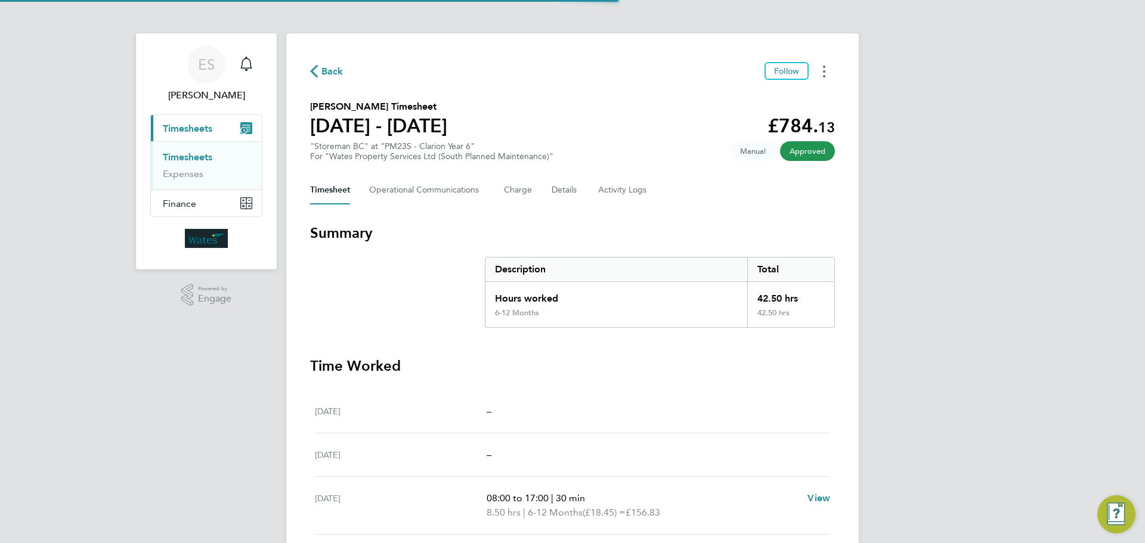
click at [827, 68] on button "Timesheets Menu" at bounding box center [823, 71] width 21 height 18
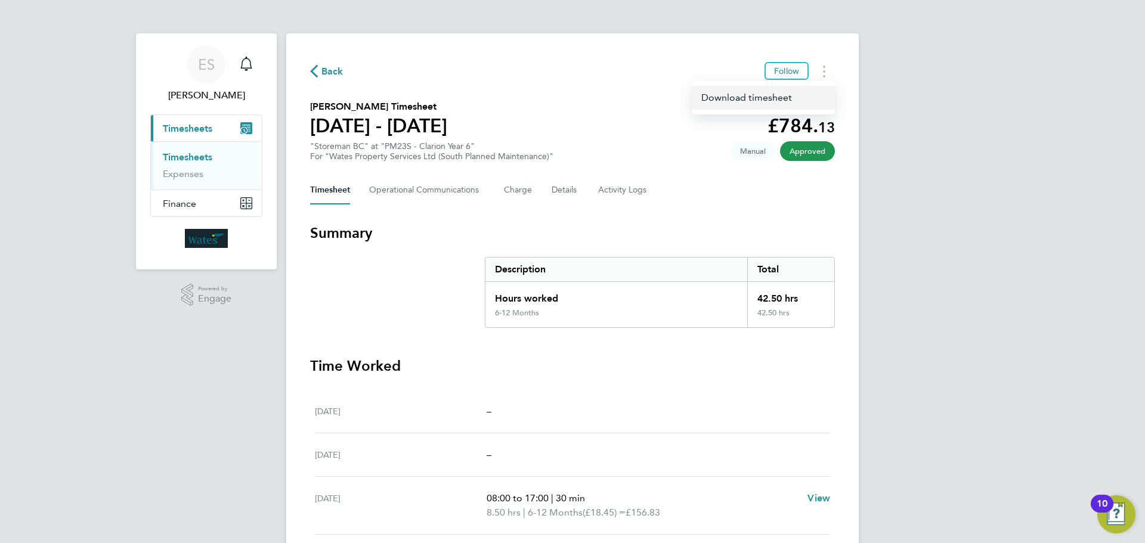
click at [802, 97] on link "Download timesheet" at bounding box center [763, 98] width 143 height 24
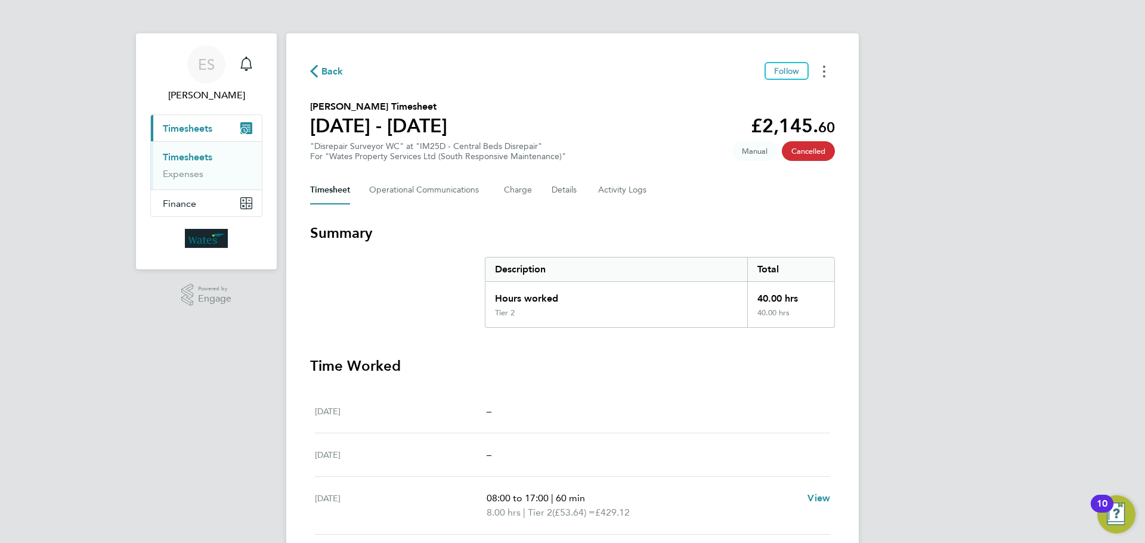
click at [825, 66] on button "Timesheets Menu" at bounding box center [823, 71] width 21 height 18
click at [804, 103] on link "Download timesheet" at bounding box center [763, 98] width 143 height 24
click at [819, 70] on button "Timesheets Menu" at bounding box center [823, 71] width 21 height 18
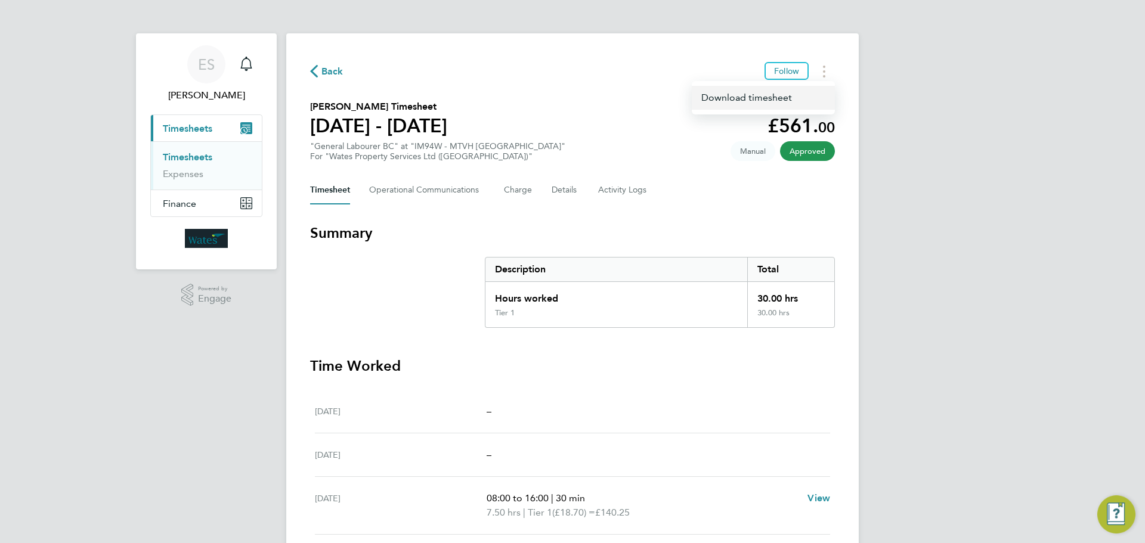
click at [803, 98] on link "Download timesheet" at bounding box center [763, 98] width 143 height 24
click at [827, 68] on button "Timesheets Menu" at bounding box center [823, 71] width 21 height 18
click at [760, 98] on link "Download timesheet" at bounding box center [763, 98] width 143 height 24
click at [821, 71] on button "Timesheets Menu" at bounding box center [823, 71] width 21 height 18
click at [787, 95] on link "Download timesheet" at bounding box center [763, 98] width 143 height 24
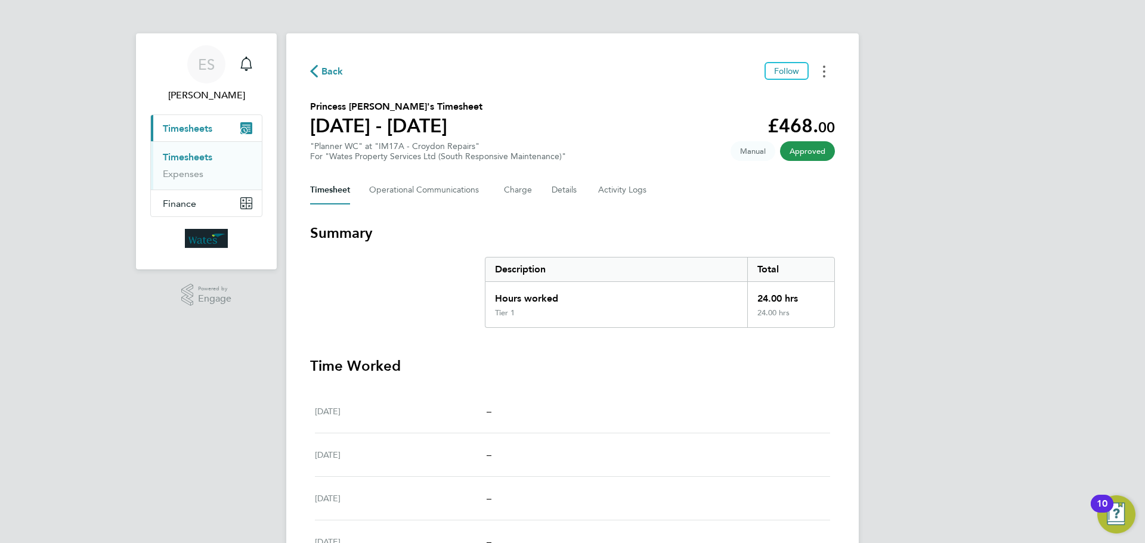
click at [826, 66] on button "Timesheets Menu" at bounding box center [823, 71] width 21 height 18
click at [1093, 39] on div "ES Emily Summerfield Notifications Applications: Current page: Timesheets Times…" at bounding box center [572, 392] width 1145 height 785
click at [819, 72] on button "Timesheets Menu" at bounding box center [823, 71] width 21 height 18
click at [793, 103] on link "Download timesheet" at bounding box center [763, 98] width 143 height 24
click at [819, 70] on button "Timesheets Menu" at bounding box center [823, 71] width 21 height 18
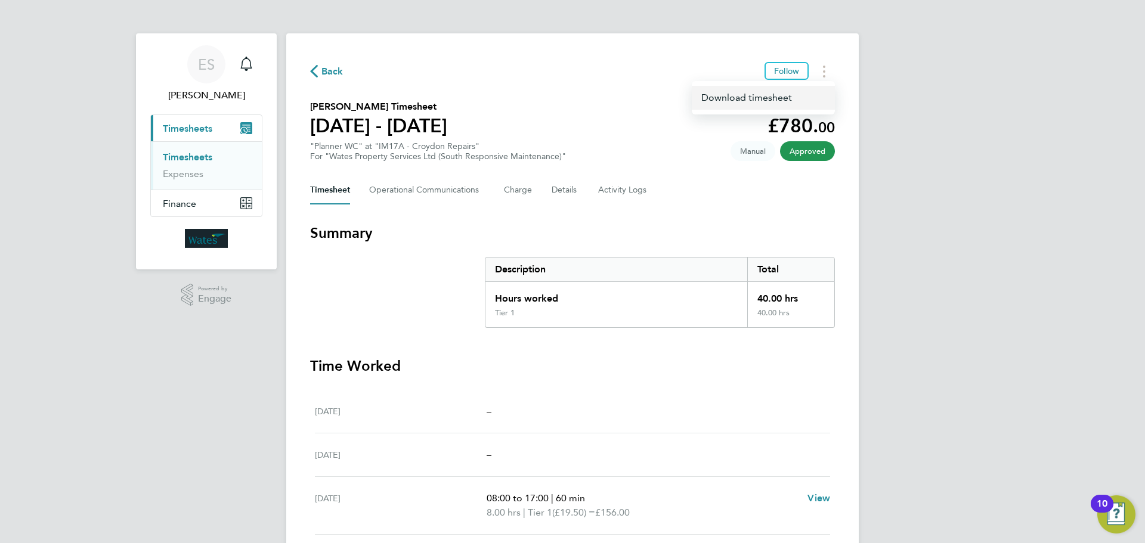
click at [795, 103] on link "Download timesheet" at bounding box center [763, 98] width 143 height 24
click at [822, 73] on button "Timesheets Menu" at bounding box center [823, 71] width 21 height 18
click at [799, 98] on link "Download timesheet" at bounding box center [763, 98] width 143 height 24
click at [824, 70] on icon "Timesheets Menu" at bounding box center [824, 72] width 2 height 12
click at [791, 91] on link "Download timesheet" at bounding box center [763, 98] width 143 height 24
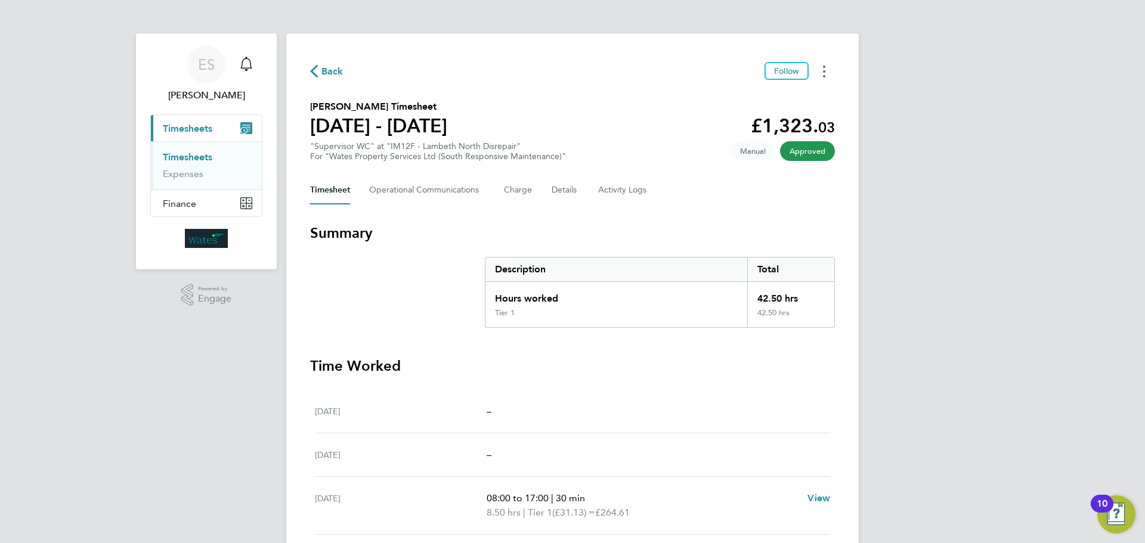
drag, startPoint x: 821, startPoint y: 74, endPoint x: 818, endPoint y: 79, distance: 6.1
click at [821, 74] on button "Timesheets Menu" at bounding box center [823, 71] width 21 height 18
click at [799, 96] on link "Download timesheet" at bounding box center [763, 98] width 143 height 24
click at [821, 67] on button "Timesheets Menu" at bounding box center [823, 71] width 21 height 18
click at [800, 98] on link "Download timesheet" at bounding box center [763, 98] width 143 height 24
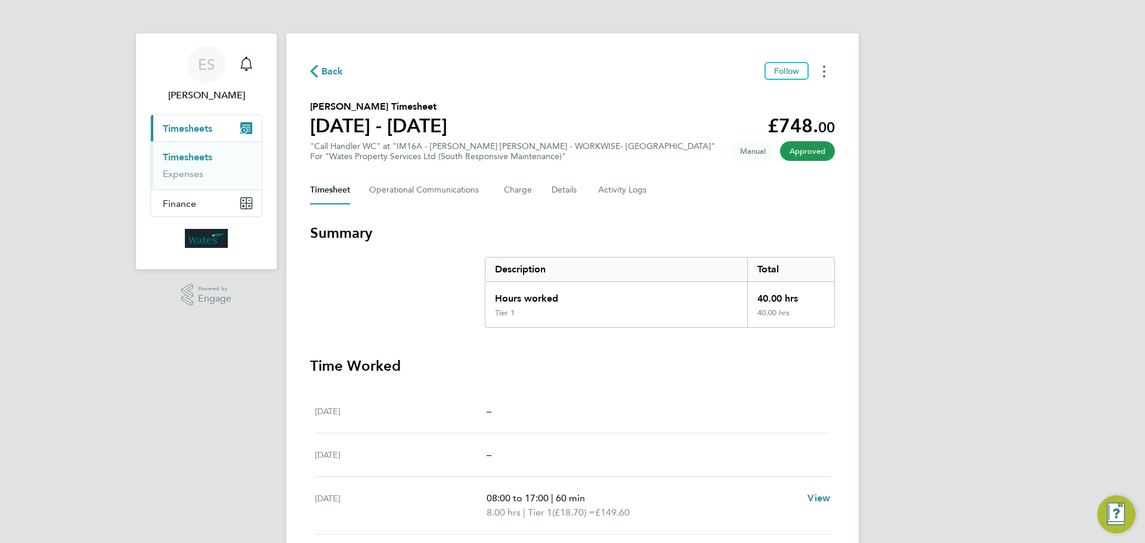
click at [822, 69] on button "Timesheets Menu" at bounding box center [823, 71] width 21 height 18
click at [803, 97] on link "Download timesheet" at bounding box center [763, 98] width 143 height 24
click at [825, 70] on icon "Timesheets Menu" at bounding box center [824, 72] width 2 height 12
click at [781, 103] on link "Download timesheet" at bounding box center [763, 98] width 143 height 24
click at [821, 71] on button "Timesheets Menu" at bounding box center [823, 71] width 21 height 18
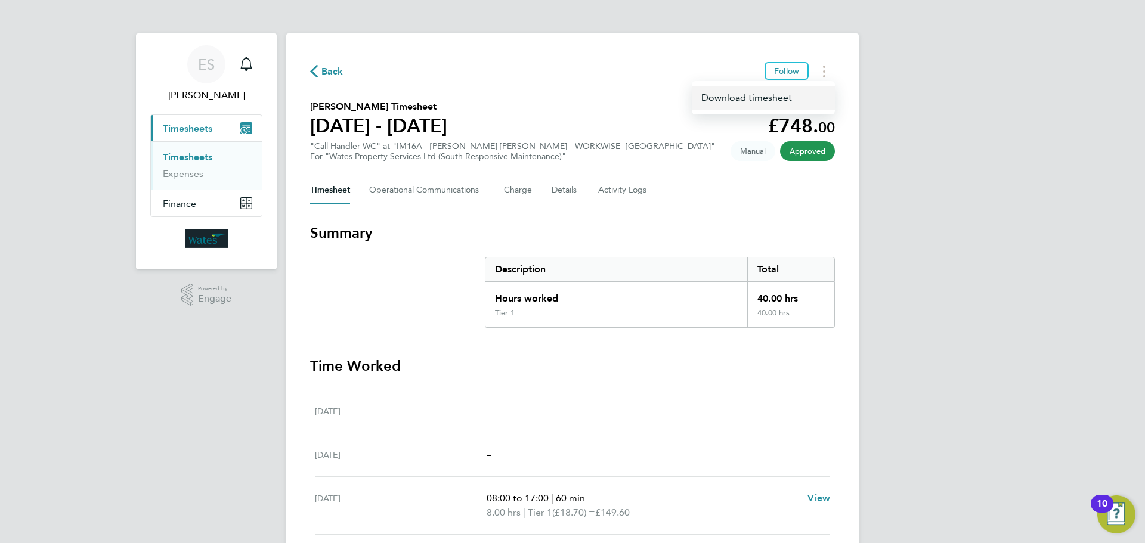
drag, startPoint x: 813, startPoint y: 78, endPoint x: 787, endPoint y: 97, distance: 31.6
click at [787, 97] on link "Download timesheet" at bounding box center [763, 98] width 143 height 24
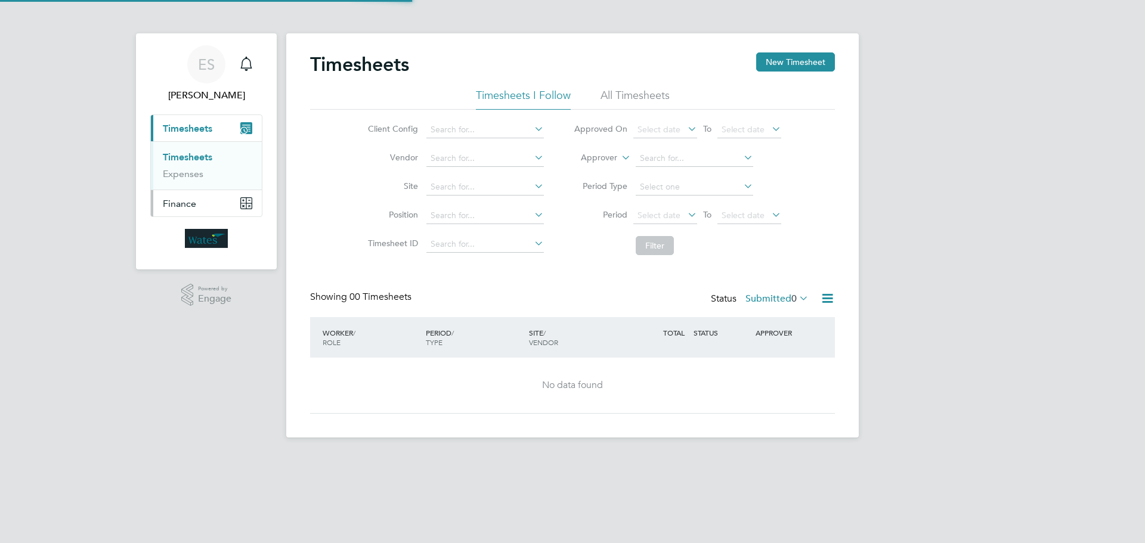
click at [198, 211] on button "Finance" at bounding box center [206, 203] width 111 height 26
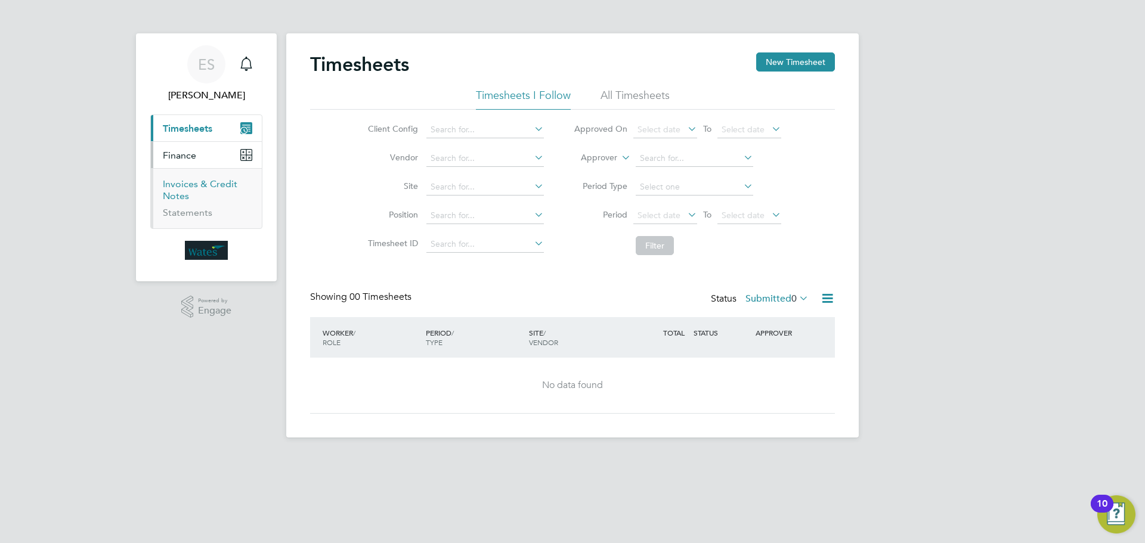
click at [178, 188] on link "Invoices & Credit Notes" at bounding box center [200, 189] width 75 height 23
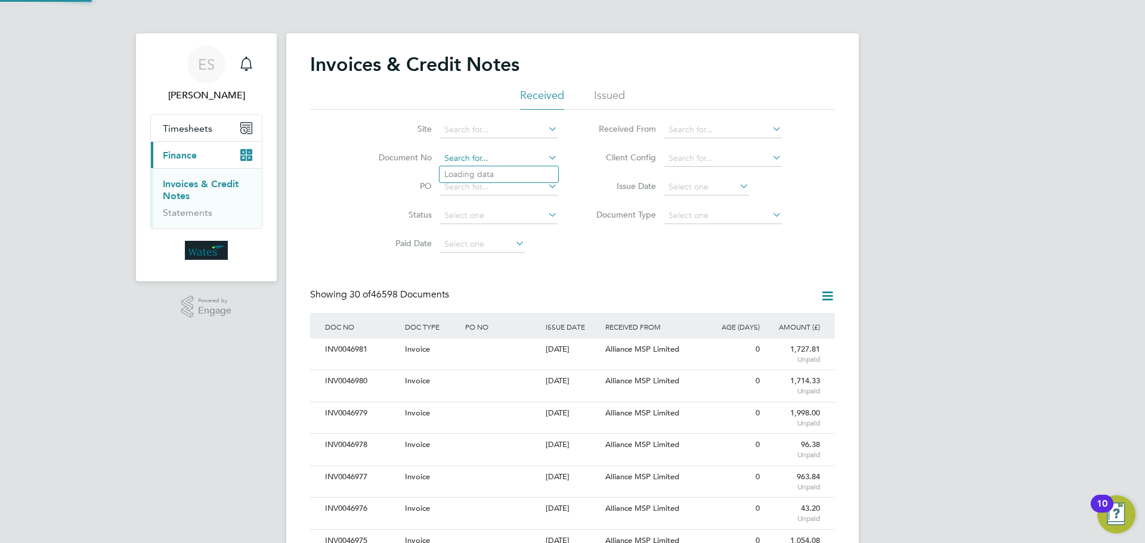
click at [478, 157] on input at bounding box center [498, 158] width 117 height 17
paste input "INV0046891"
type input "INV0046891"
click at [511, 178] on li "INV0046891" at bounding box center [499, 174] width 119 height 16
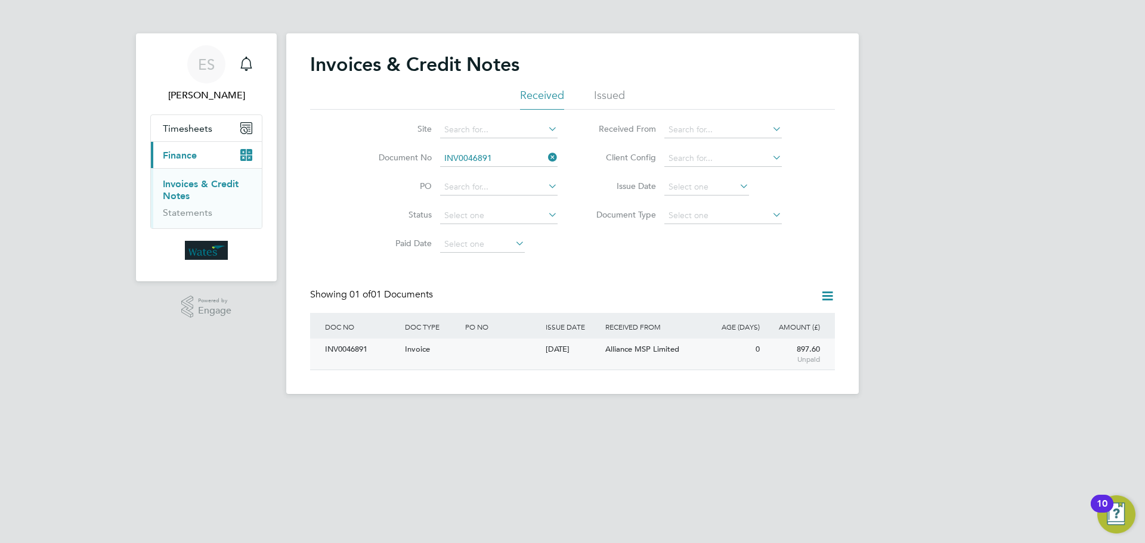
click at [332, 350] on div "INV0046891" at bounding box center [362, 350] width 80 height 22
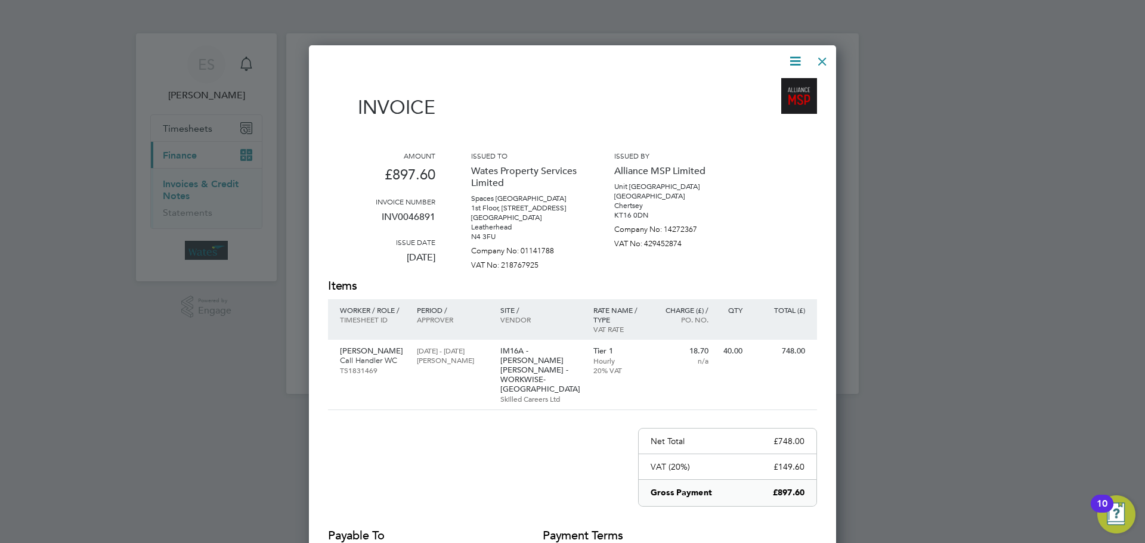
click at [791, 59] on icon at bounding box center [795, 61] width 15 height 15
click at [771, 88] on li "Download Invoice" at bounding box center [759, 89] width 82 height 17
click at [797, 54] on icon at bounding box center [795, 61] width 15 height 15
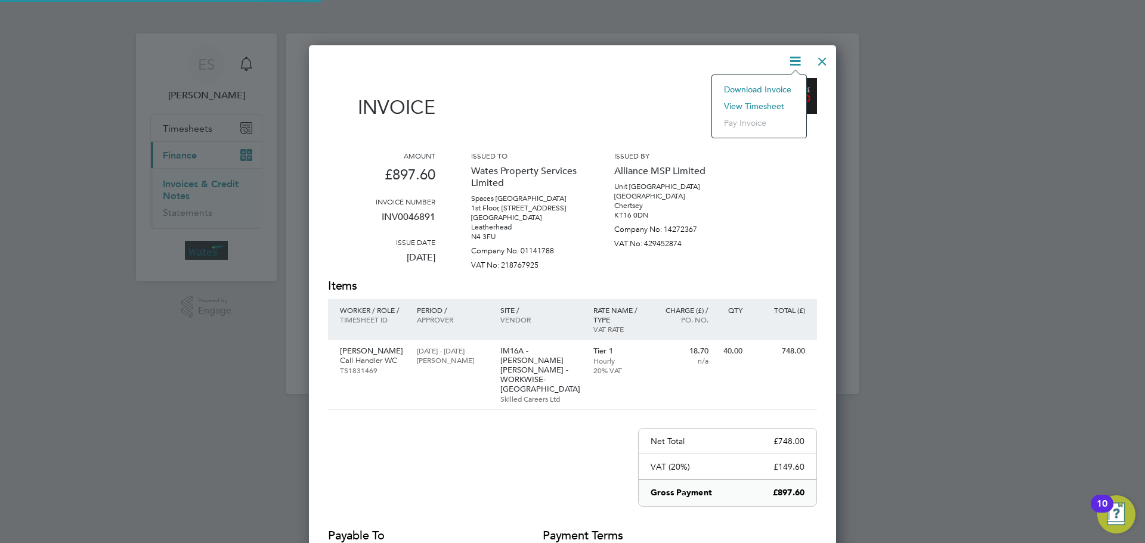
click at [765, 104] on li "View timesheet" at bounding box center [759, 106] width 82 height 17
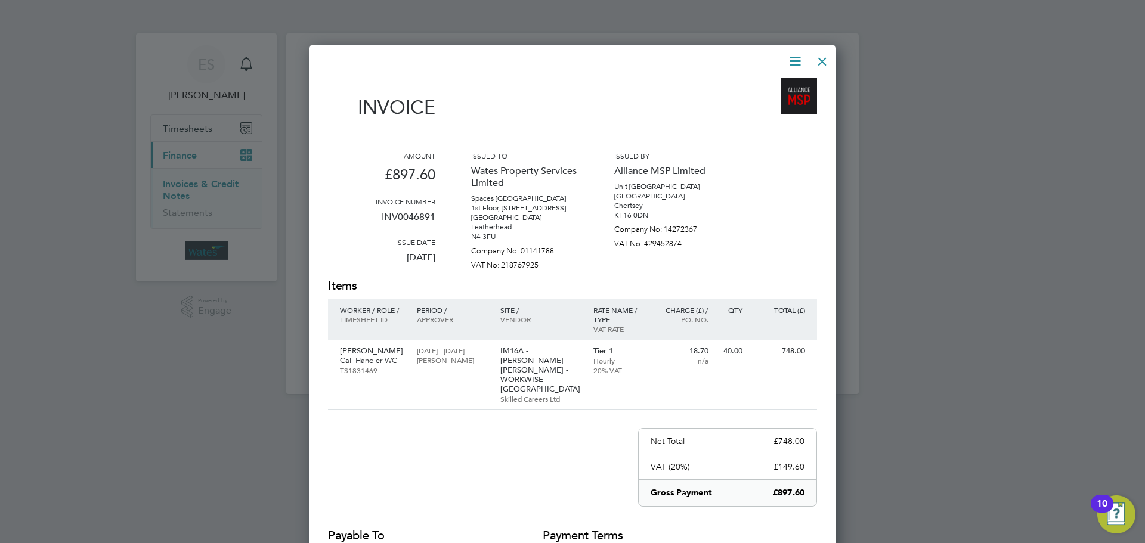
click at [822, 57] on div at bounding box center [822, 58] width 21 height 21
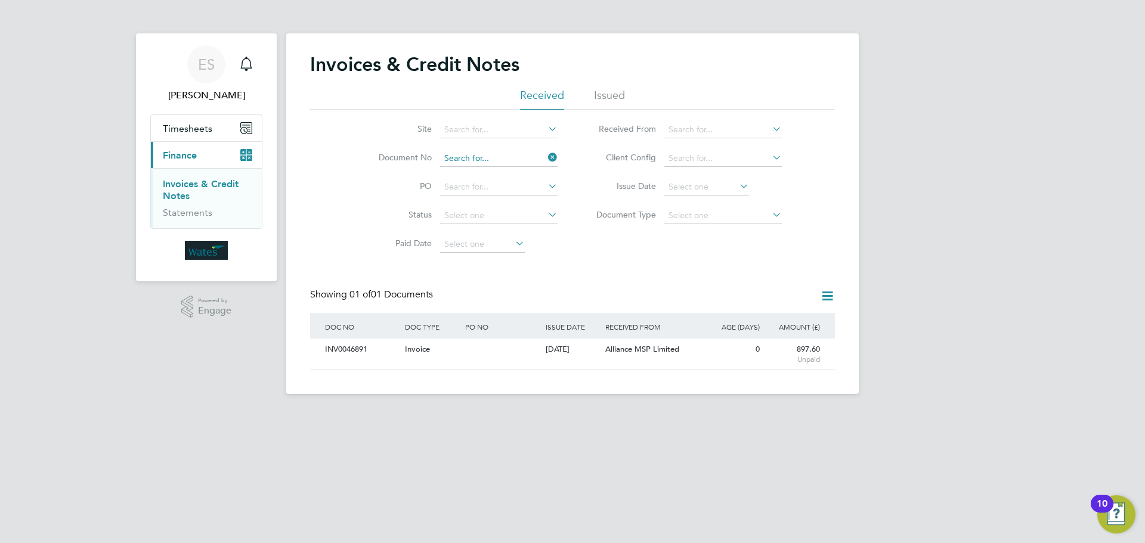
click at [505, 160] on input at bounding box center [498, 158] width 117 height 17
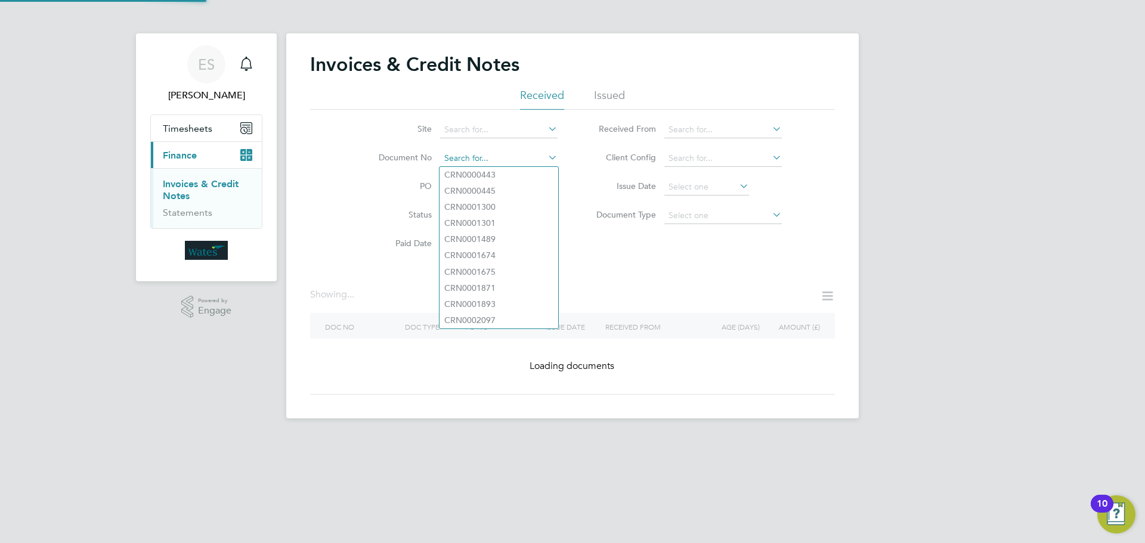
paste input "INV0046892"
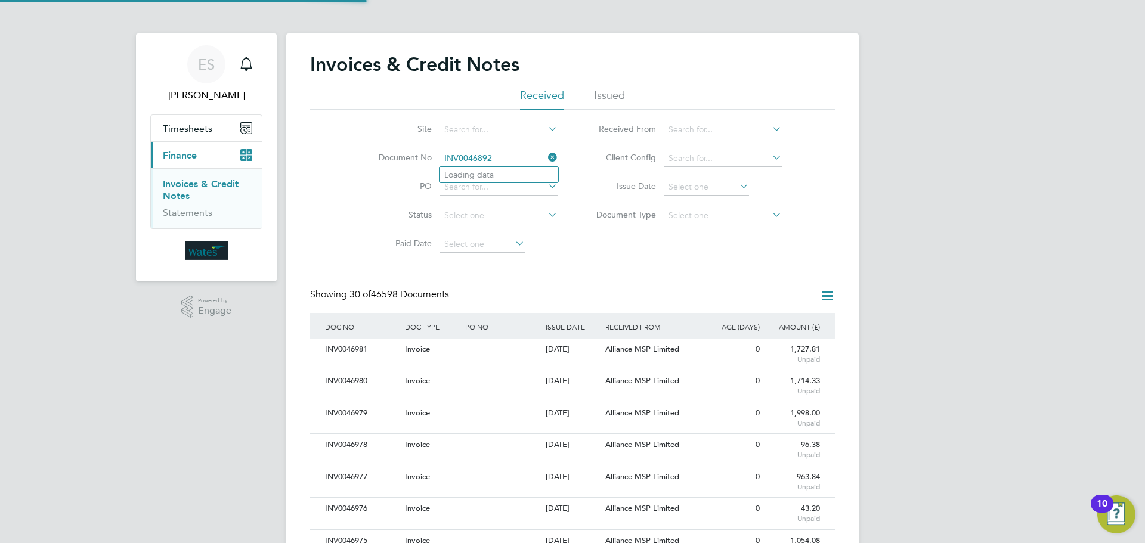
scroll to position [23, 81]
type input "INV0046892"
click at [524, 177] on li "INV0046892" at bounding box center [499, 175] width 119 height 16
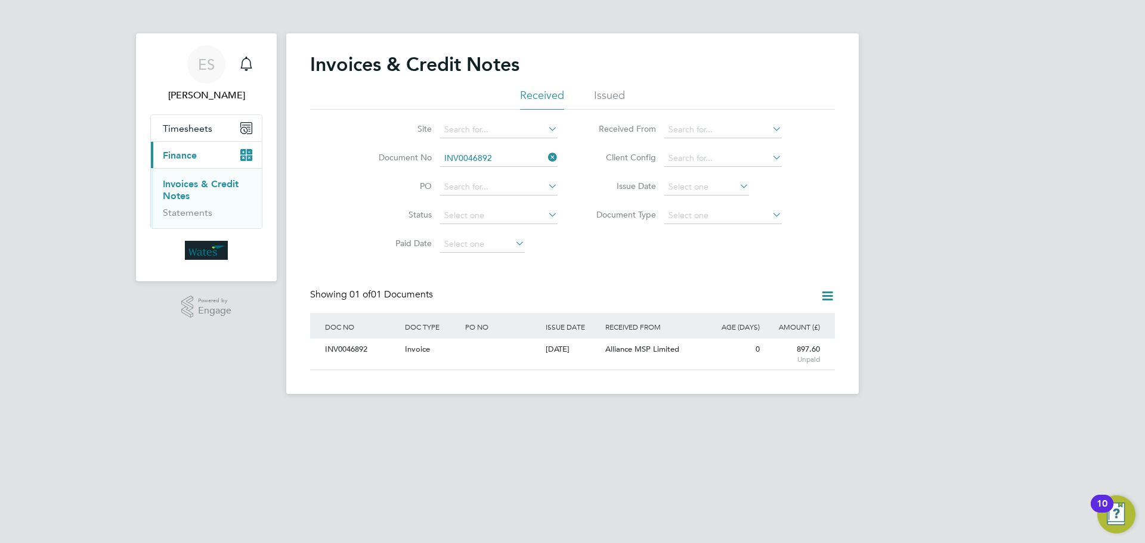
click at [359, 354] on div "INV0046892" at bounding box center [362, 350] width 80 height 22
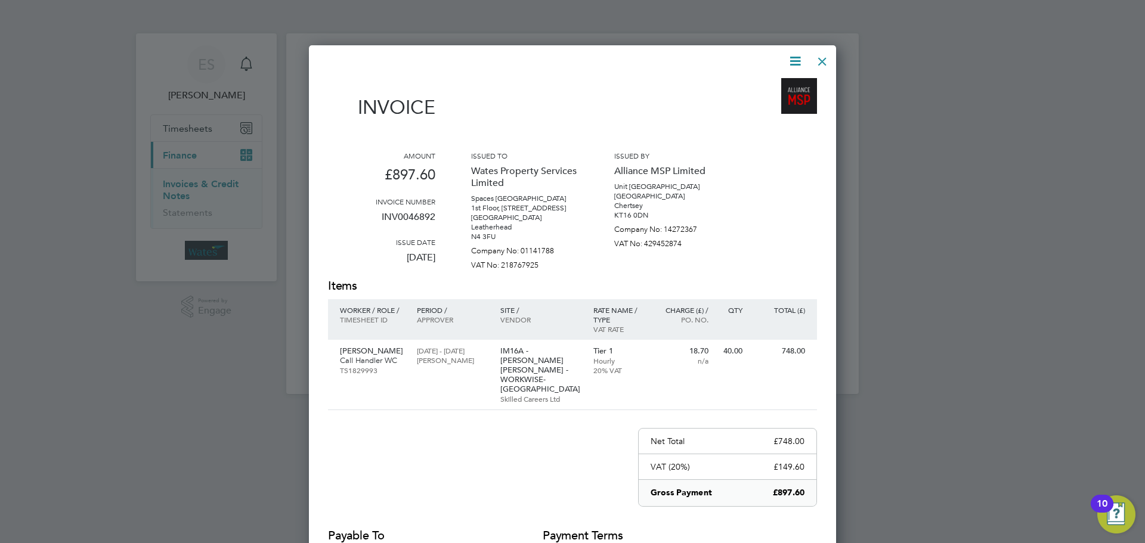
click at [791, 59] on icon at bounding box center [795, 61] width 15 height 15
click at [775, 85] on li "Download Invoice" at bounding box center [759, 89] width 82 height 17
drag, startPoint x: 795, startPoint y: 59, endPoint x: 774, endPoint y: 98, distance: 44.3
click at [795, 59] on icon at bounding box center [795, 61] width 15 height 15
click at [766, 103] on li "View timesheet" at bounding box center [759, 106] width 82 height 17
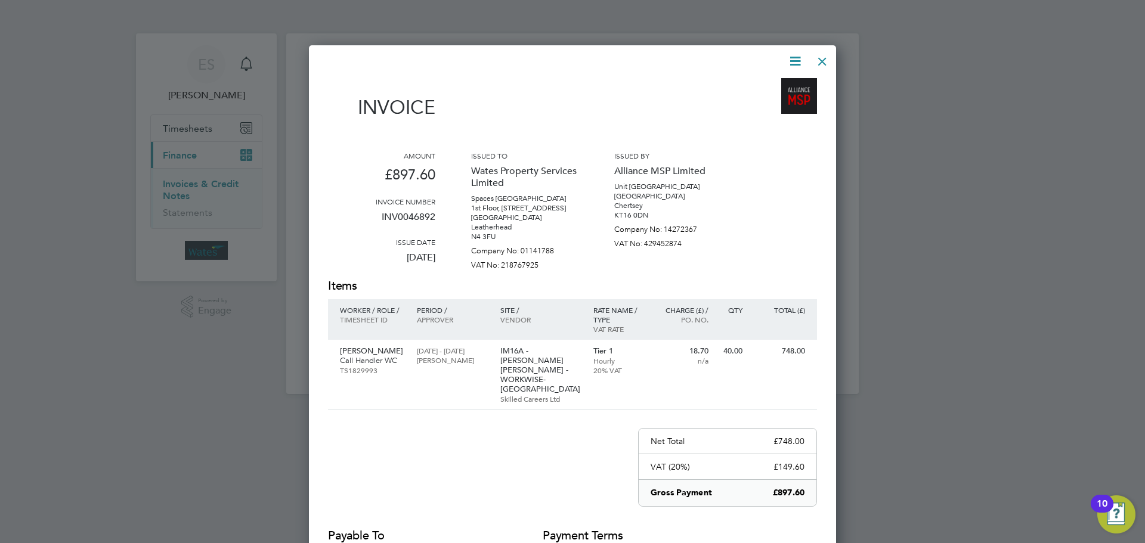
click at [824, 60] on div at bounding box center [822, 58] width 21 height 21
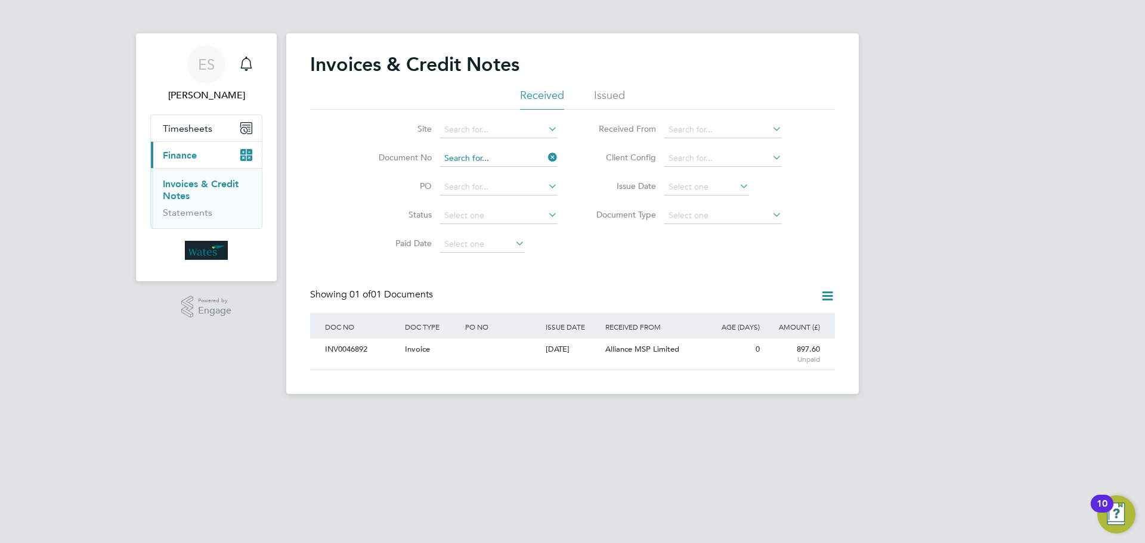
click at [516, 155] on input at bounding box center [498, 158] width 117 height 17
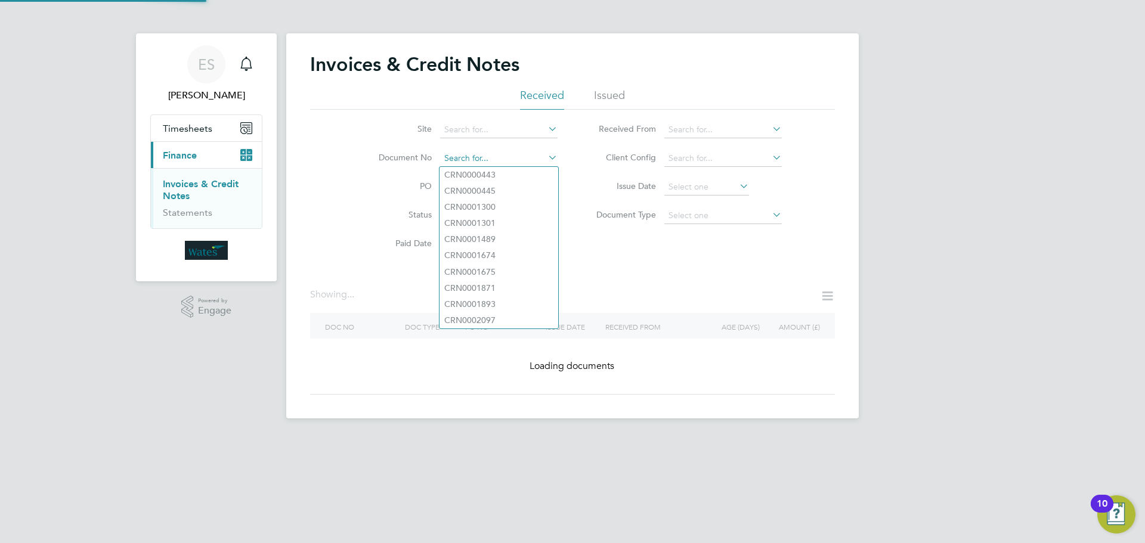
paste input "INV0046893"
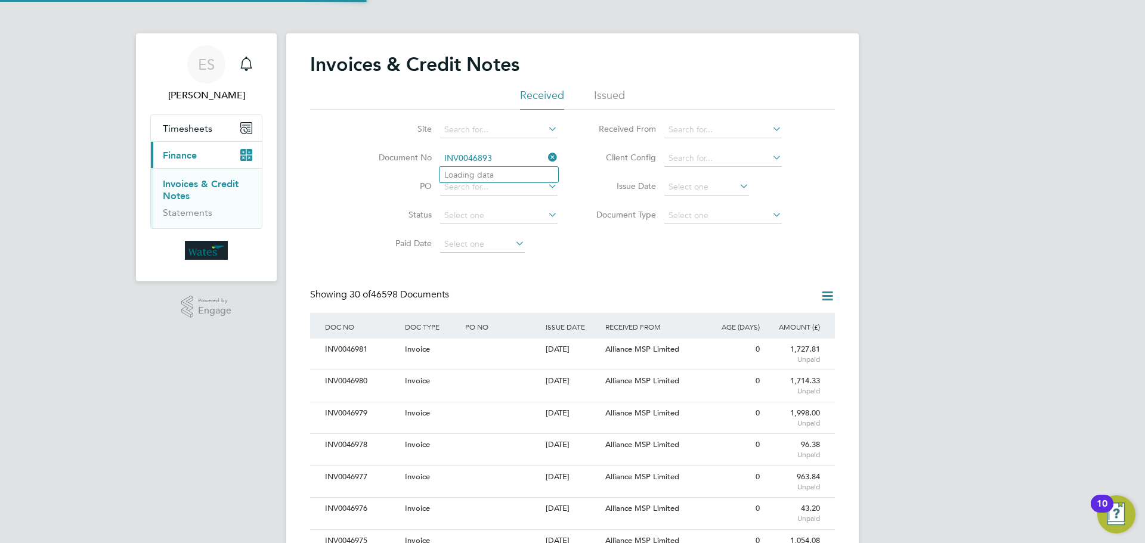
scroll to position [23, 81]
type input "INV0046893"
click at [485, 177] on b "INV0046893" at bounding box center [468, 175] width 48 height 10
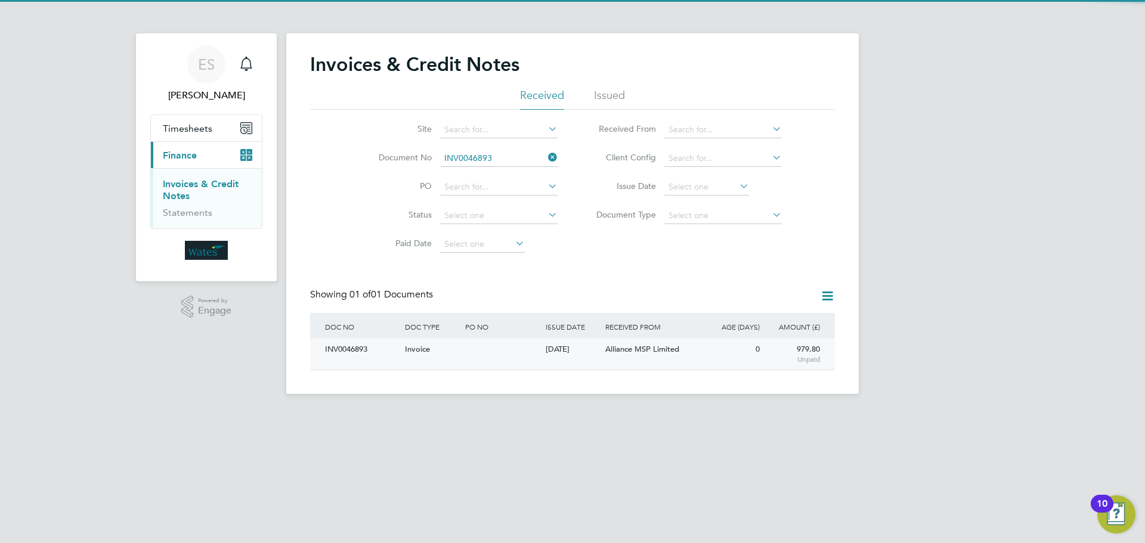
click at [361, 358] on div "INV0046893" at bounding box center [362, 350] width 80 height 22
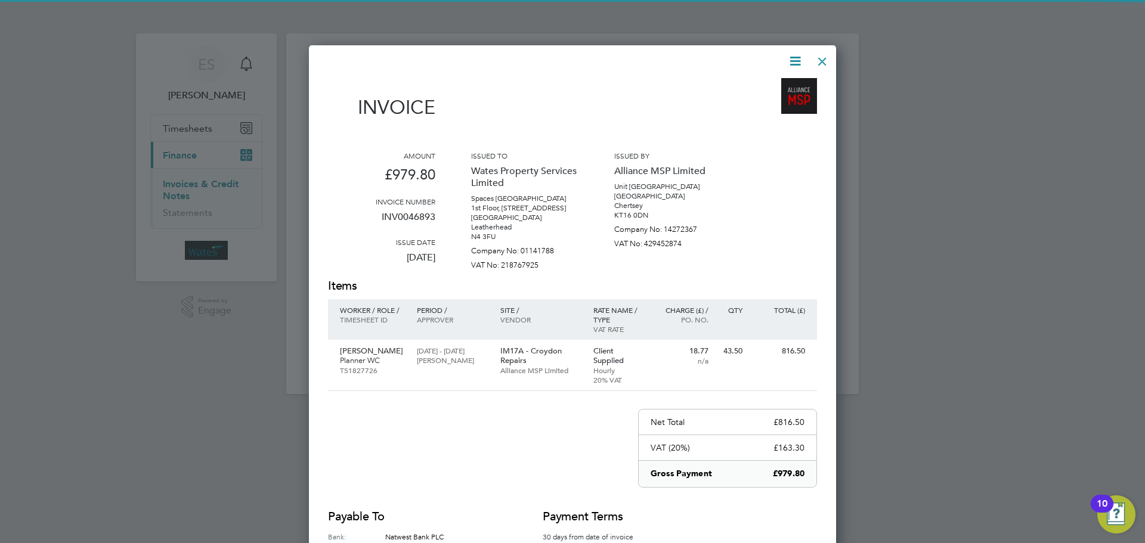
click at [798, 58] on icon at bounding box center [795, 61] width 15 height 15
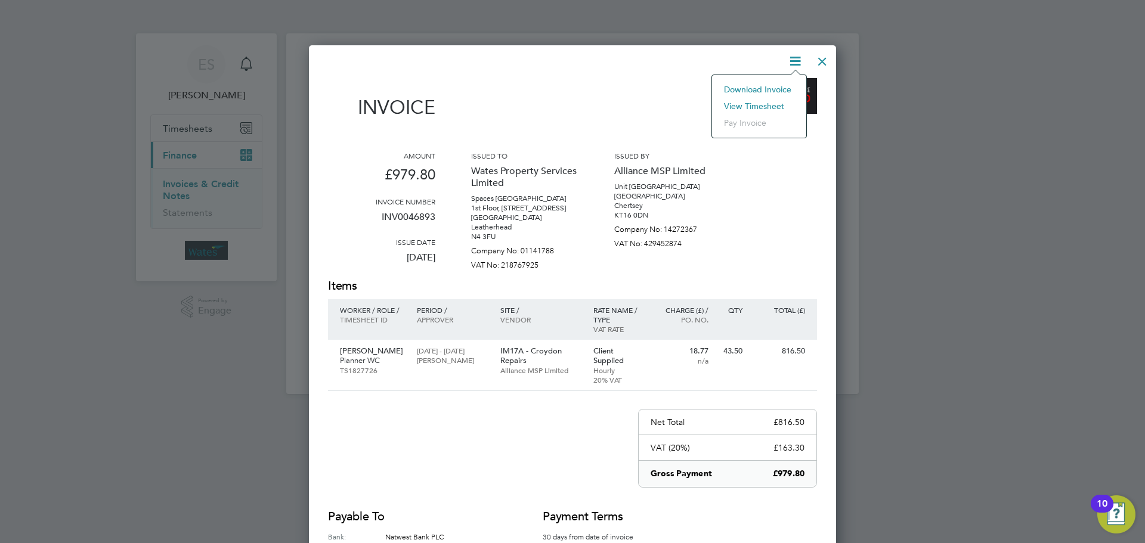
click at [769, 89] on li "Download Invoice" at bounding box center [759, 89] width 82 height 17
click at [790, 63] on icon at bounding box center [795, 61] width 15 height 15
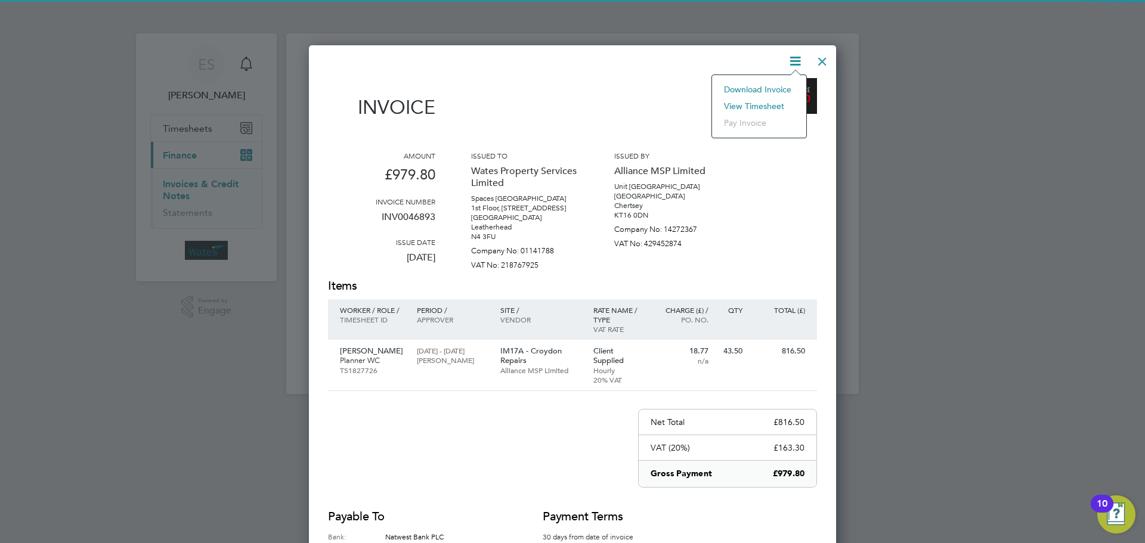
click at [774, 104] on li "View timesheet" at bounding box center [759, 106] width 82 height 17
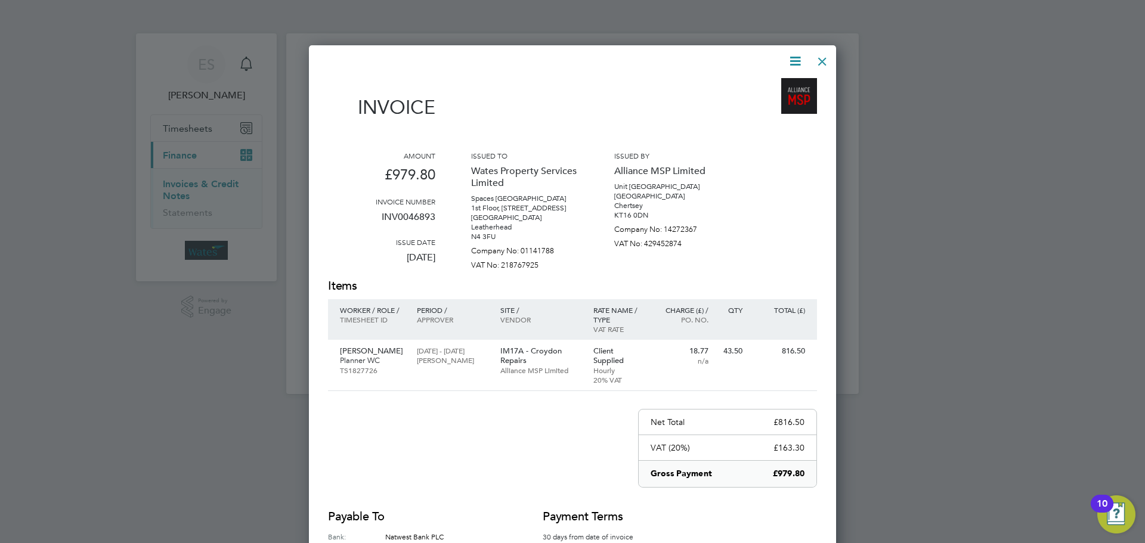
click at [816, 61] on div at bounding box center [822, 58] width 21 height 21
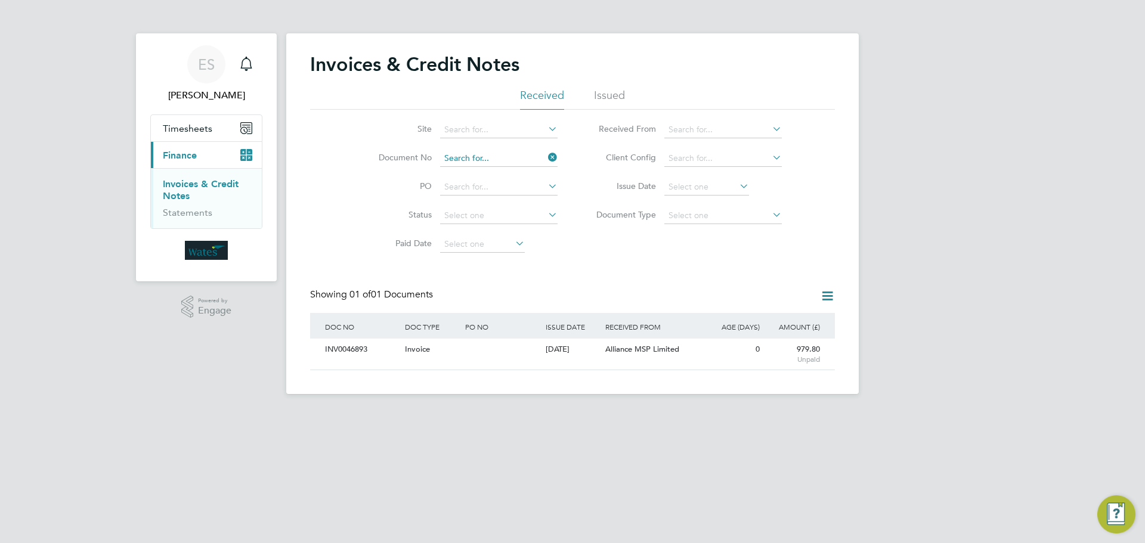
click at [507, 155] on input at bounding box center [498, 158] width 117 height 17
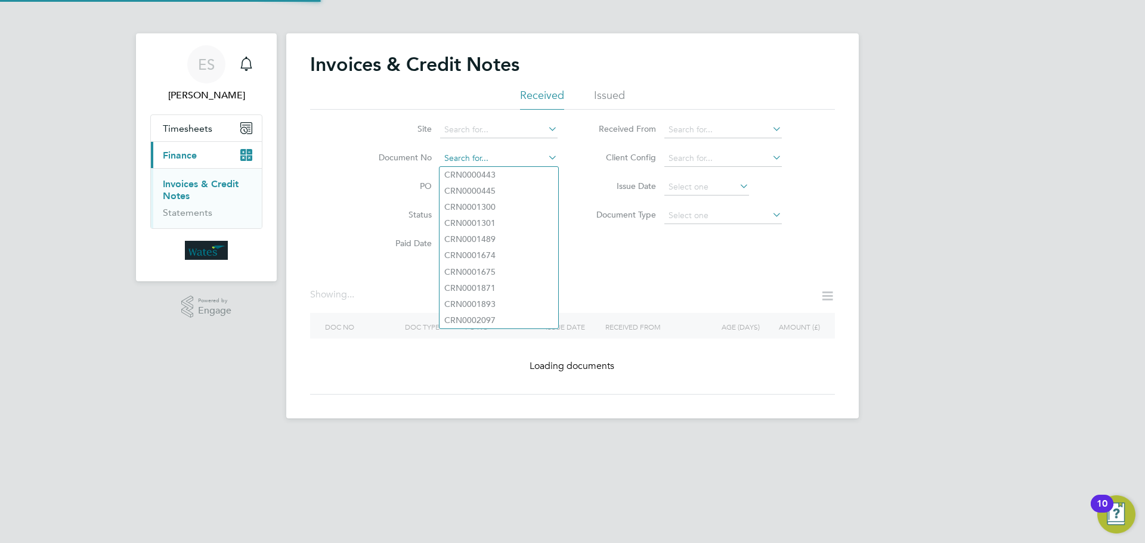
paste input "INV0046894"
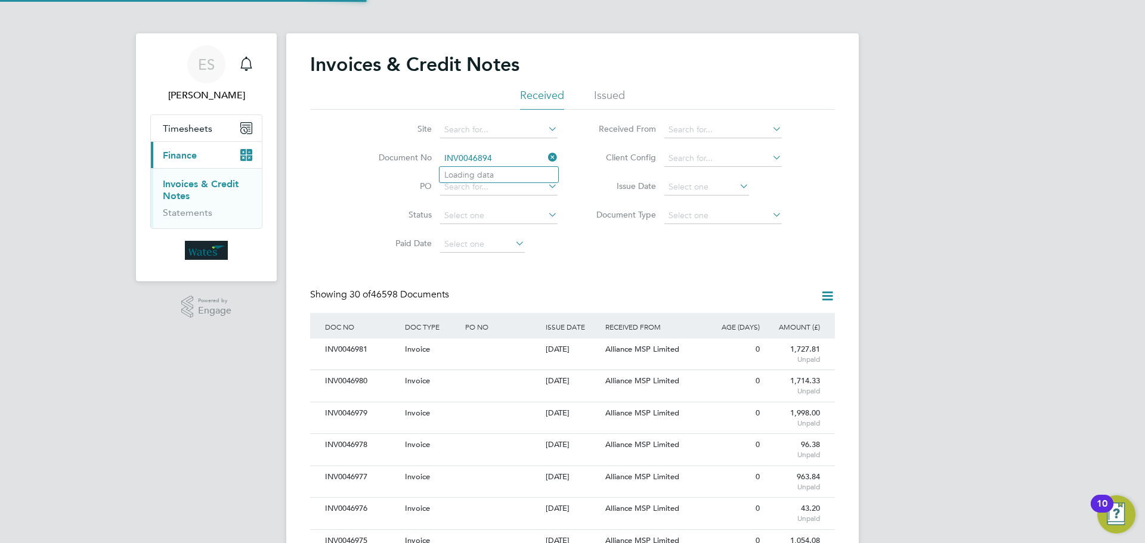
scroll to position [23, 81]
type input "INV0046894"
click at [516, 181] on li "INV0046894" at bounding box center [499, 175] width 119 height 16
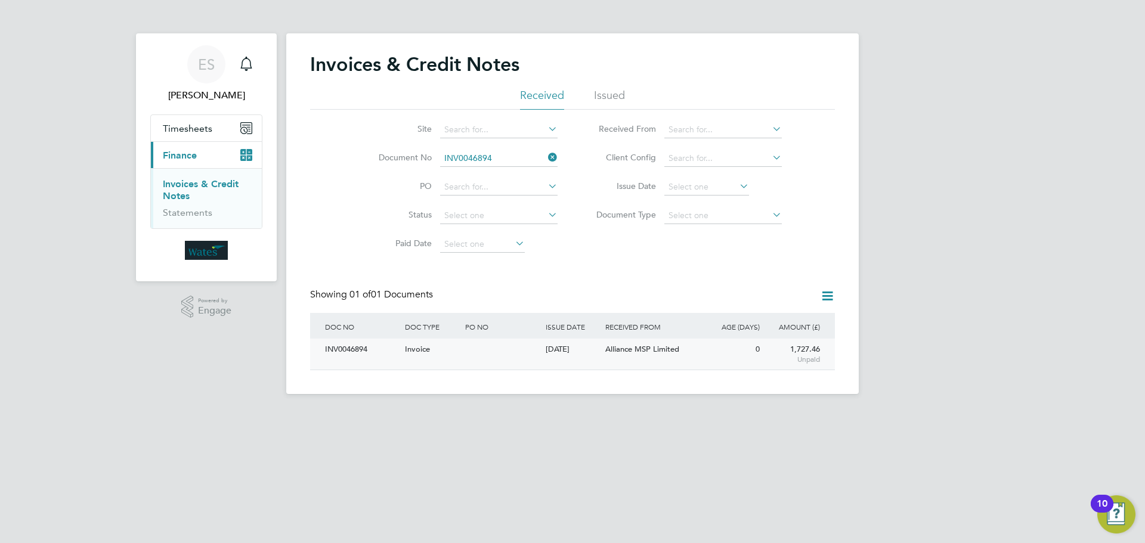
click at [373, 347] on div "INV0046894" at bounding box center [362, 350] width 80 height 22
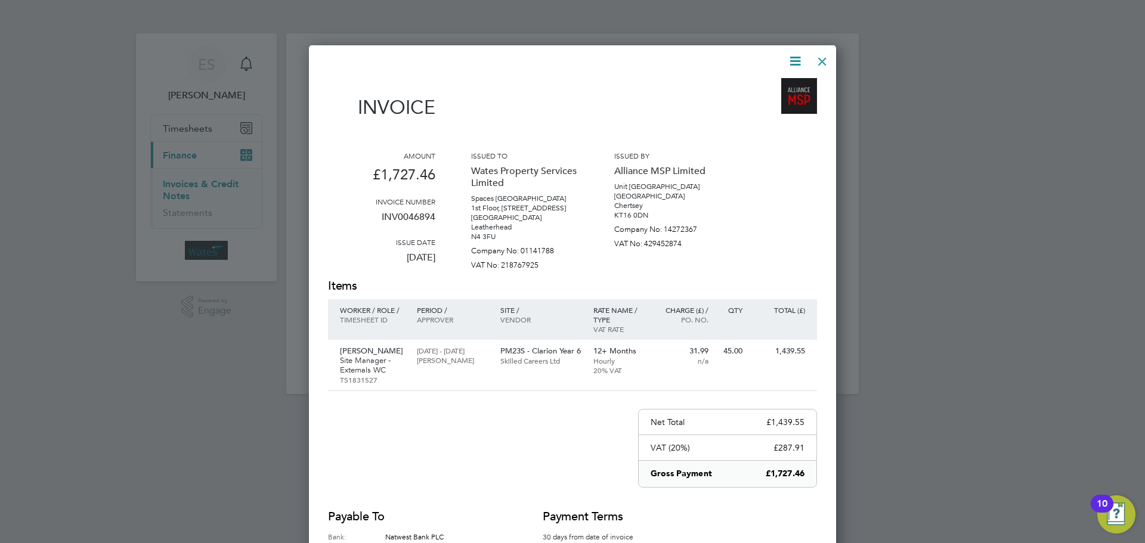
click at [788, 54] on icon at bounding box center [795, 61] width 15 height 15
click at [779, 86] on li "Download Invoice" at bounding box center [759, 89] width 82 height 17
click at [793, 57] on icon at bounding box center [795, 61] width 15 height 15
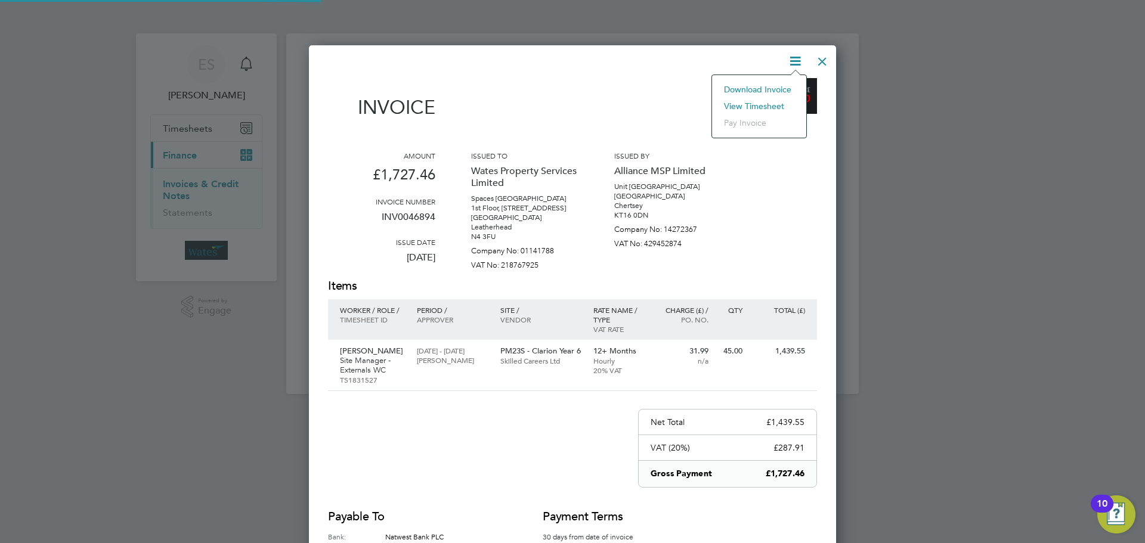
click at [763, 102] on li "View timesheet" at bounding box center [759, 106] width 82 height 17
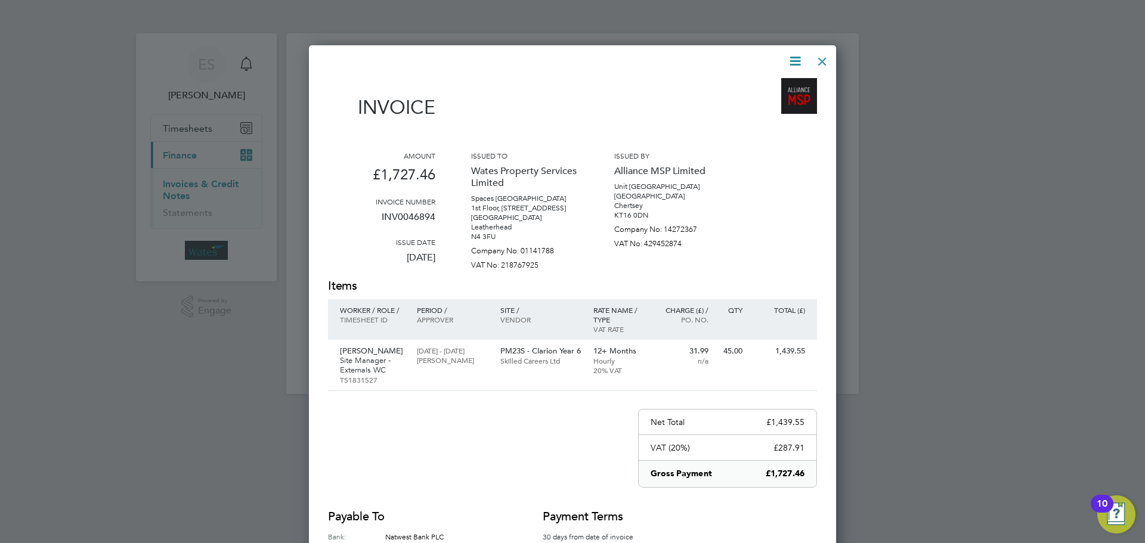
click at [821, 58] on div at bounding box center [822, 58] width 21 height 21
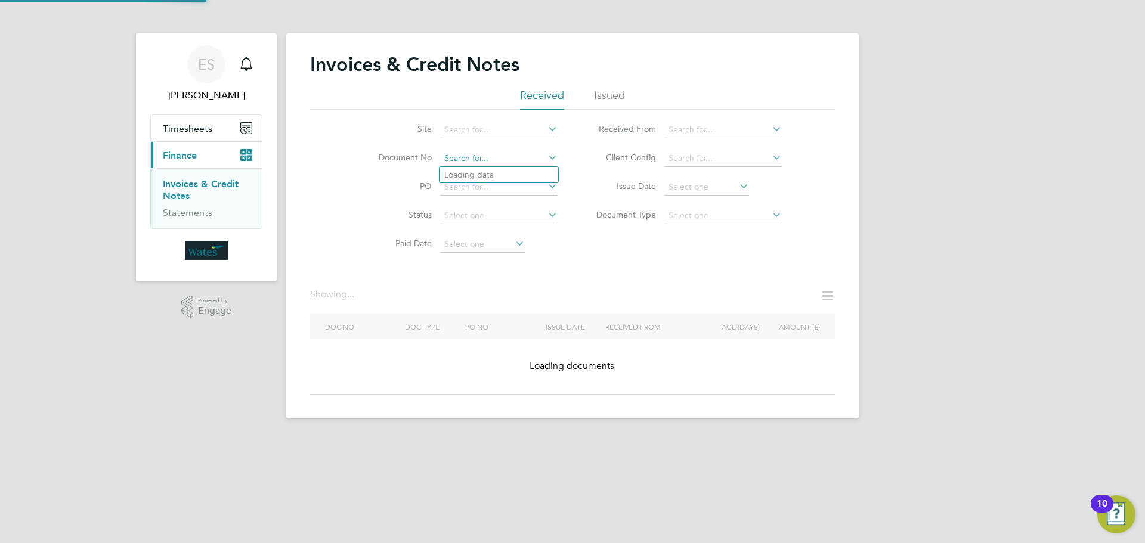
click at [516, 159] on input at bounding box center [498, 158] width 117 height 17
paste input "INV0046895"
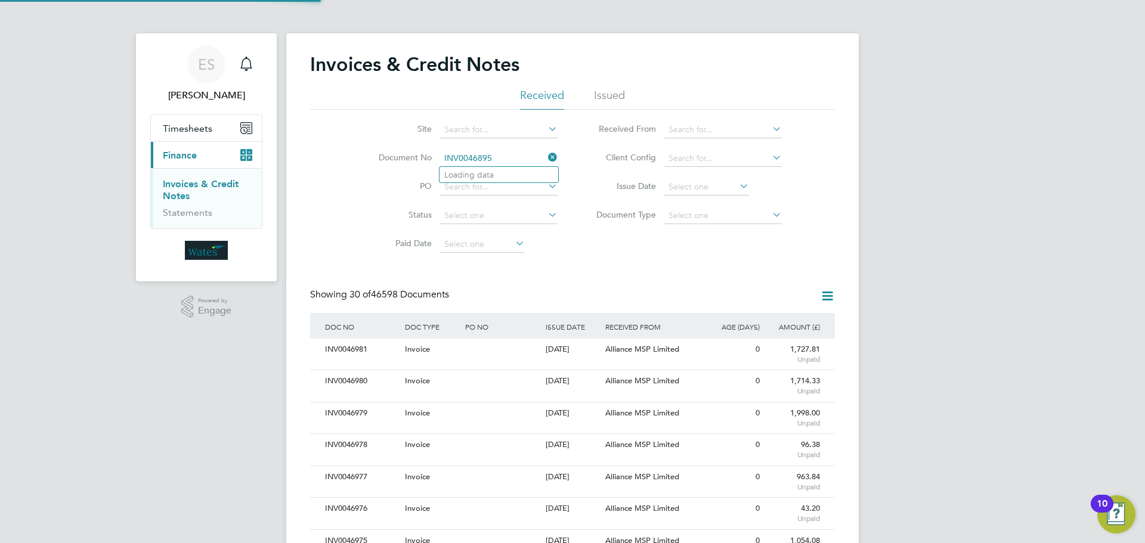
scroll to position [23, 81]
type input "INV0046895"
click at [490, 171] on b "INV0046895" at bounding box center [468, 175] width 48 height 10
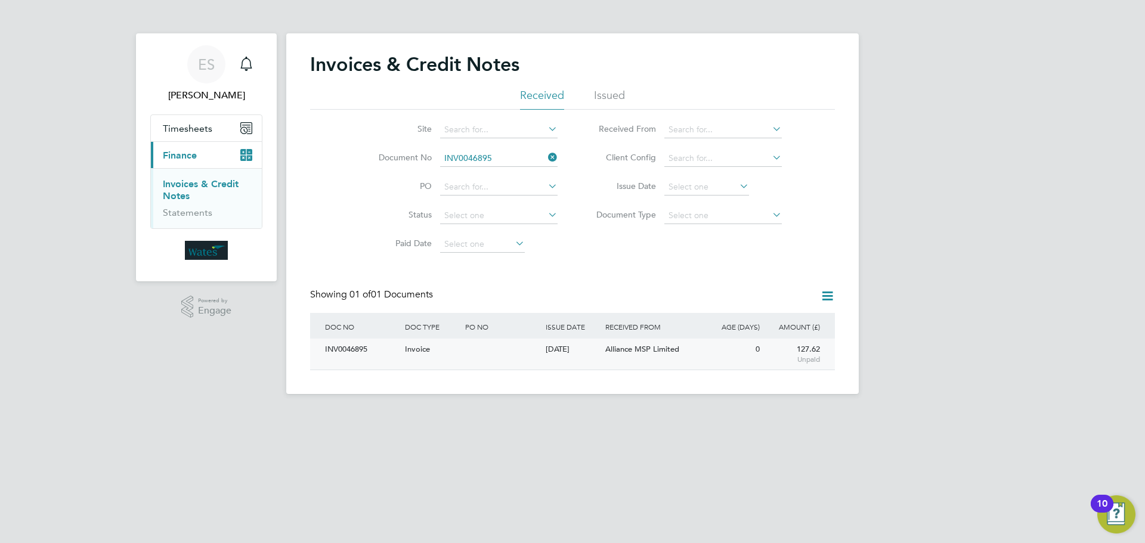
click at [344, 345] on div "INV0046895" at bounding box center [362, 350] width 80 height 22
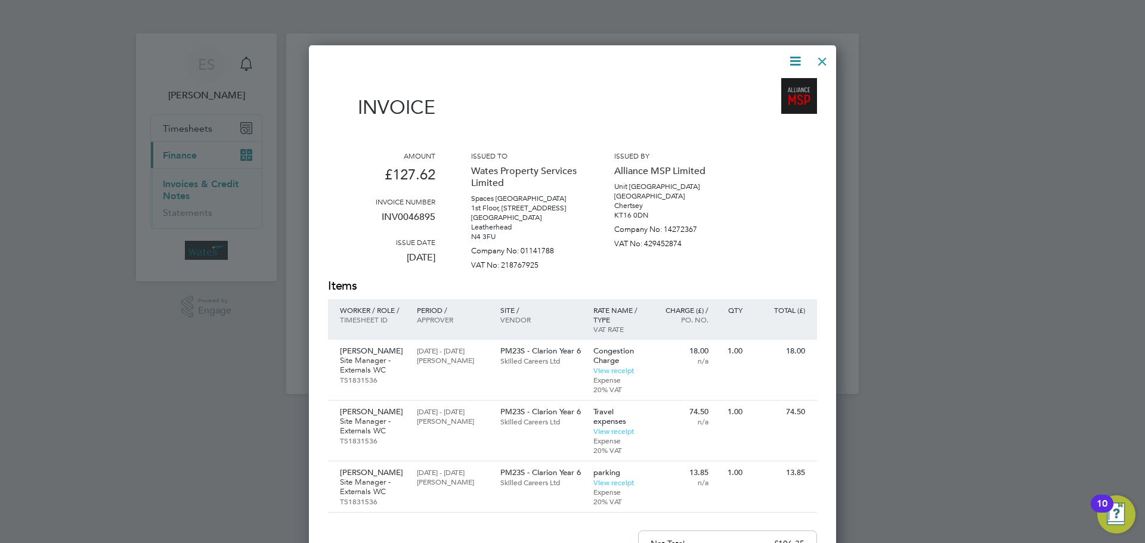
click at [792, 58] on icon at bounding box center [795, 61] width 15 height 15
click at [773, 85] on li "Download Invoice" at bounding box center [759, 89] width 82 height 17
drag, startPoint x: 800, startPoint y: 56, endPoint x: 795, endPoint y: 69, distance: 13.4
click at [800, 56] on icon at bounding box center [795, 61] width 15 height 15
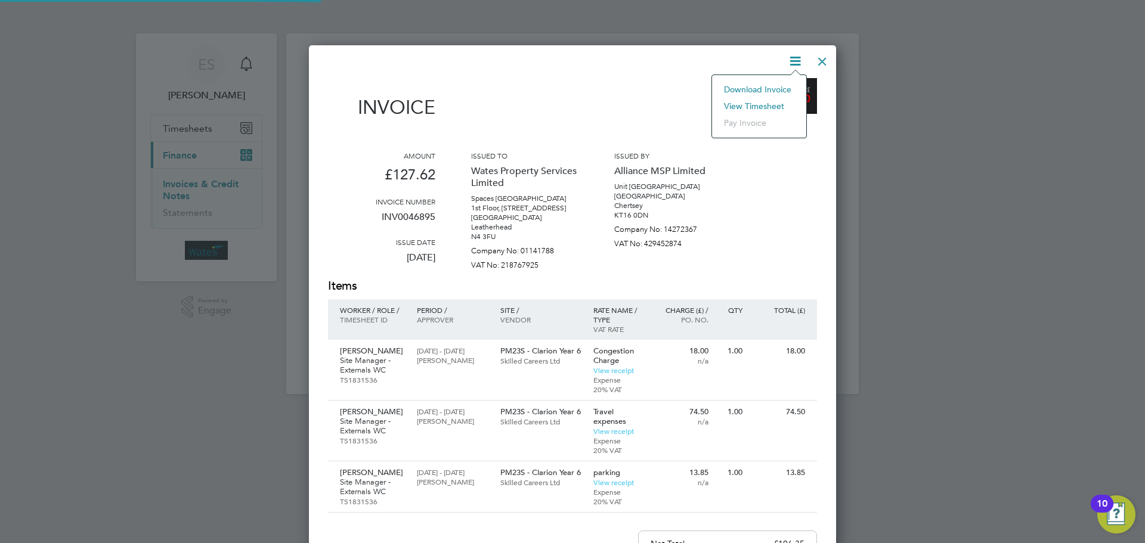
click at [766, 103] on li "View timesheet" at bounding box center [759, 106] width 82 height 17
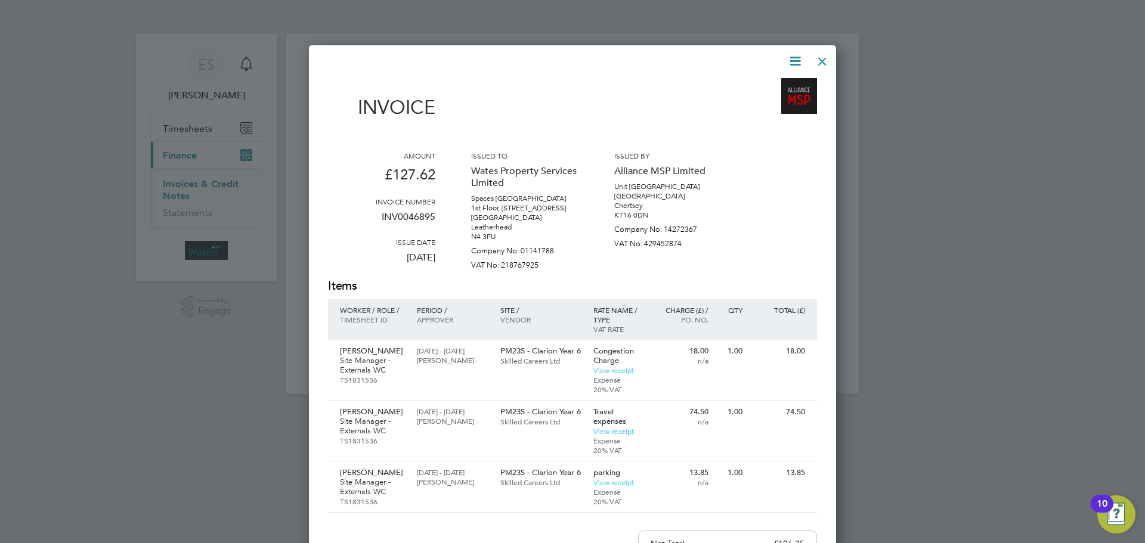
click at [815, 57] on div at bounding box center [822, 58] width 21 height 21
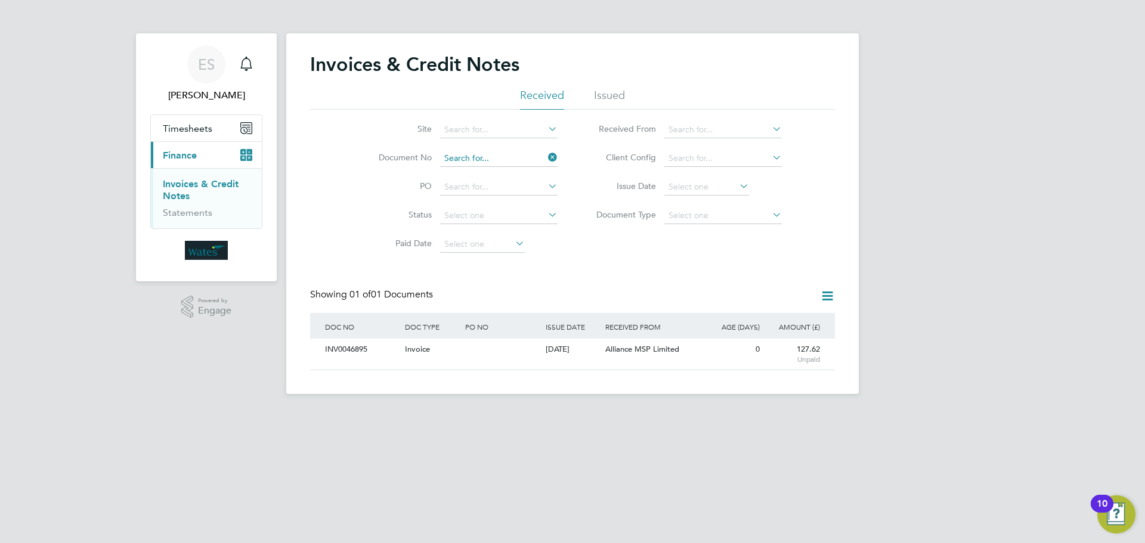
click at [487, 157] on input at bounding box center [498, 158] width 117 height 17
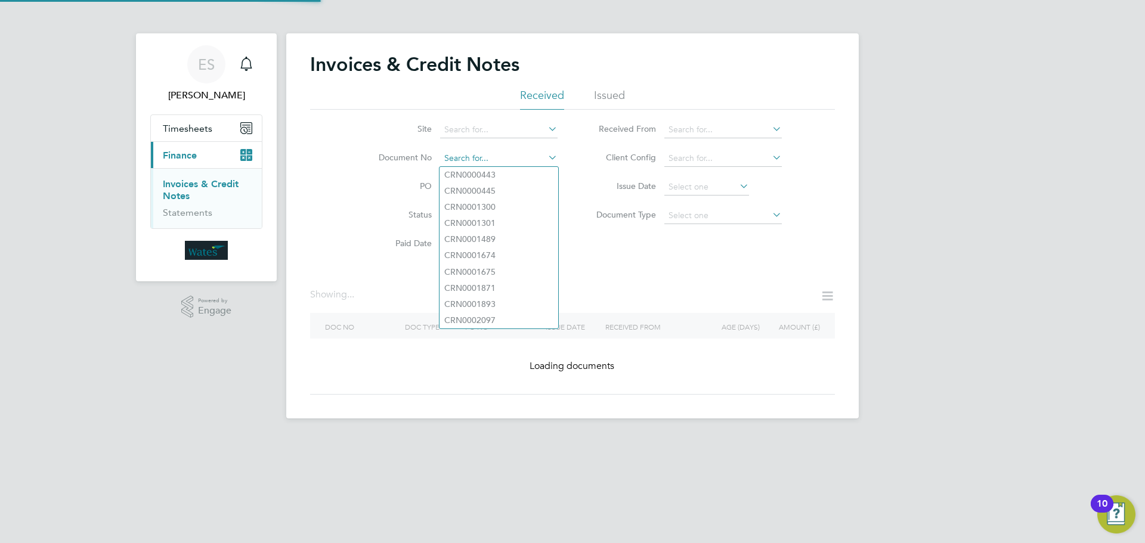
paste input "INV0046896"
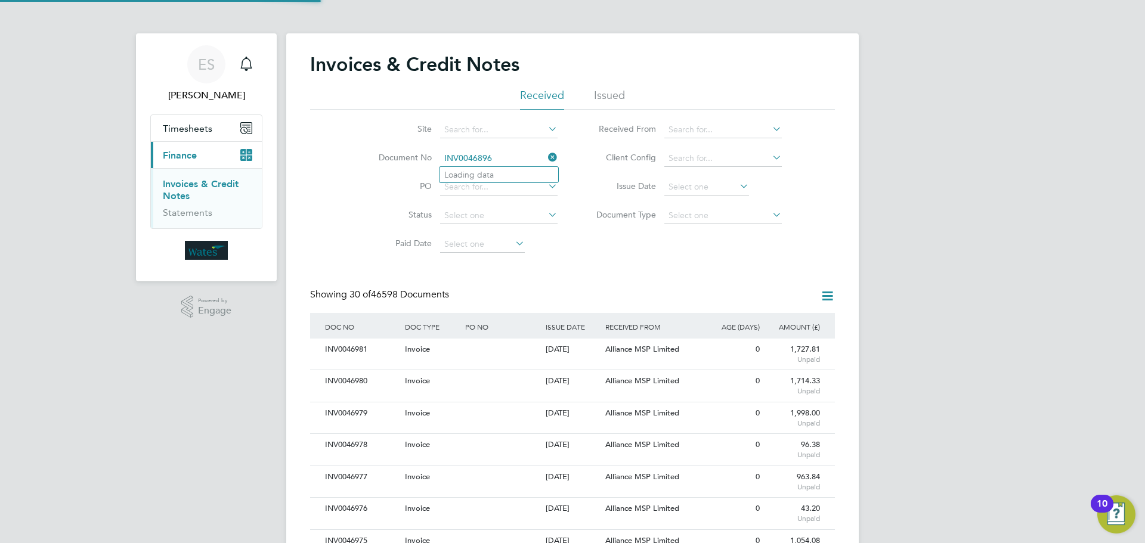
scroll to position [23, 101]
type input "INV0046896"
click at [503, 174] on li "INV0046896" at bounding box center [499, 175] width 119 height 16
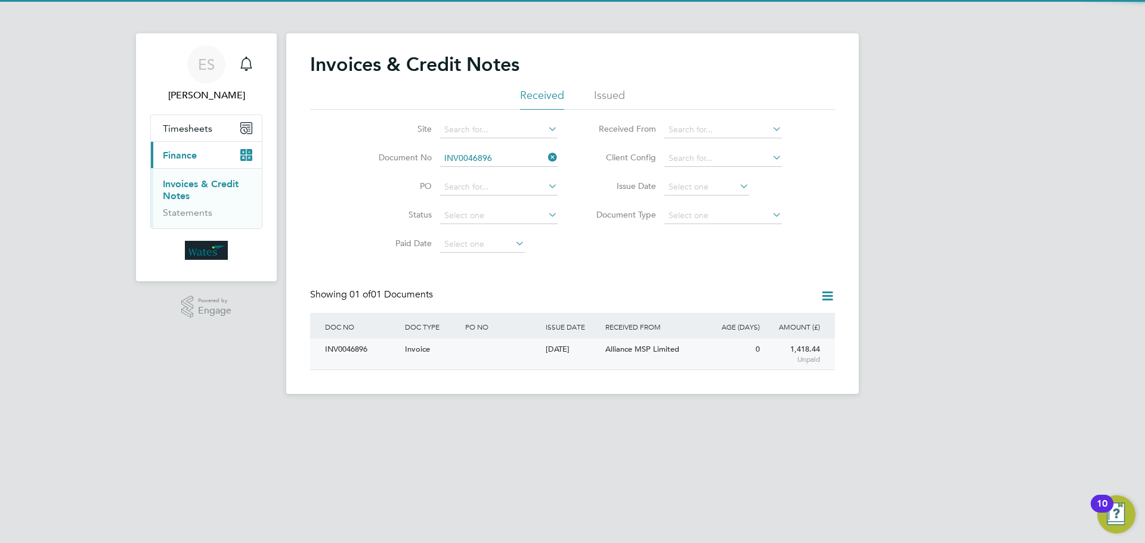
click at [373, 347] on div "INV0046896" at bounding box center [362, 350] width 80 height 22
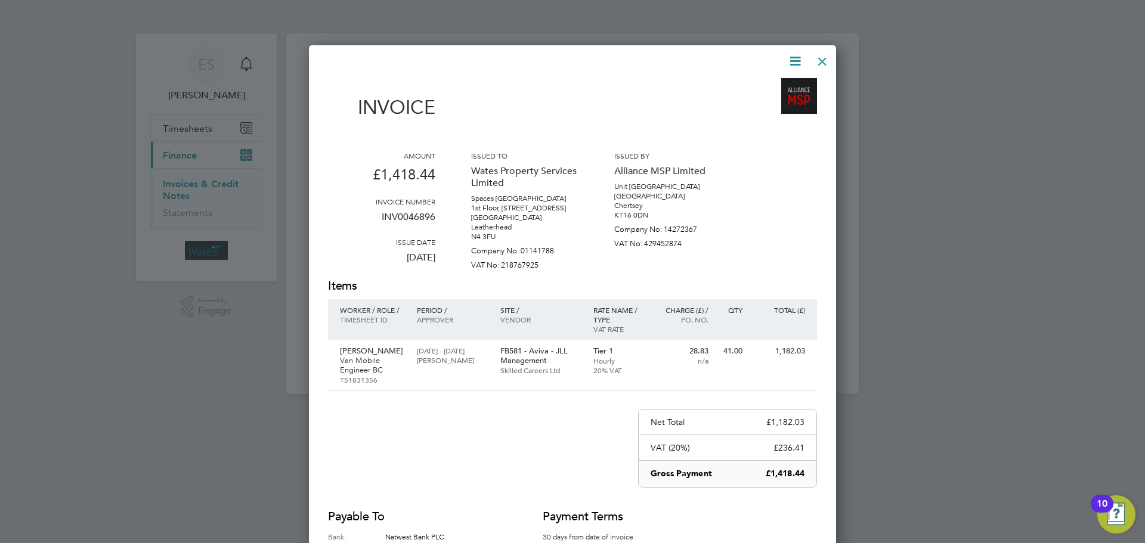
click at [790, 58] on icon at bounding box center [795, 61] width 15 height 15
click at [774, 84] on li "Download Invoice" at bounding box center [759, 89] width 82 height 17
click at [797, 58] on icon at bounding box center [795, 61] width 15 height 15
click at [762, 103] on li "View timesheet" at bounding box center [759, 106] width 82 height 17
click at [821, 60] on div at bounding box center [822, 58] width 21 height 21
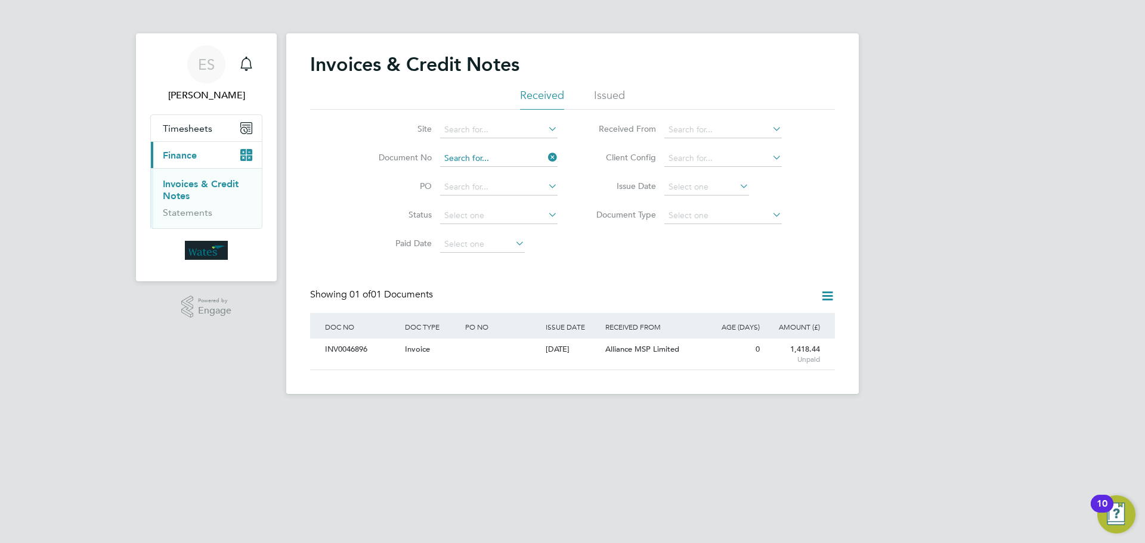
click at [516, 159] on input at bounding box center [498, 158] width 117 height 17
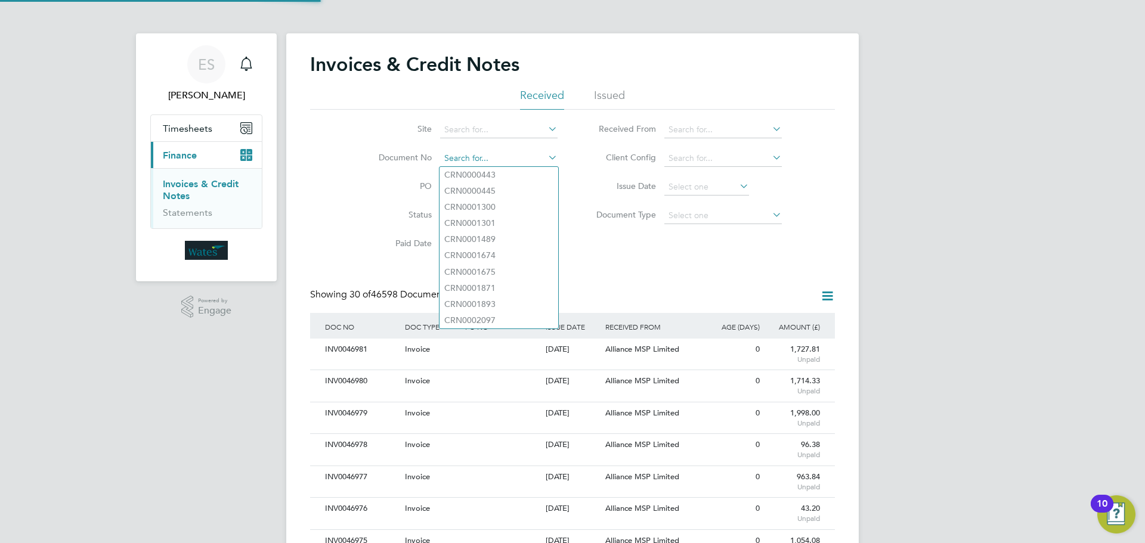
paste input "INV0046897"
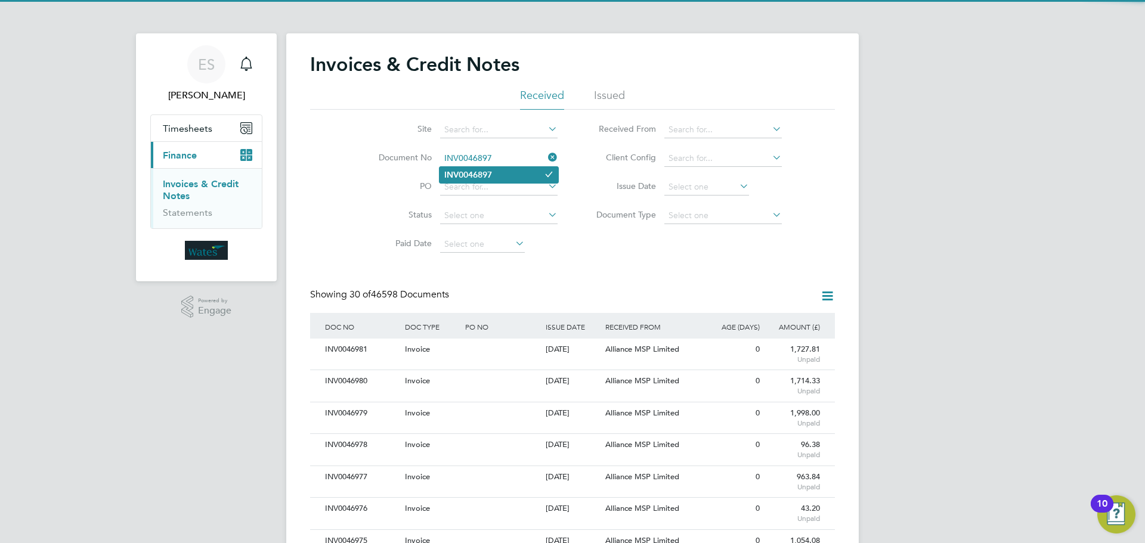
type input "INV0046897"
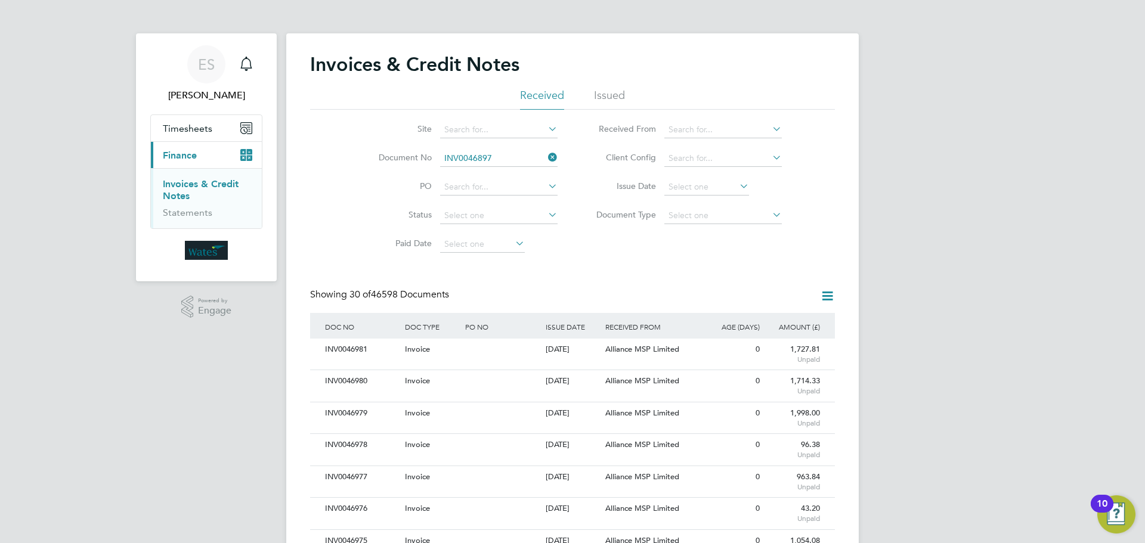
click at [513, 177] on li "INV0046897" at bounding box center [499, 175] width 119 height 16
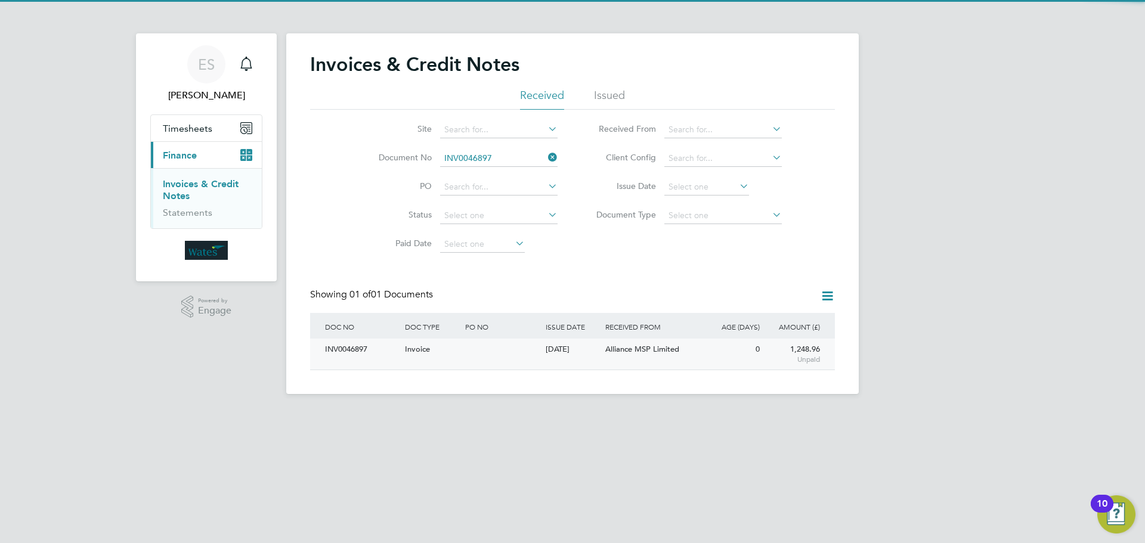
click at [357, 347] on div "INV0046897" at bounding box center [362, 350] width 80 height 22
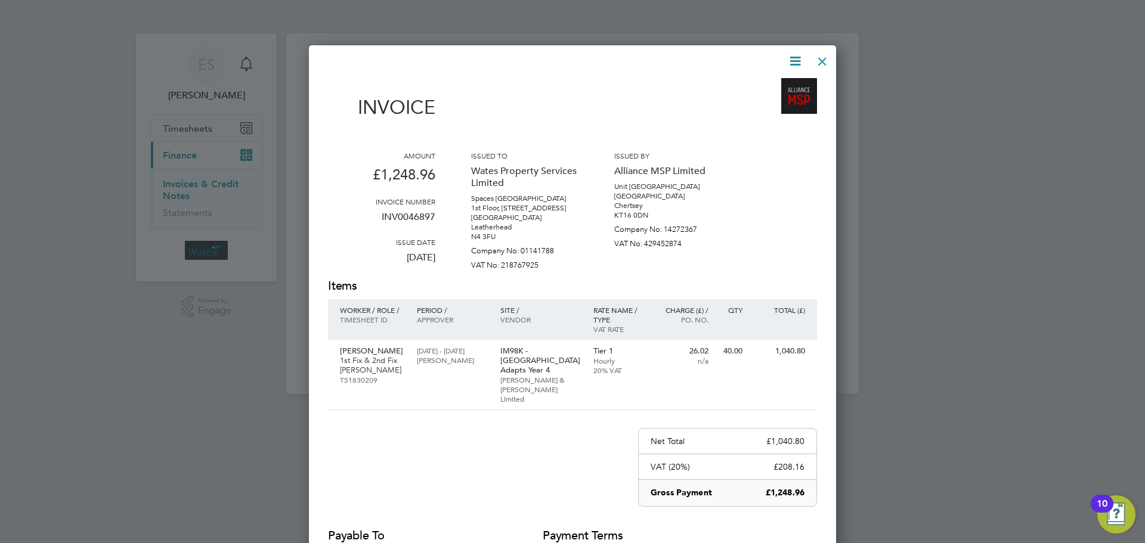
click at [797, 59] on icon at bounding box center [795, 61] width 15 height 15
click at [774, 86] on li "Download Invoice" at bounding box center [759, 89] width 82 height 17
click at [788, 69] on icon at bounding box center [795, 61] width 15 height 15
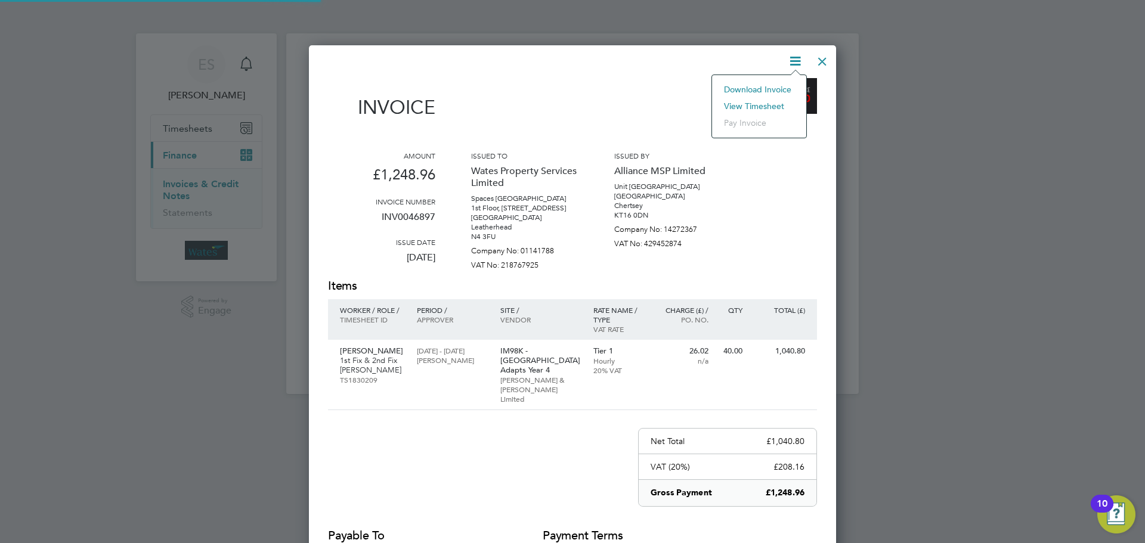
click at [765, 105] on li "View timesheet" at bounding box center [759, 106] width 82 height 17
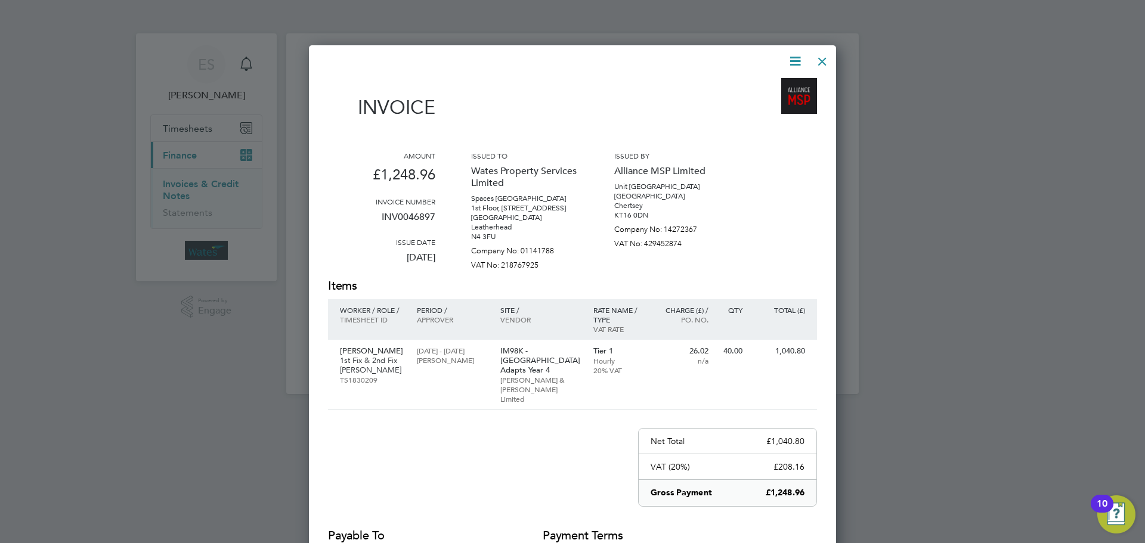
click at [821, 55] on div at bounding box center [822, 58] width 21 height 21
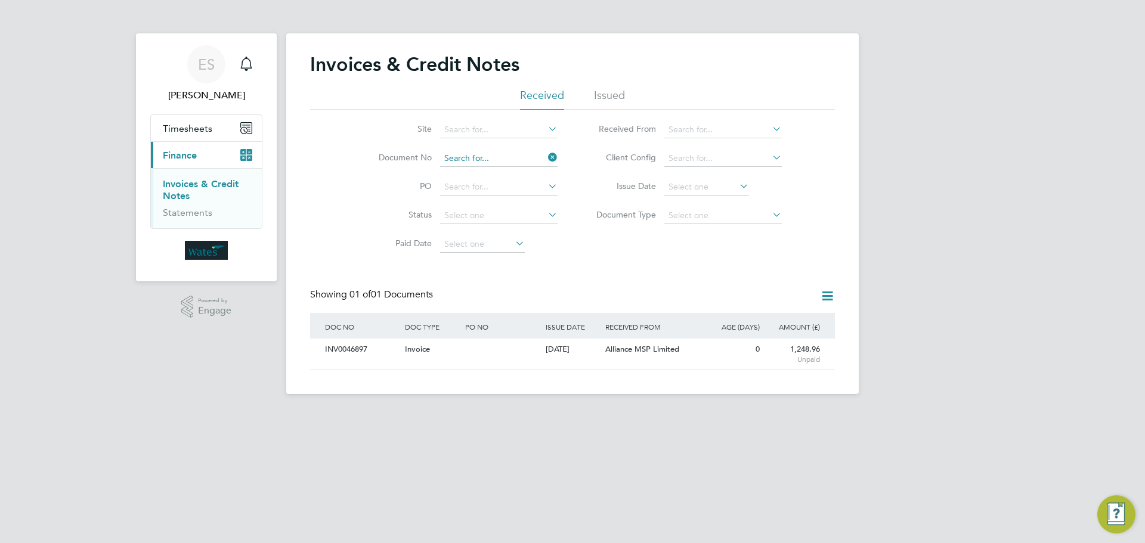
click at [498, 151] on input at bounding box center [498, 158] width 117 height 17
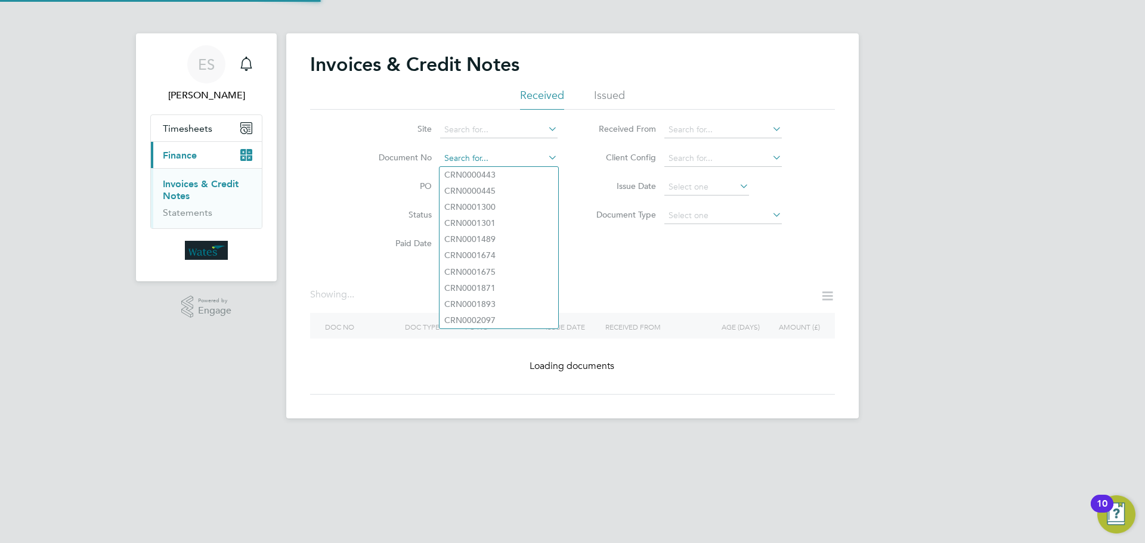
paste input "INV0046898"
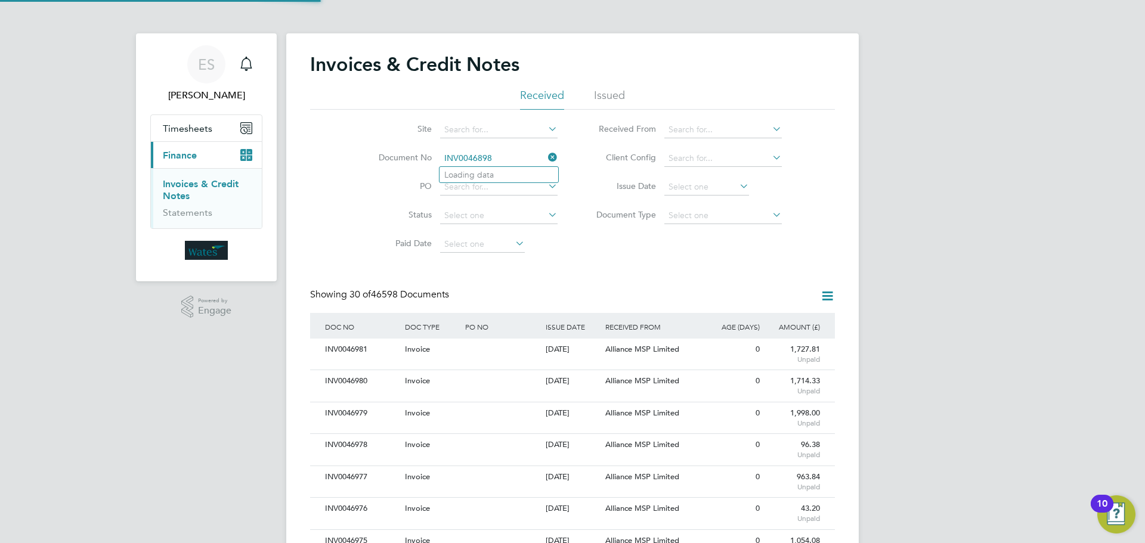
scroll to position [23, 81]
type input "INV0046898"
click at [519, 171] on li "INV0046898" at bounding box center [499, 175] width 119 height 16
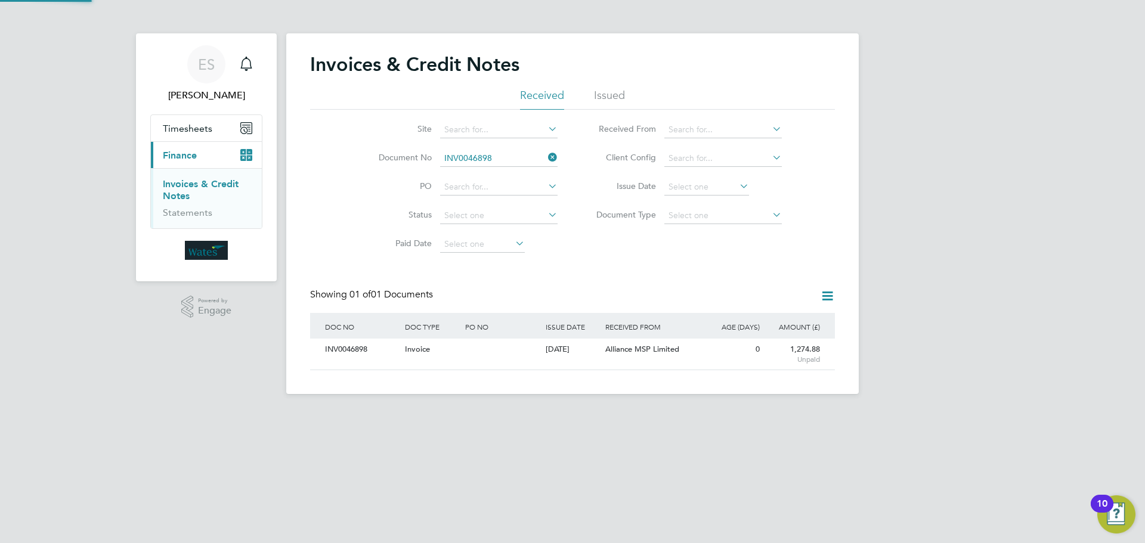
click at [373, 348] on div "INV0046898" at bounding box center [362, 350] width 80 height 22
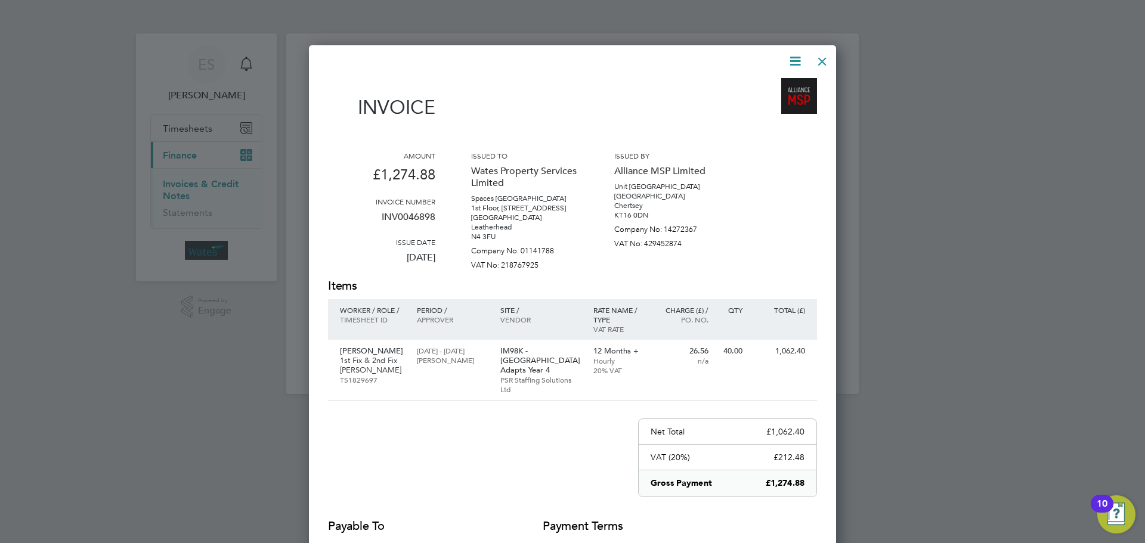
click at [794, 54] on icon at bounding box center [795, 61] width 15 height 15
click at [777, 83] on li "Download Invoice" at bounding box center [759, 89] width 82 height 17
click at [789, 57] on icon at bounding box center [795, 61] width 15 height 15
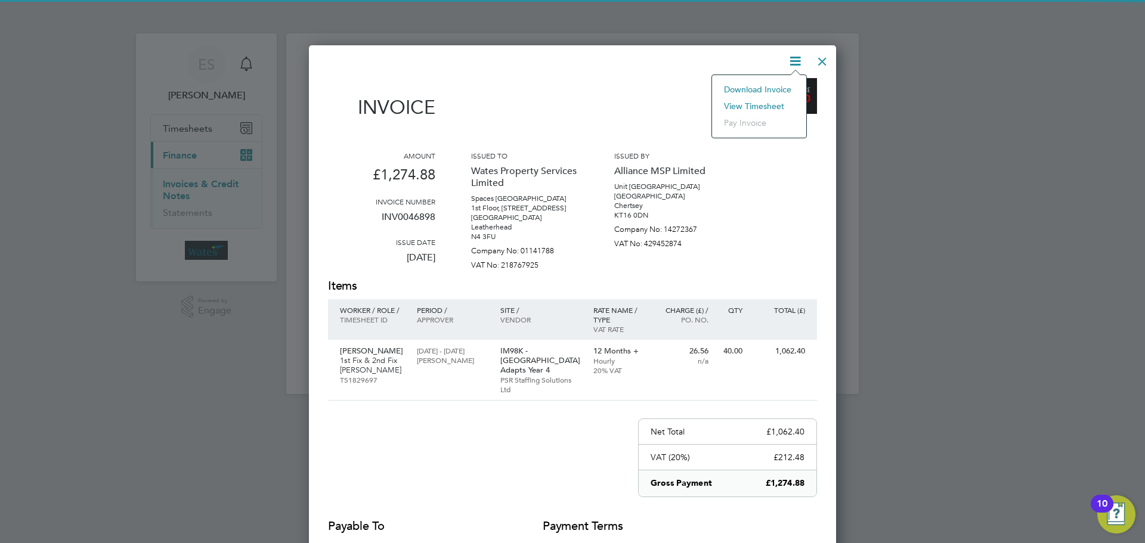
click at [762, 104] on li "View timesheet" at bounding box center [759, 106] width 82 height 17
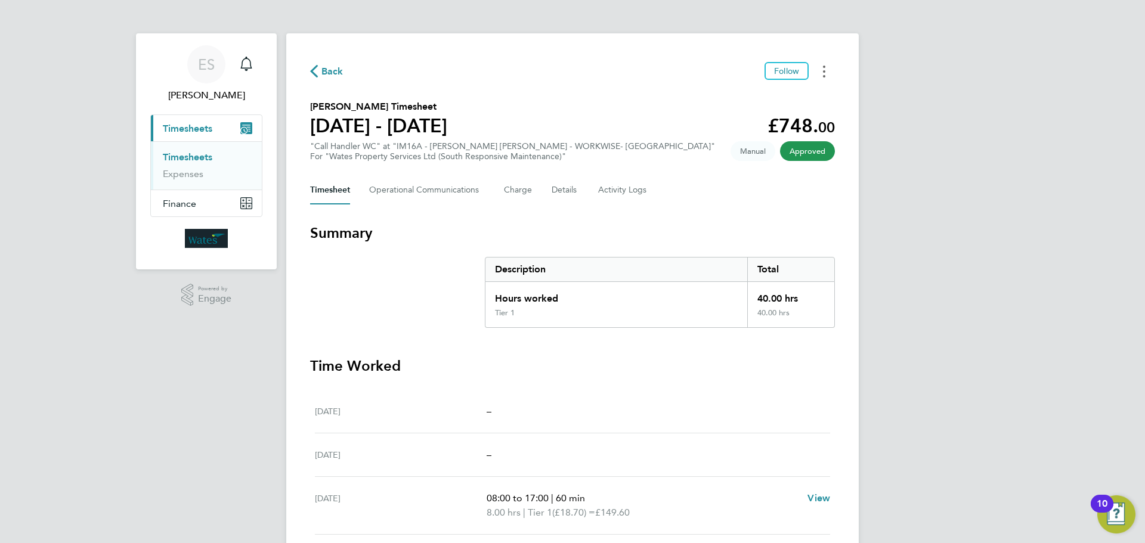
click at [824, 72] on circle "Timesheets Menu" at bounding box center [824, 71] width 2 height 2
click at [810, 91] on link "Download timesheet" at bounding box center [763, 98] width 143 height 24
drag, startPoint x: 820, startPoint y: 72, endPoint x: 813, endPoint y: 81, distance: 11.5
click at [820, 72] on button "Timesheets Menu" at bounding box center [823, 71] width 21 height 18
click at [803, 92] on link "Download timesheet" at bounding box center [763, 98] width 143 height 24
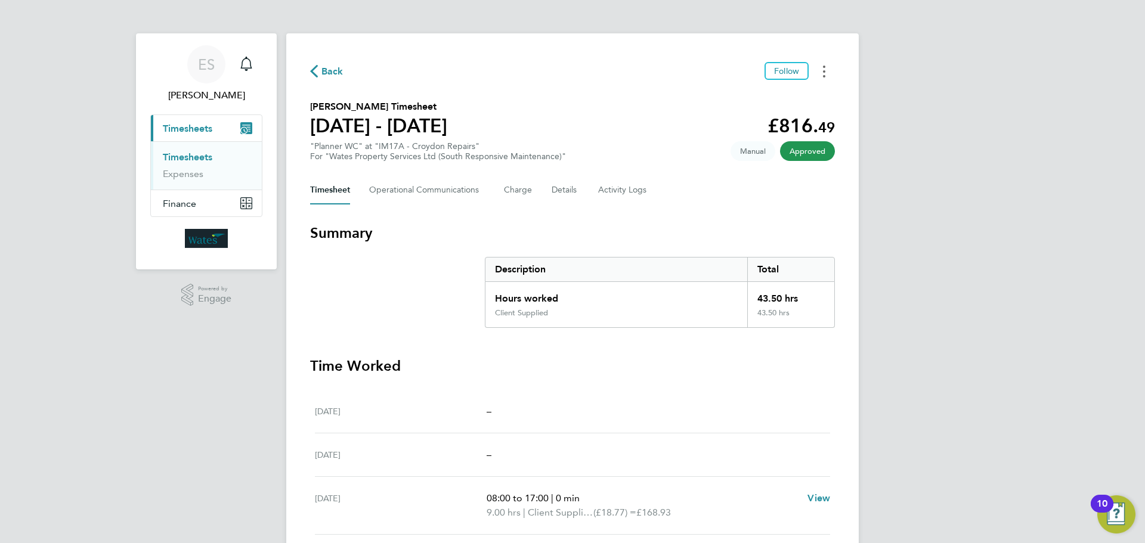
click at [823, 74] on icon "Timesheets Menu" at bounding box center [824, 72] width 2 height 12
click at [815, 94] on link "Download timesheet" at bounding box center [763, 98] width 143 height 24
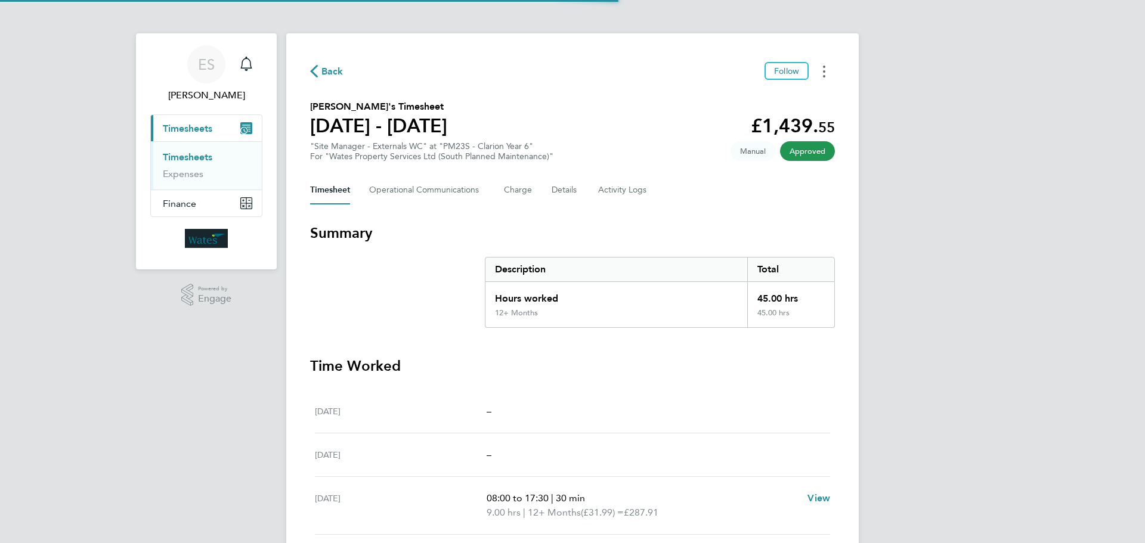
click at [826, 66] on button "Timesheets Menu" at bounding box center [823, 71] width 21 height 18
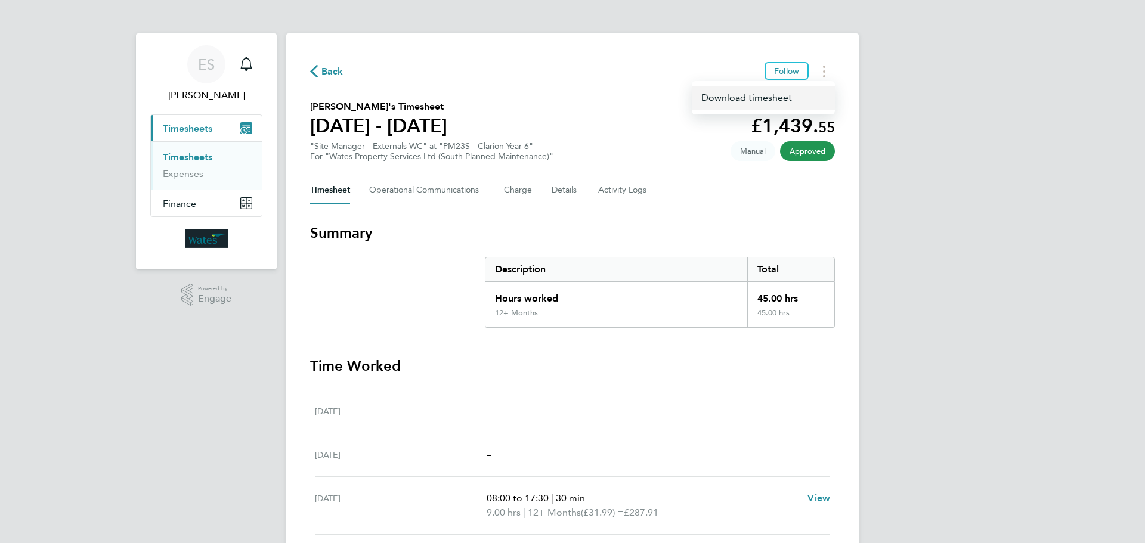
drag, startPoint x: 815, startPoint y: 80, endPoint x: 803, endPoint y: 95, distance: 19.6
click at [803, 95] on link "Download timesheet" at bounding box center [763, 98] width 143 height 24
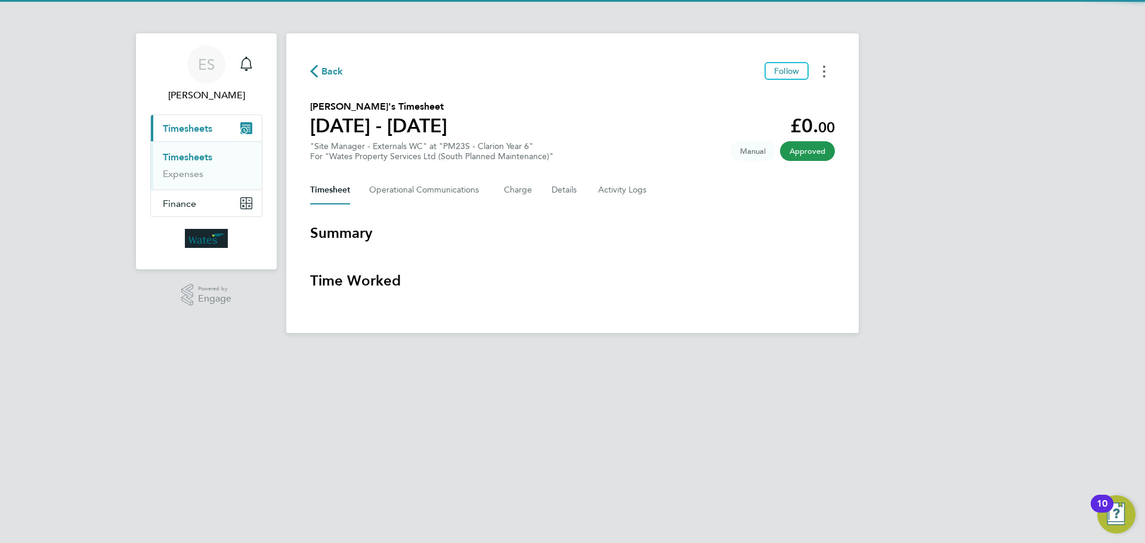
click at [821, 76] on button "Timesheets Menu" at bounding box center [823, 71] width 21 height 18
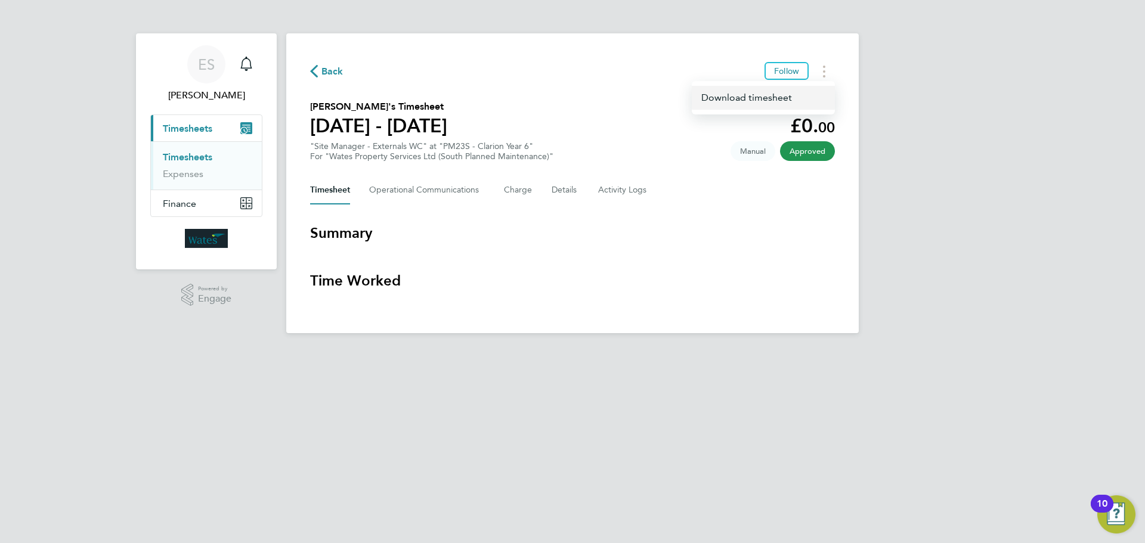
click at [806, 93] on link "Download timesheet" at bounding box center [763, 98] width 143 height 24
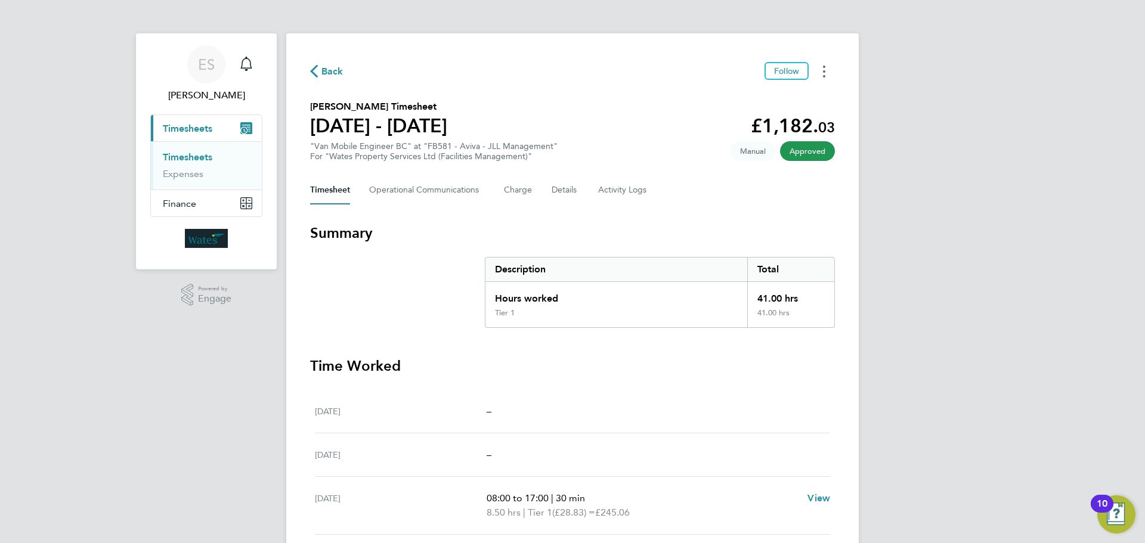
click at [830, 67] on button "Timesheets Menu" at bounding box center [823, 71] width 21 height 18
click at [785, 98] on link "Download timesheet" at bounding box center [763, 98] width 143 height 24
drag, startPoint x: 822, startPoint y: 69, endPoint x: 812, endPoint y: 78, distance: 13.1
click at [821, 69] on button "Timesheets Menu" at bounding box center [823, 71] width 21 height 18
click at [777, 98] on link "Download timesheet" at bounding box center [763, 98] width 143 height 24
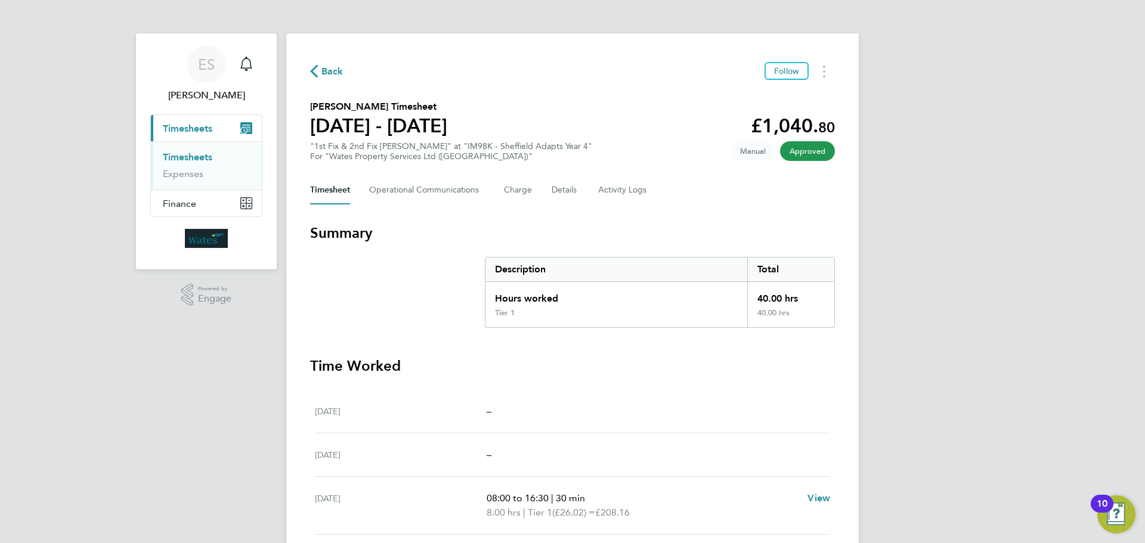
click at [812, 67] on div "Back Follow" at bounding box center [572, 71] width 525 height 18
click at [822, 73] on button "Timesheets Menu" at bounding box center [823, 71] width 21 height 18
click at [790, 97] on link "Download timesheet" at bounding box center [763, 98] width 143 height 24
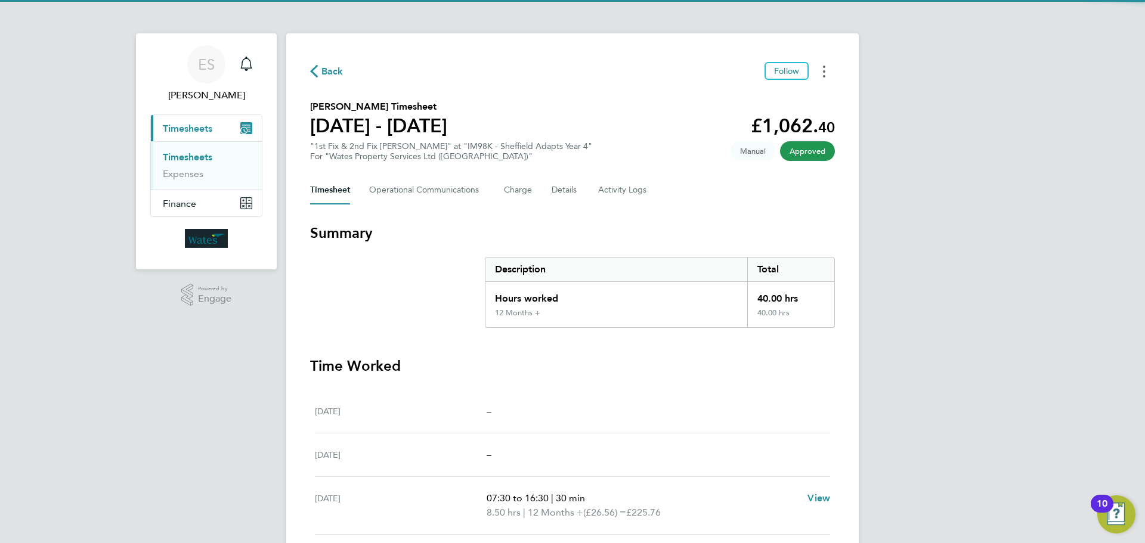
click at [822, 76] on button "Timesheets Menu" at bounding box center [823, 71] width 21 height 18
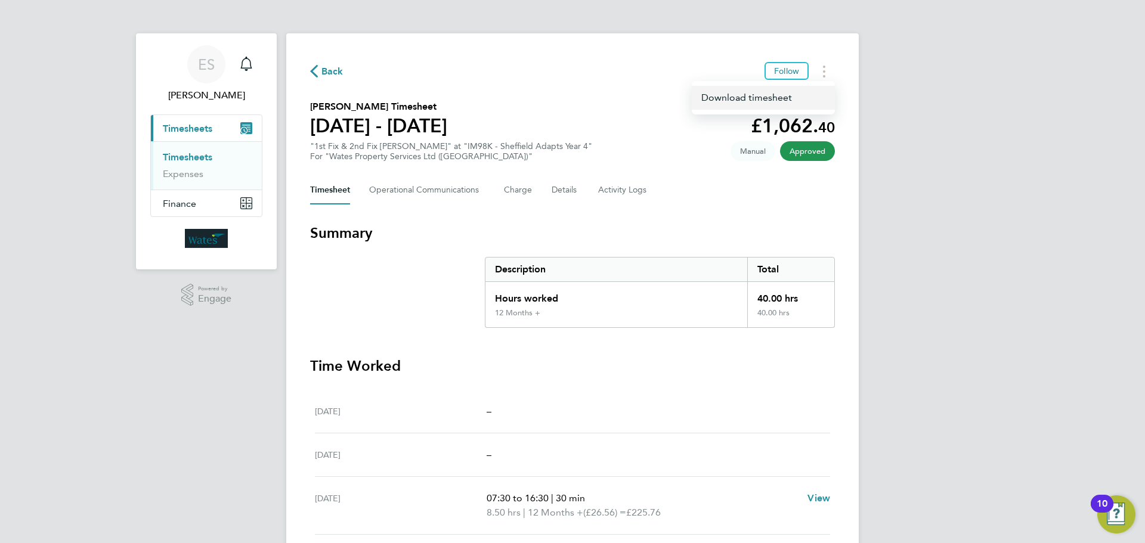
click at [791, 93] on link "Download timesheet" at bounding box center [763, 98] width 143 height 24
